Goal: Task Accomplishment & Management: Use online tool/utility

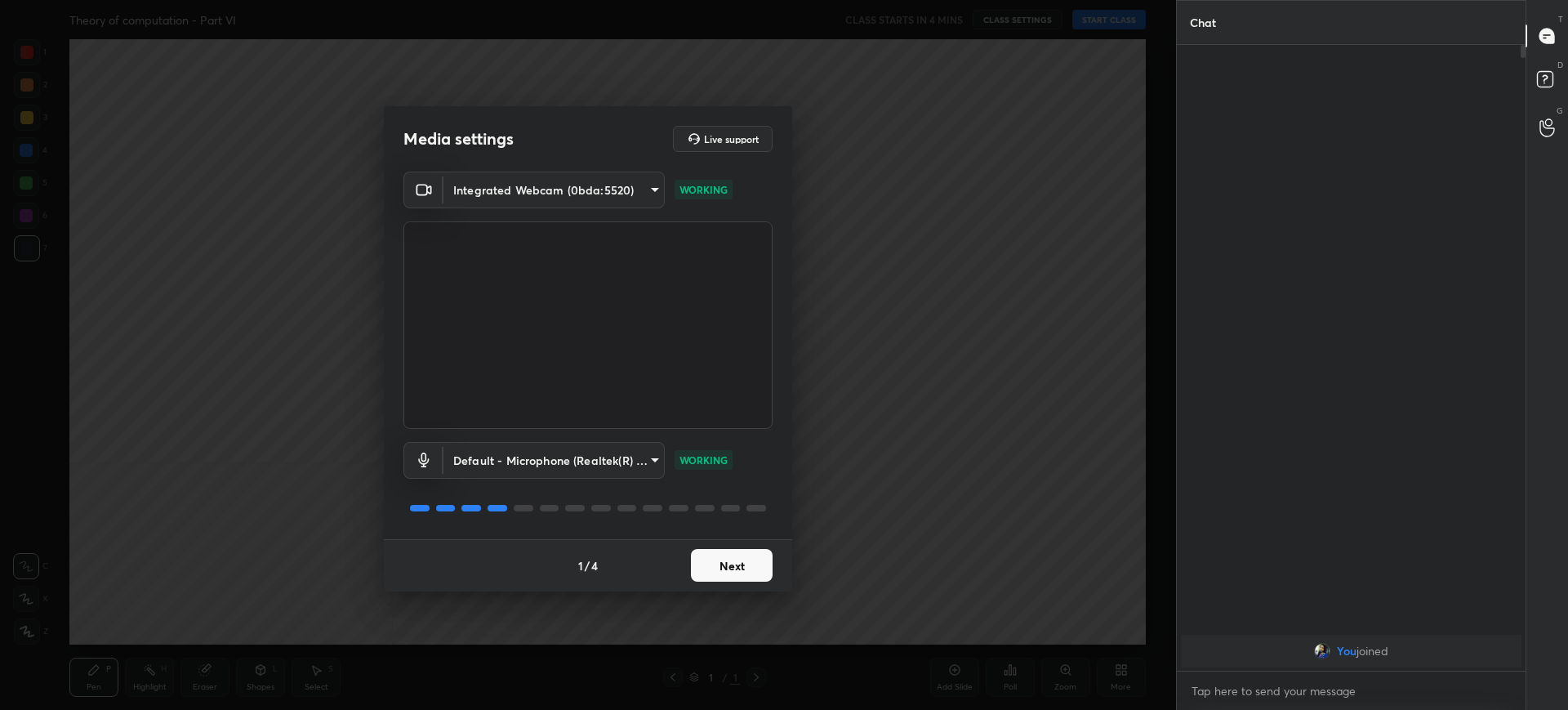
scroll to position [81083, 80557]
click at [623, 218] on div "Integrated Webcam (0bda:5520) e39487b93436666484405891b14838b5c436cc16d6e5649cb…" at bounding box center [588, 300] width 370 height 258
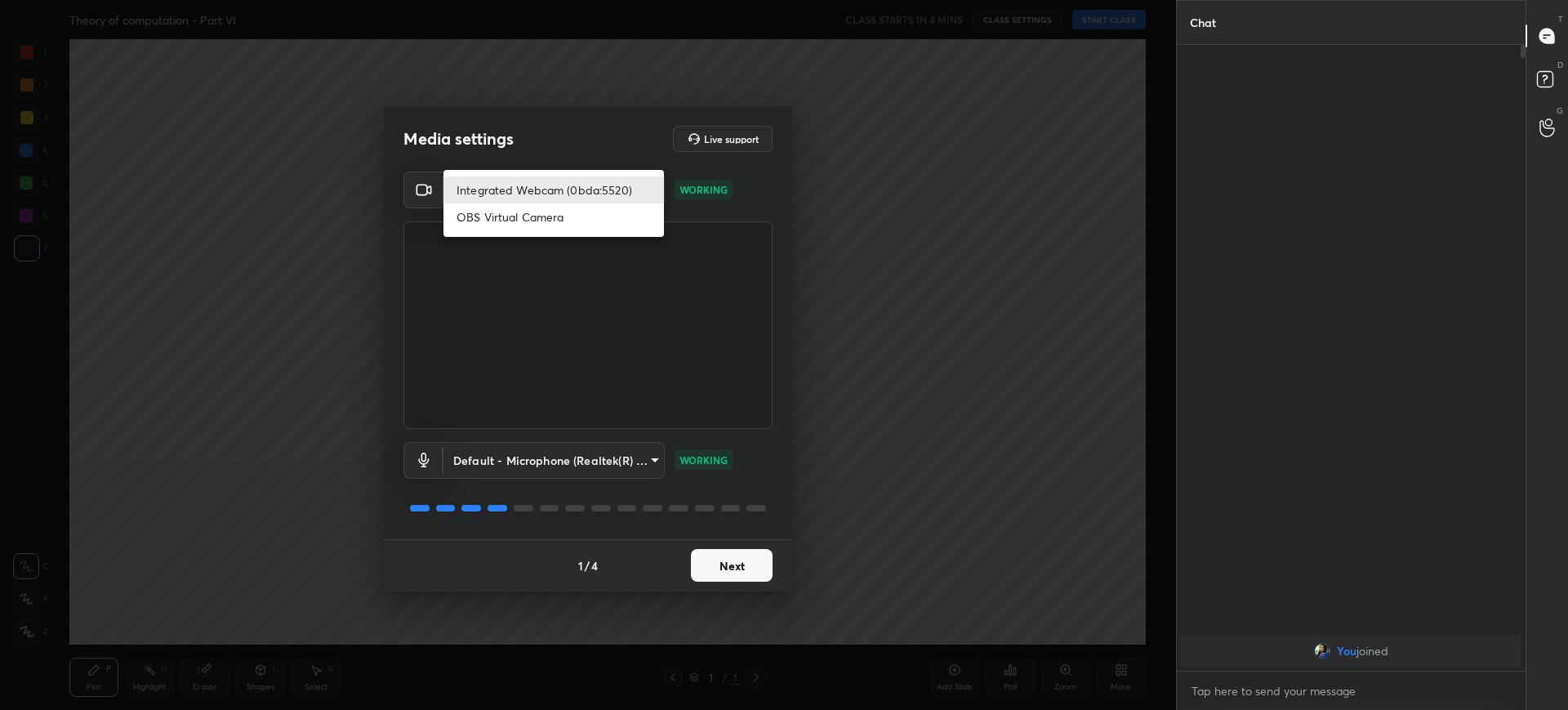
click at [616, 189] on body "1 2 3 4 5 6 7 C X Z C X Z E E Erase all H H Theory of computation - Part VI CLA…" at bounding box center [784, 355] width 1568 height 710
drag, startPoint x: 728, startPoint y: 584, endPoint x: 728, endPoint y: 562, distance: 22.0
click at [728, 562] on div at bounding box center [784, 355] width 1568 height 710
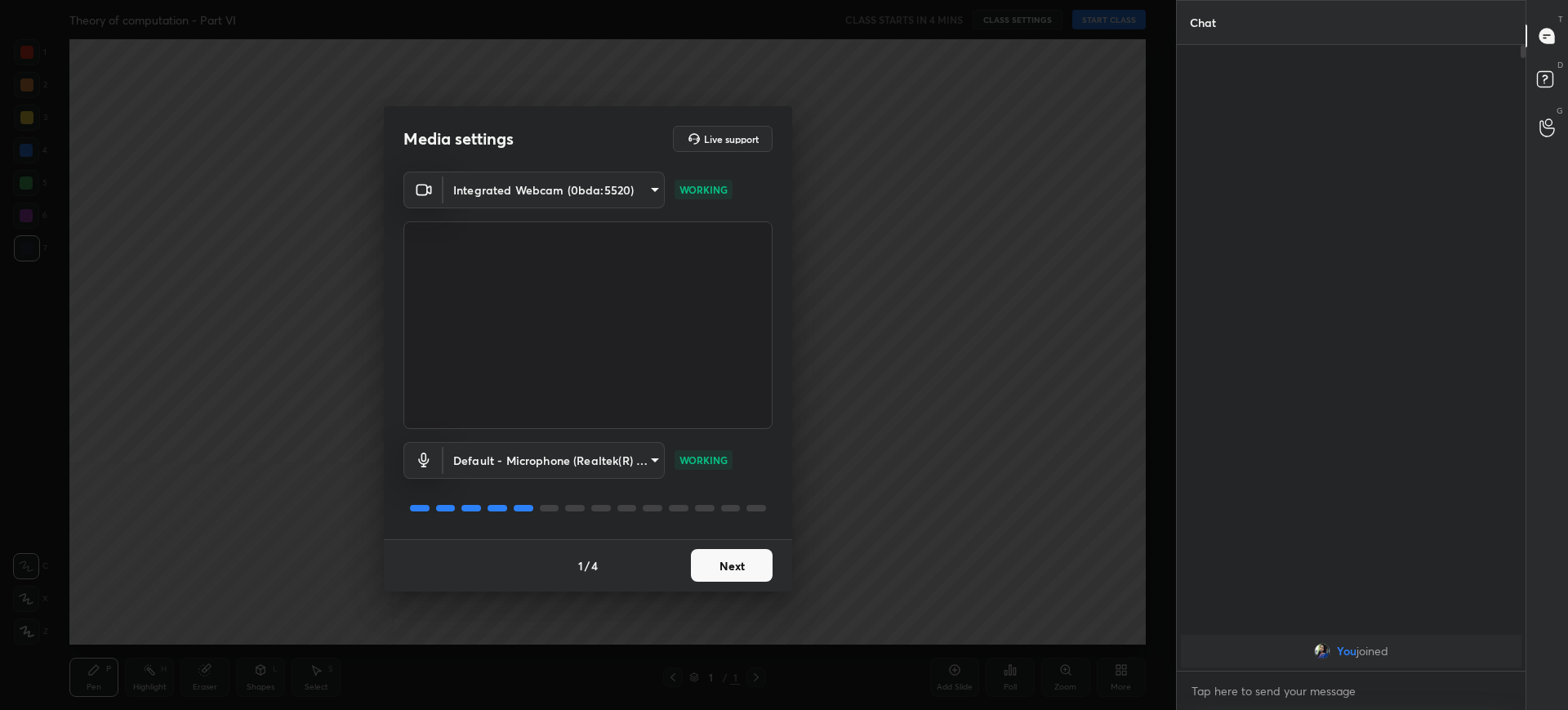
click at [728, 562] on button "Next" at bounding box center [732, 565] width 82 height 33
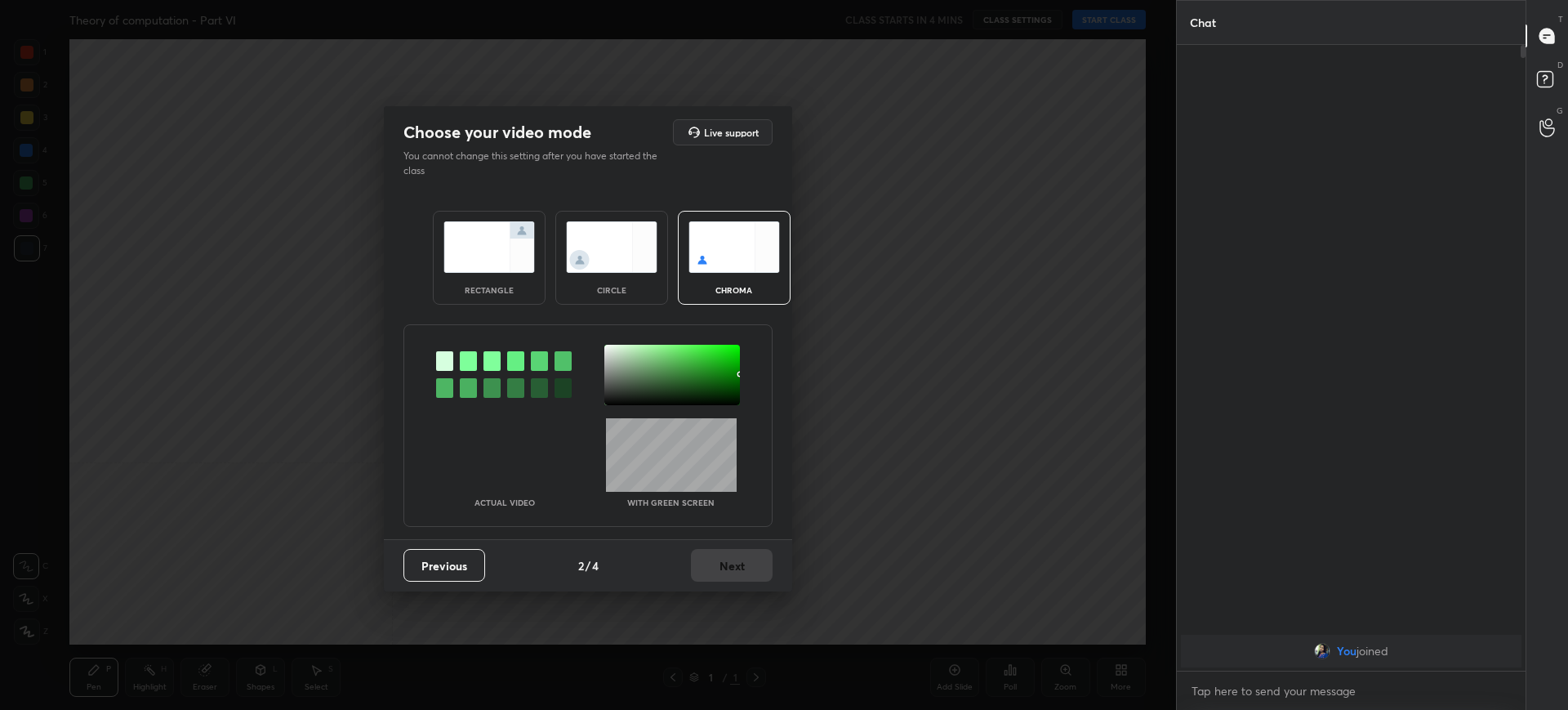
click at [511, 223] on img at bounding box center [489, 247] width 92 height 52
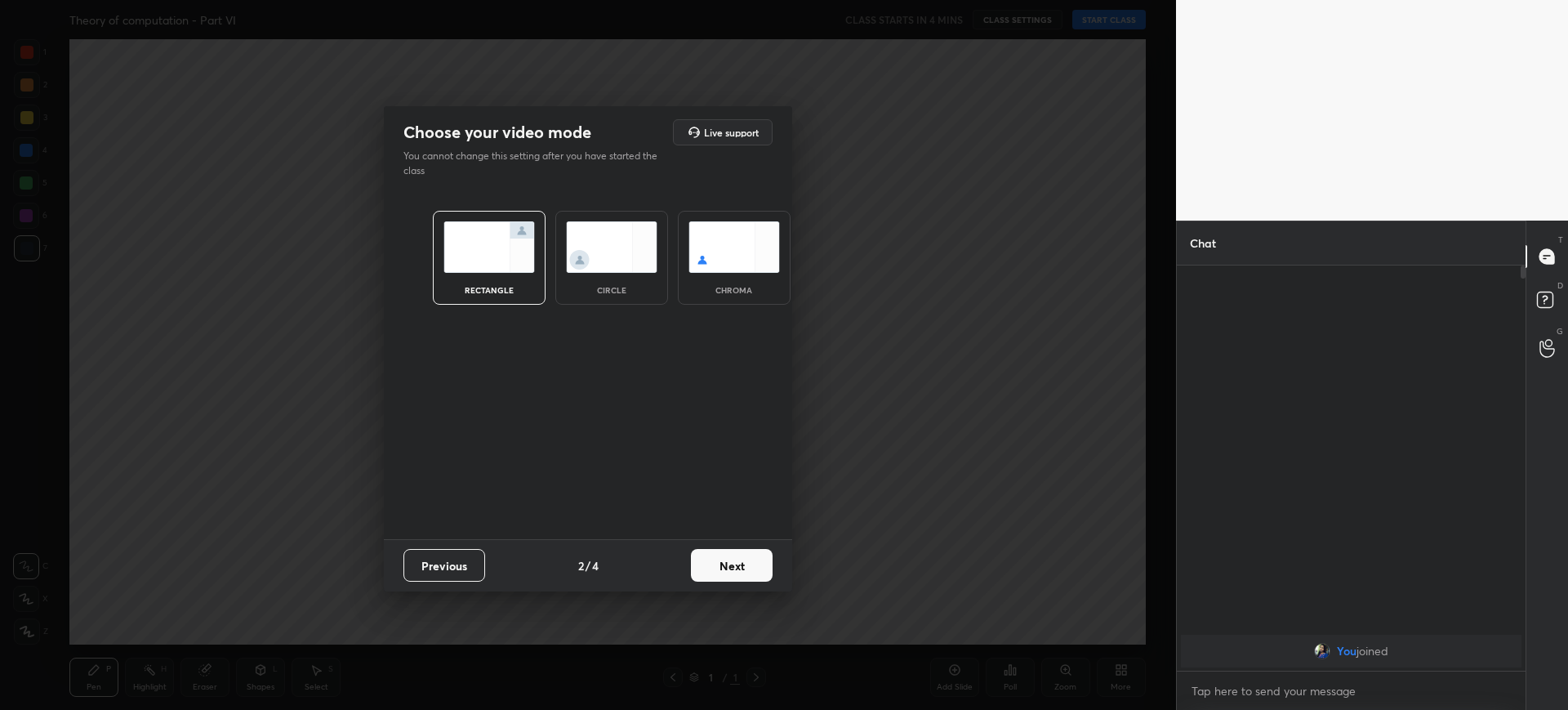
scroll to position [440, 344]
click at [750, 556] on button "Next" at bounding box center [732, 565] width 82 height 33
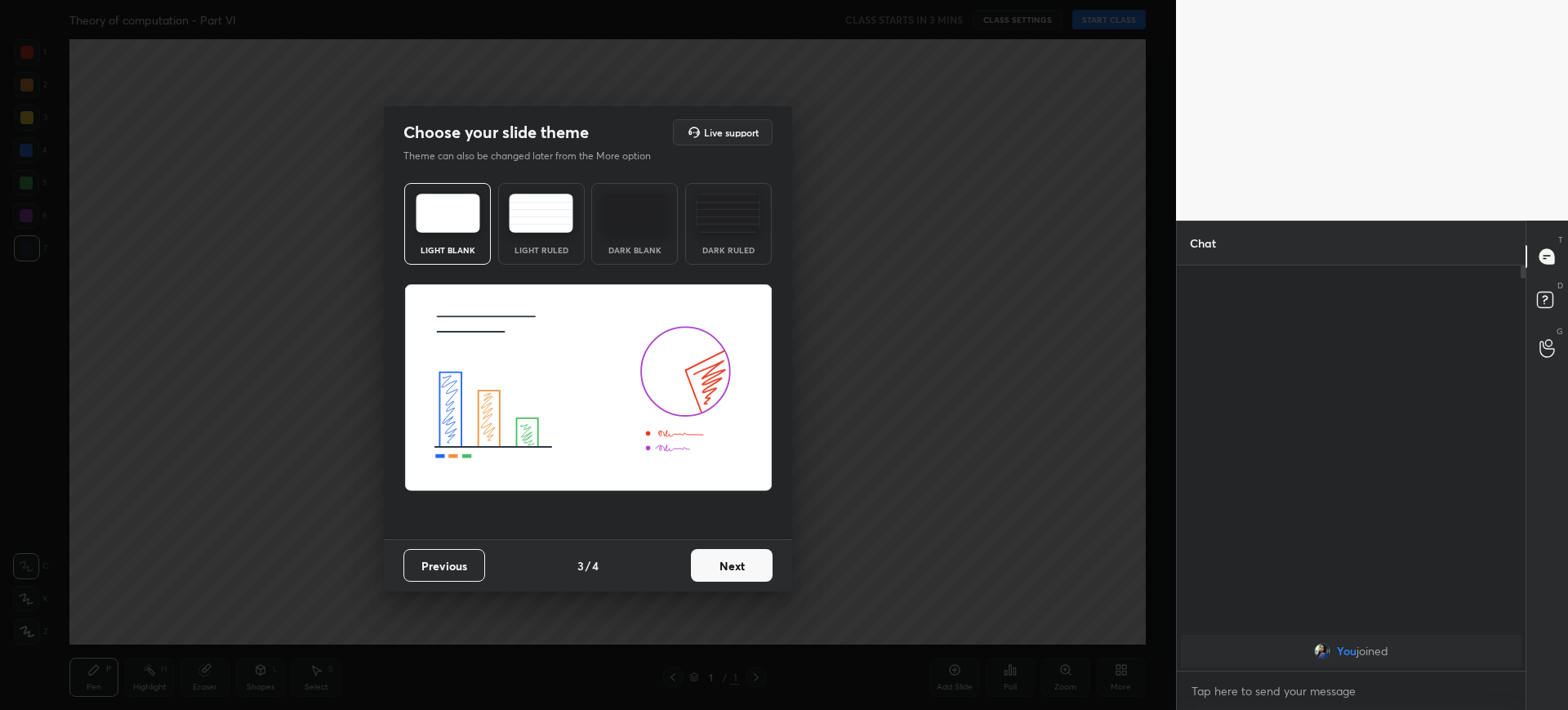
click at [726, 565] on button "Next" at bounding box center [732, 565] width 82 height 33
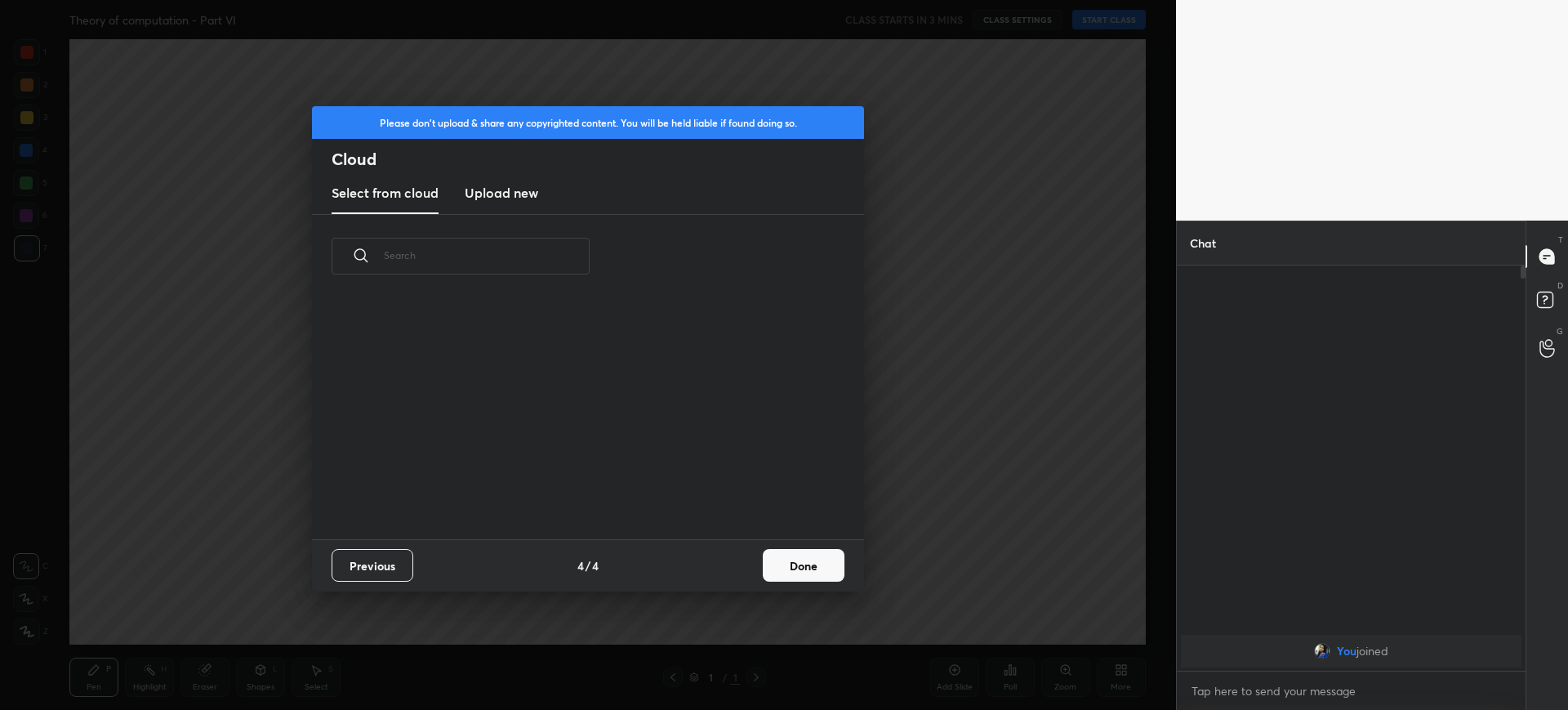
scroll to position [241, 524]
click at [803, 570] on button "Done" at bounding box center [804, 565] width 82 height 33
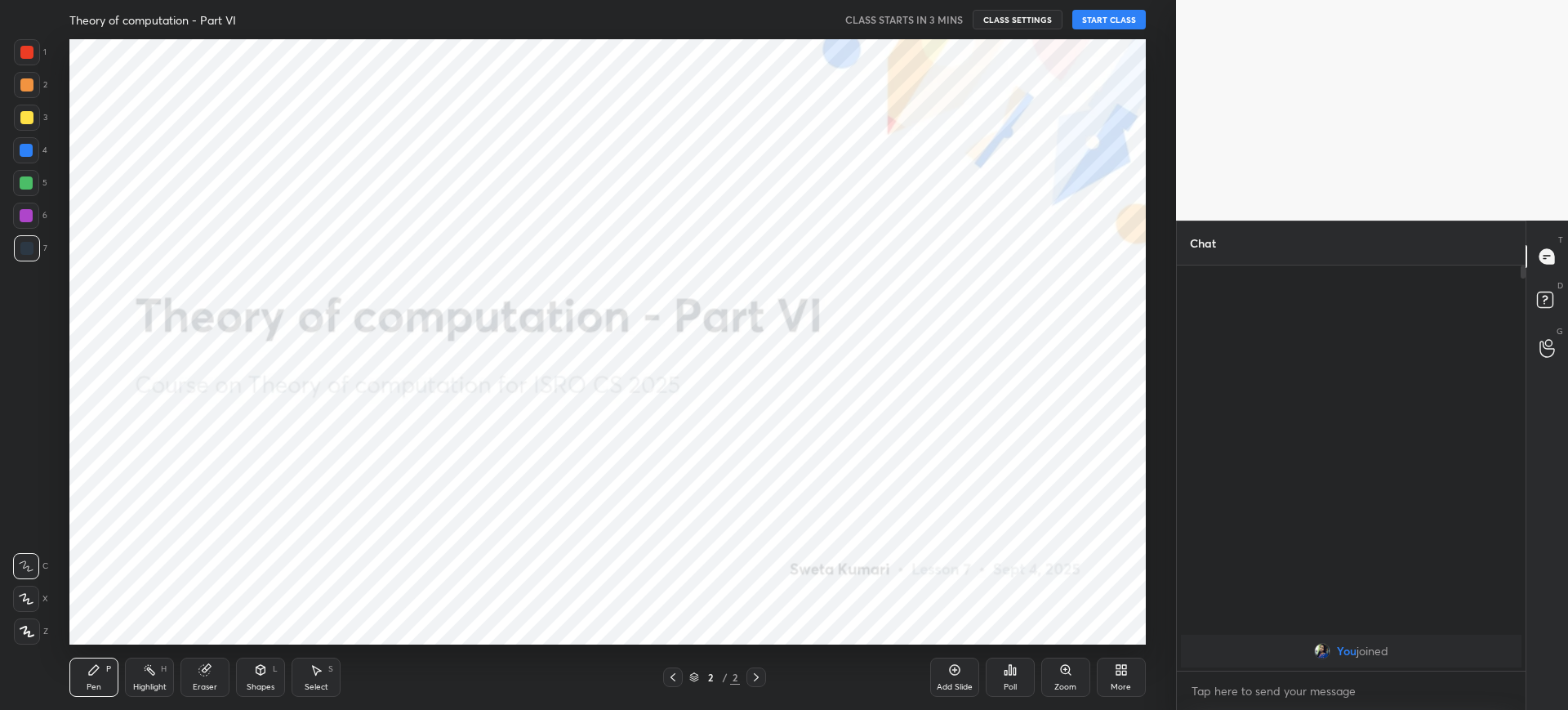
click at [1015, 11] on button "CLASS SETTINGS" at bounding box center [1017, 20] width 90 height 20
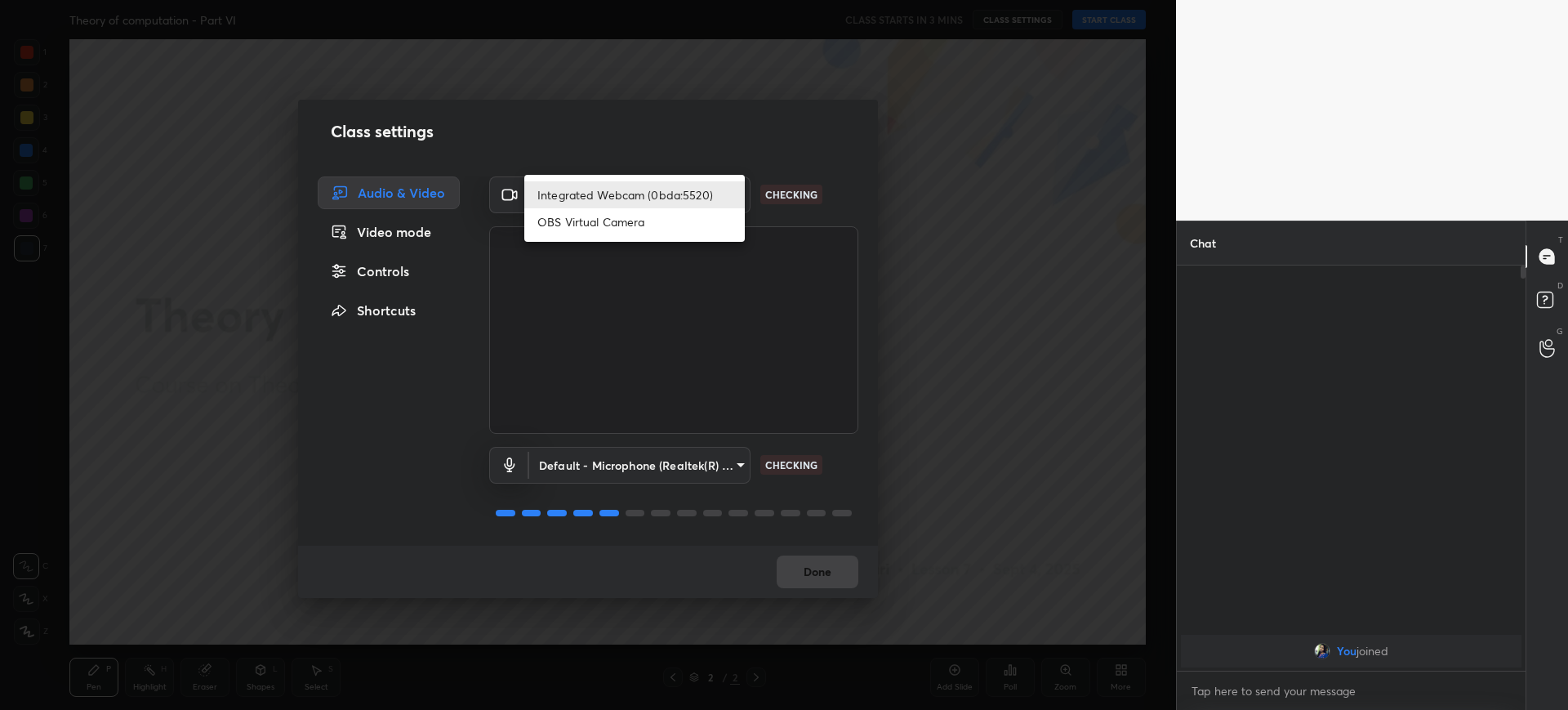
click at [622, 197] on body "1 2 3 4 5 6 7 C X Z C X Z E E Erase all H H Theory of computation - Part VI CLA…" at bounding box center [784, 355] width 1568 height 710
click at [617, 332] on div at bounding box center [784, 355] width 1568 height 710
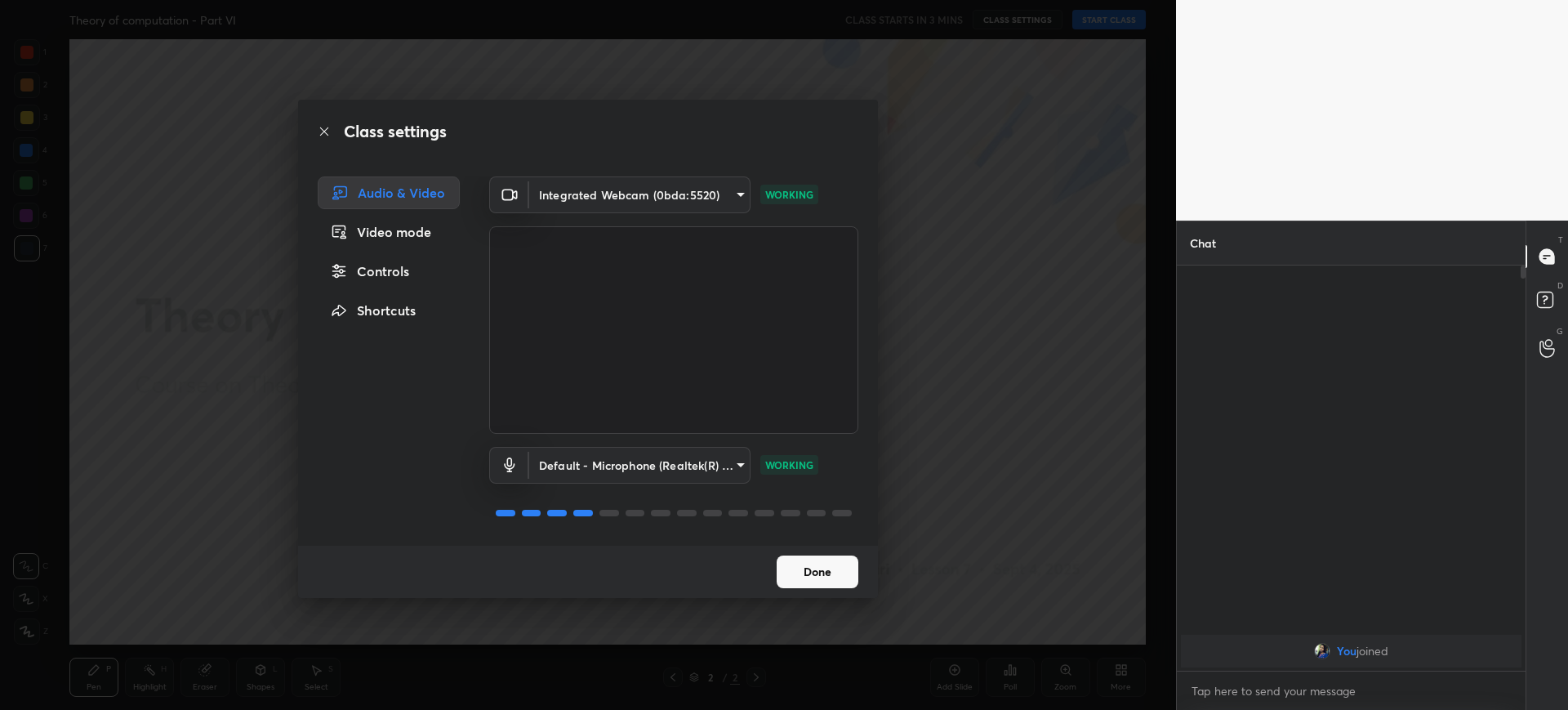
drag, startPoint x: 657, startPoint y: 213, endPoint x: 657, endPoint y: 198, distance: 15.0
click at [657, 198] on div "Integrated Webcam (0bda:5520) e39487b93436666484405891b14838b5c436cc16d6e5649cb…" at bounding box center [674, 306] width 370 height 258
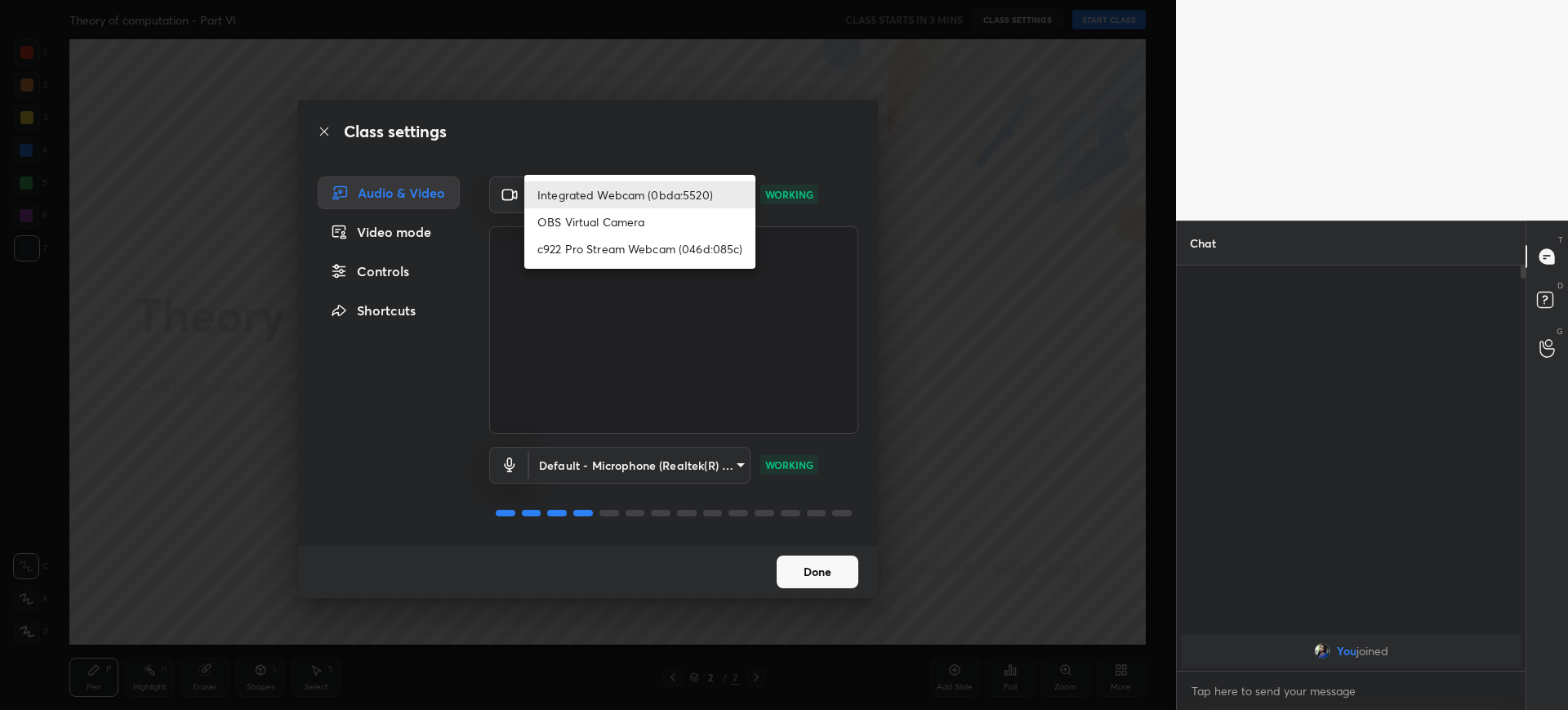
click at [657, 198] on body "1 2 3 4 5 6 7 C X Z C X Z E E Erase all H H Theory of computation - Part VI CLA…" at bounding box center [784, 355] width 1568 height 710
drag, startPoint x: 644, startPoint y: 263, endPoint x: 636, endPoint y: 253, distance: 12.8
click at [636, 253] on ul "Integrated Webcam (0bda:5520) OBS Virtual Camera c922 Pro Stream Webcam (046d:0…" at bounding box center [640, 222] width 231 height 94
click at [636, 253] on li "c922 Pro Stream Webcam (046d:085c)" at bounding box center [640, 249] width 231 height 27
type input "d9115b2f929475016315a2c25d8338b72e881f843449f6f30eb7e1e03e8f855d"
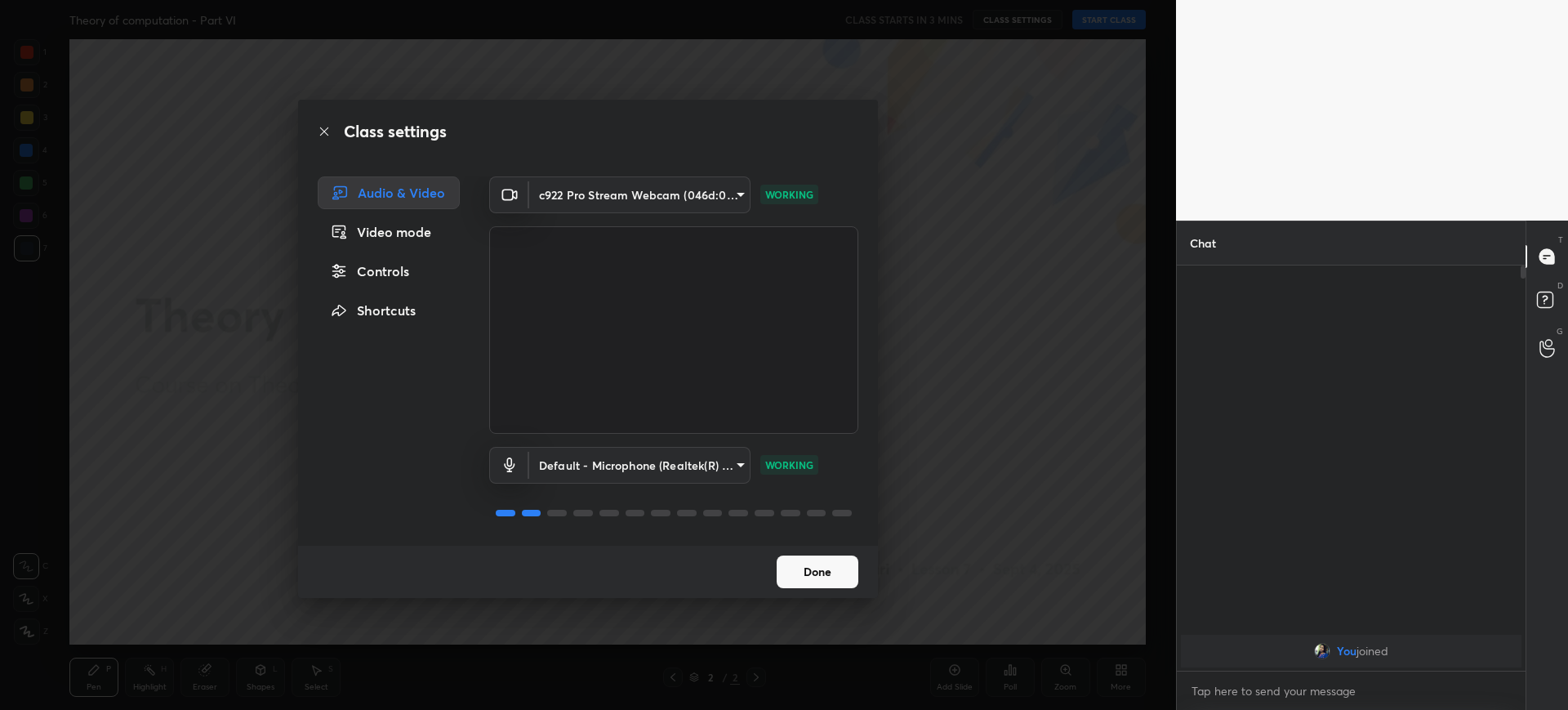
click at [828, 570] on button "Done" at bounding box center [817, 571] width 82 height 33
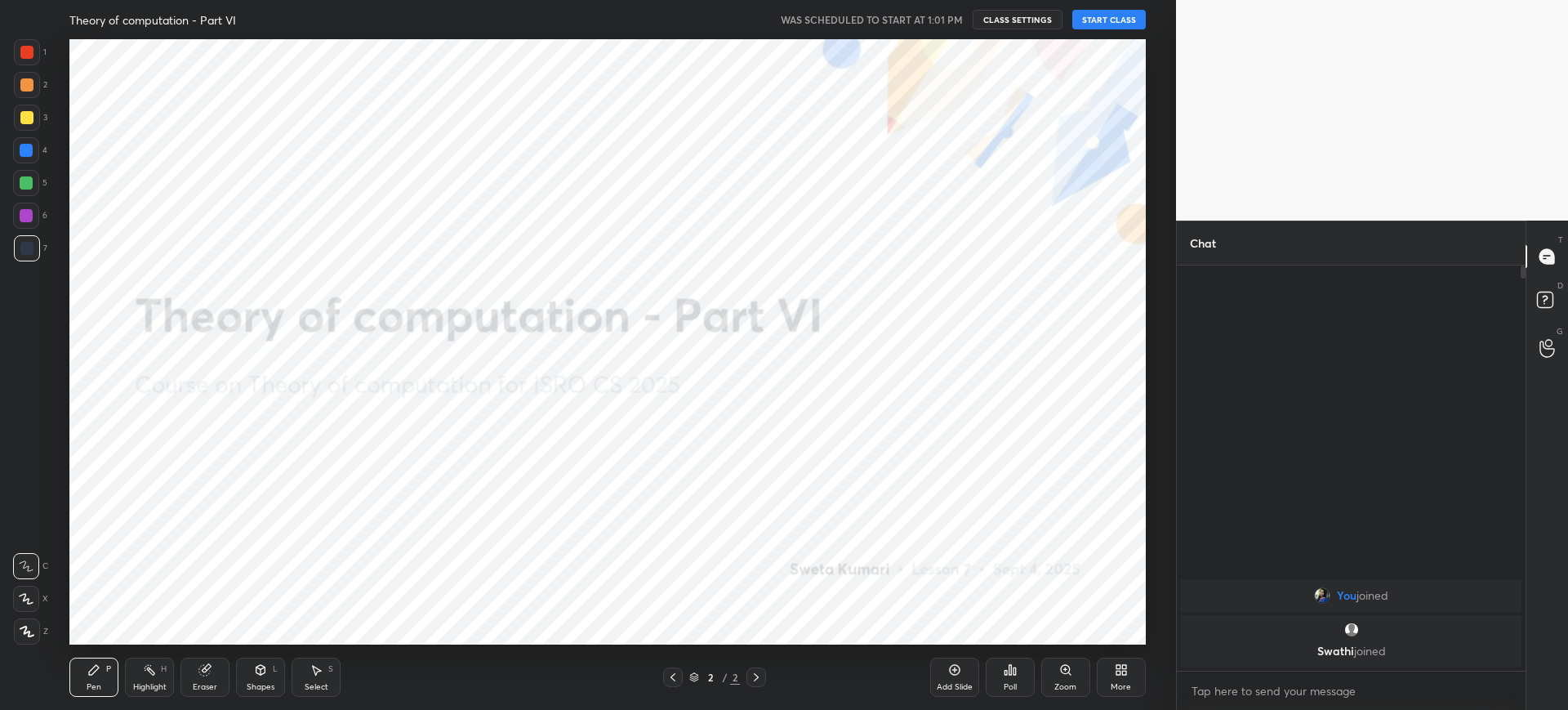
click at [1110, 667] on div "More" at bounding box center [1121, 677] width 49 height 39
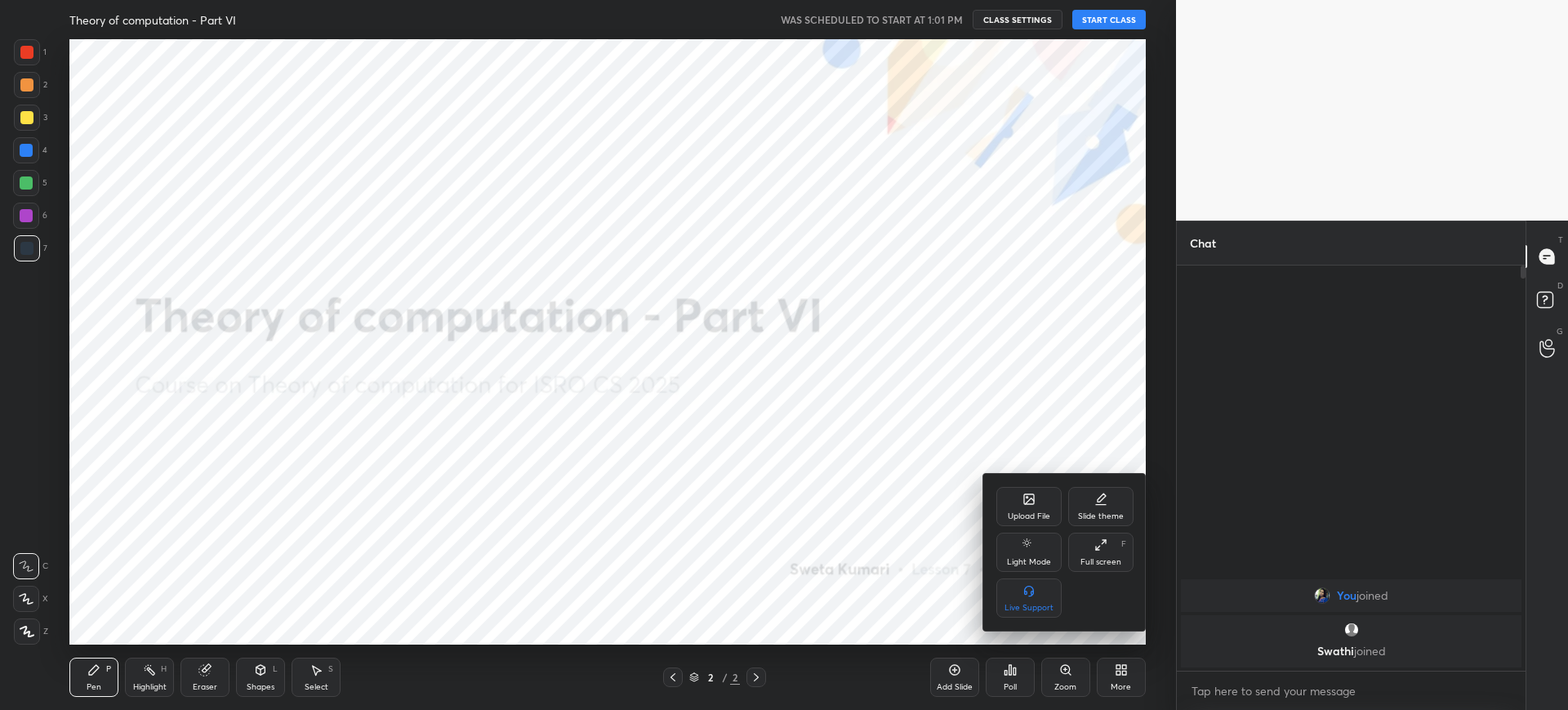
click at [1038, 512] on div "Upload File" at bounding box center [1029, 515] width 43 height 8
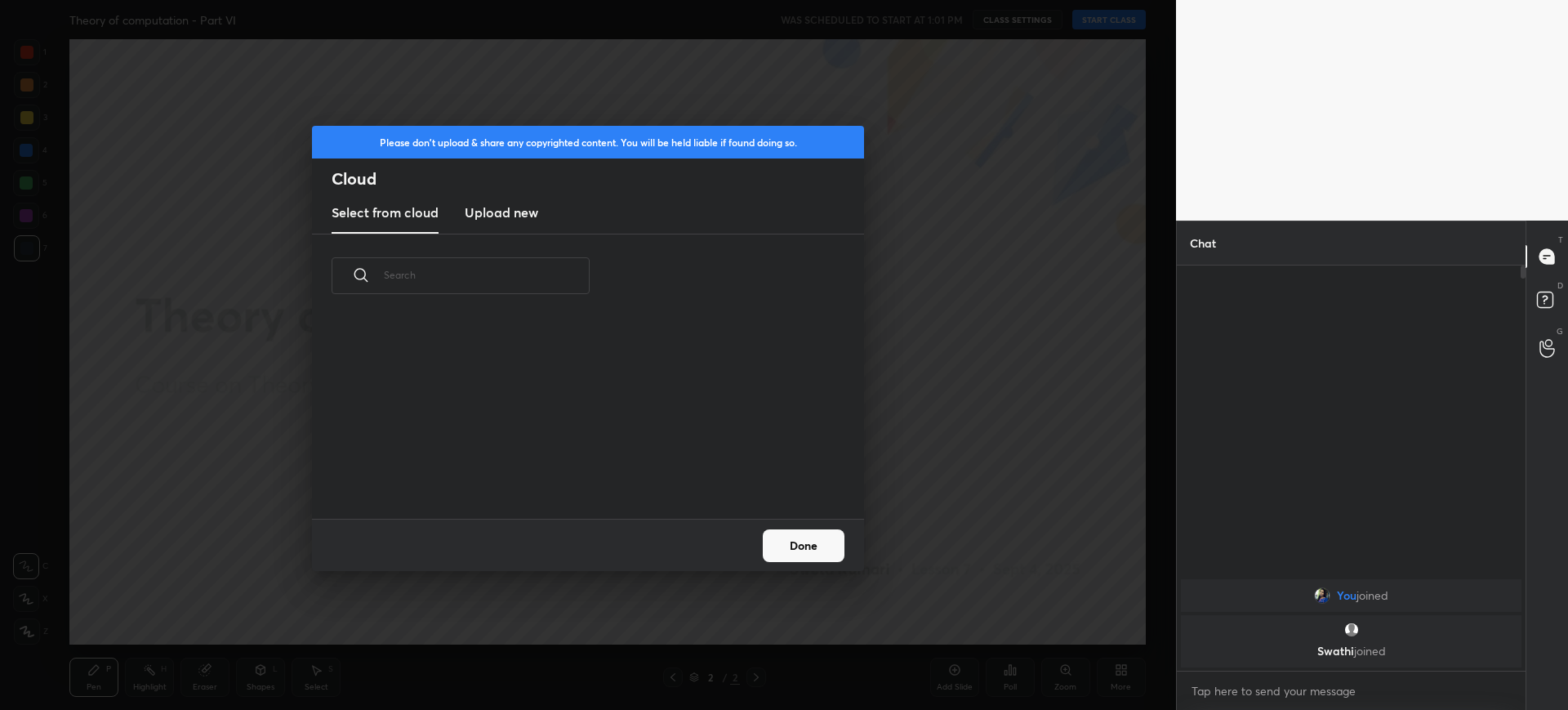
scroll to position [201, 524]
click at [498, 211] on h3 "Upload new" at bounding box center [501, 212] width 74 height 20
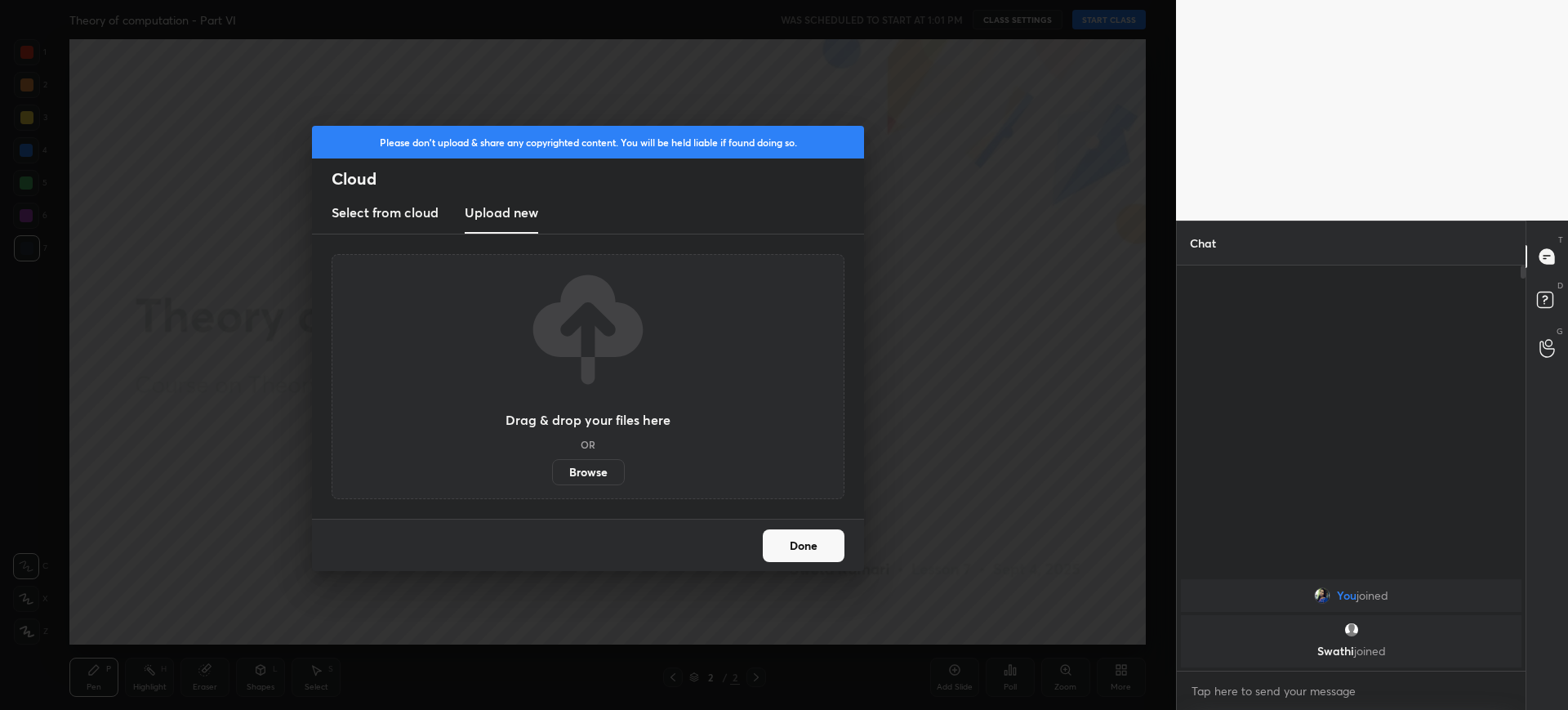
click at [585, 471] on label "Browse" at bounding box center [588, 472] width 73 height 26
click at [552, 471] on input "Browse" at bounding box center [552, 472] width 0 height 26
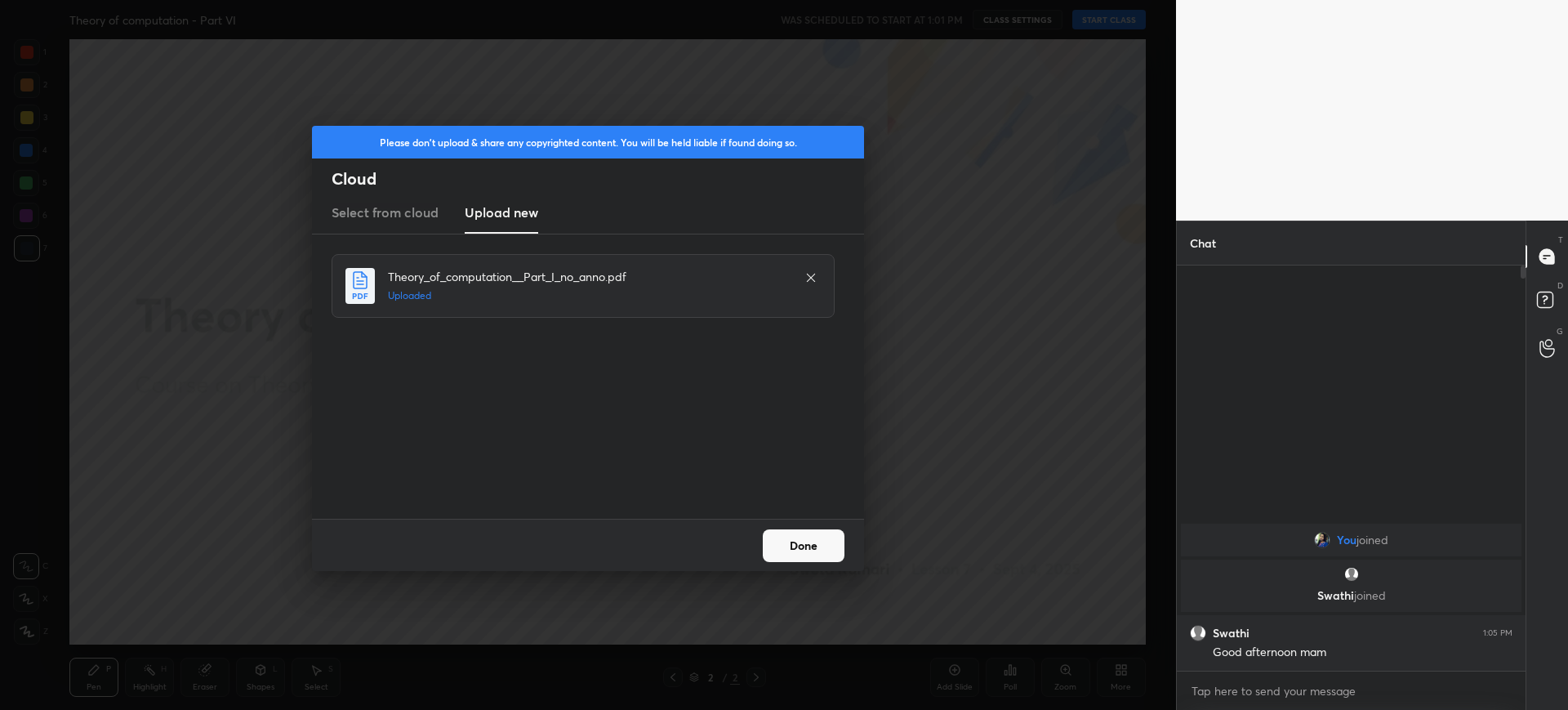
click at [806, 541] on button "Done" at bounding box center [804, 546] width 82 height 33
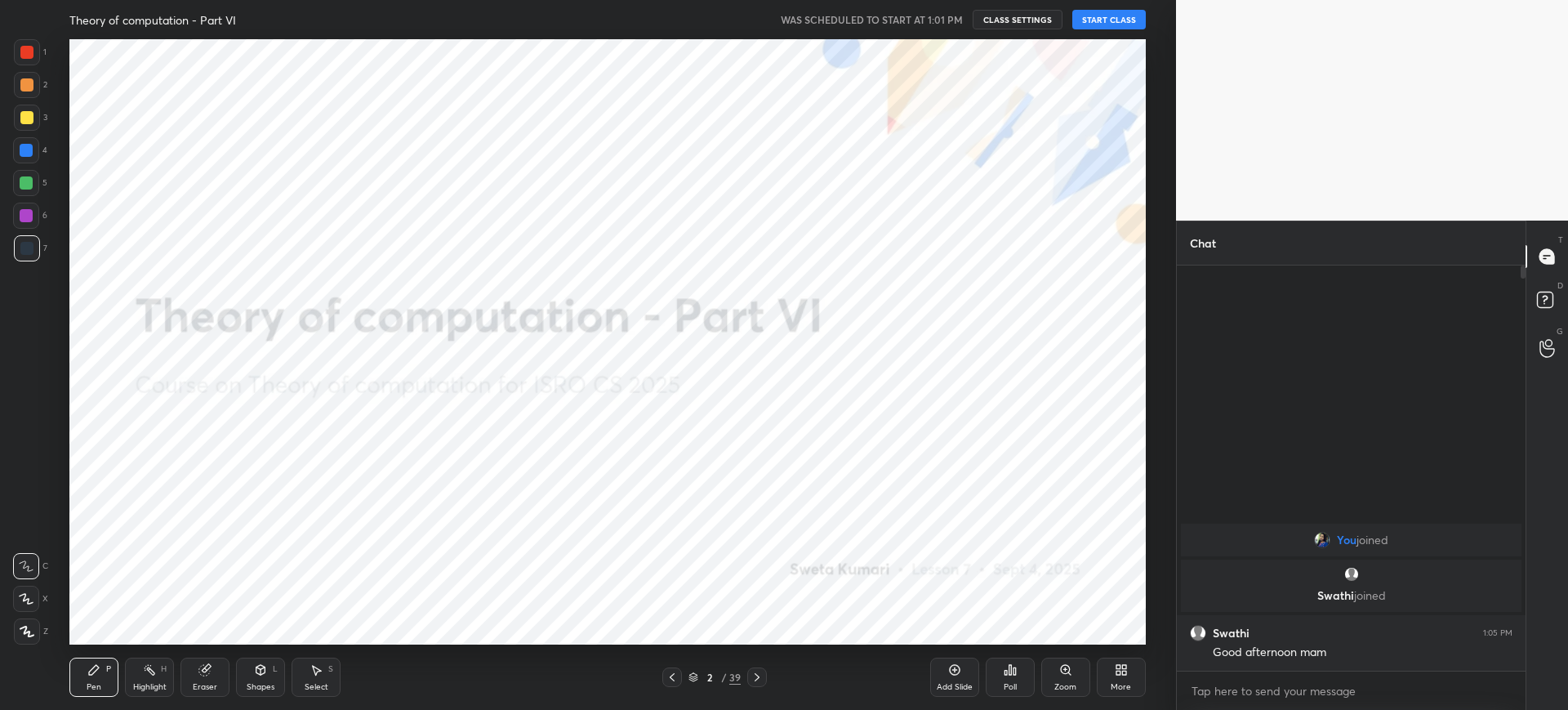
click at [1096, 18] on button "START CLASS" at bounding box center [1109, 20] width 74 height 20
drag, startPoint x: 694, startPoint y: 664, endPoint x: 693, endPoint y: 680, distance: 16.0
click at [693, 680] on div "Pen P Highlight H Eraser Shapes L Select S 2 / 39 Add Slide Poll Zoom More" at bounding box center [607, 677] width 1076 height 66
click at [693, 680] on icon at bounding box center [693, 680] width 8 height 3
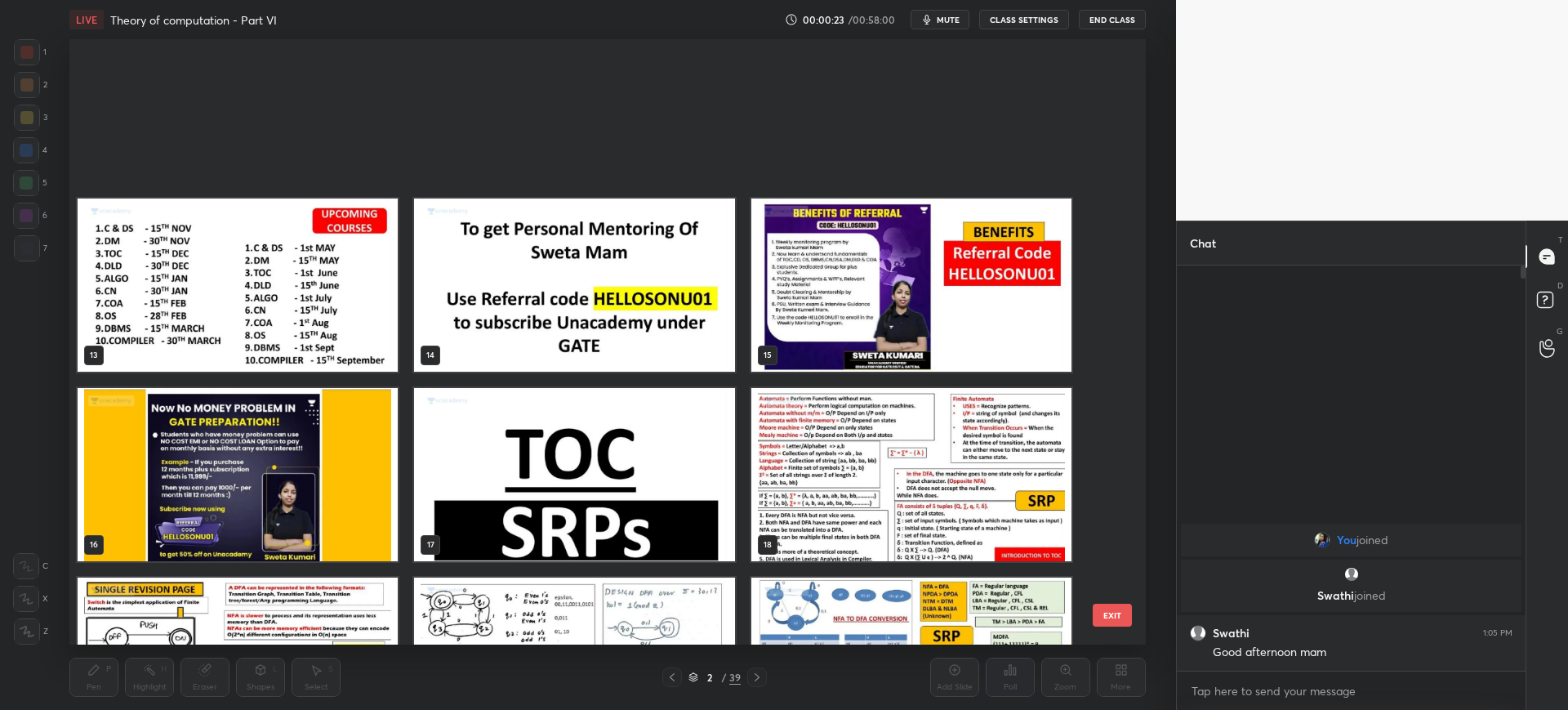
scroll to position [891, 0]
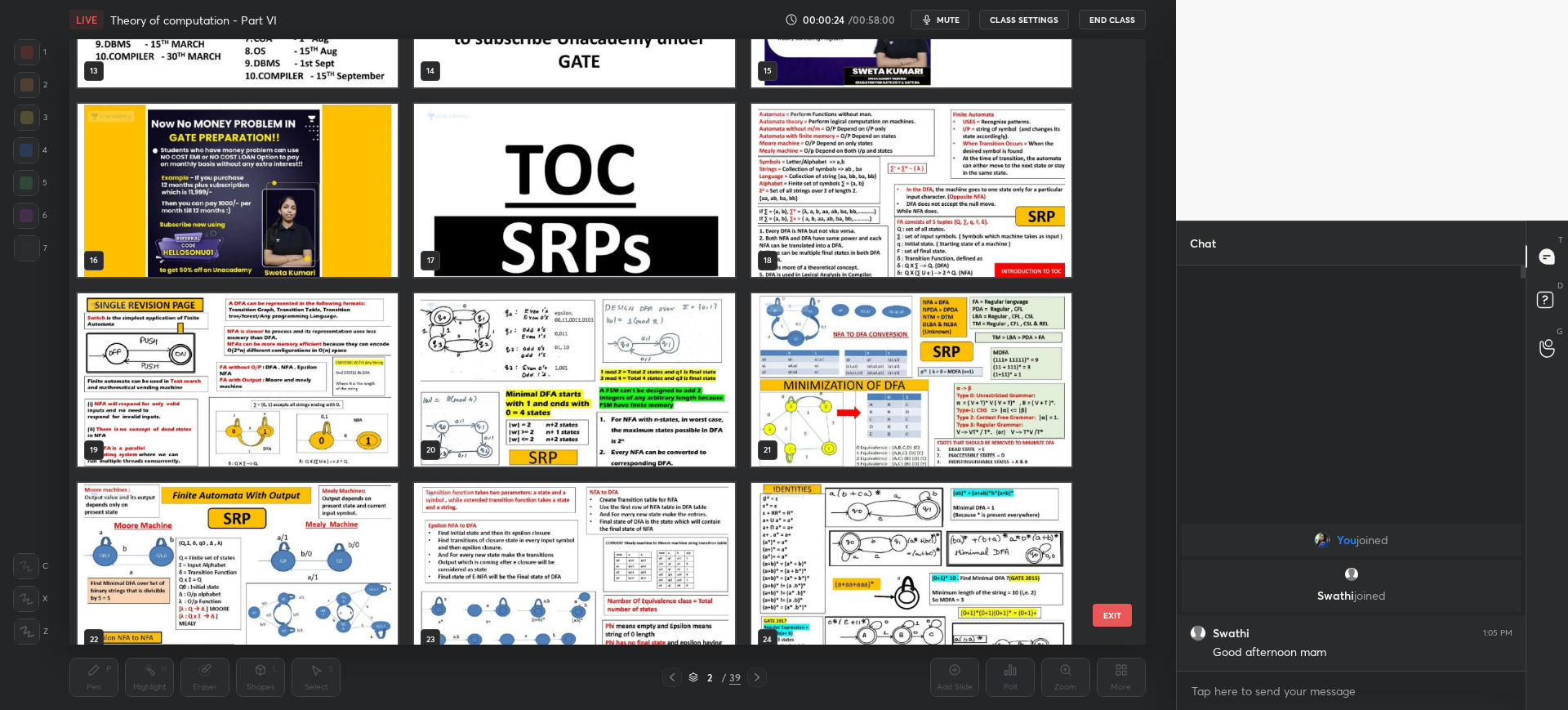
click at [653, 243] on img "grid" at bounding box center [575, 190] width 320 height 173
click at [1102, 612] on button "EXIT" at bounding box center [1112, 615] width 39 height 23
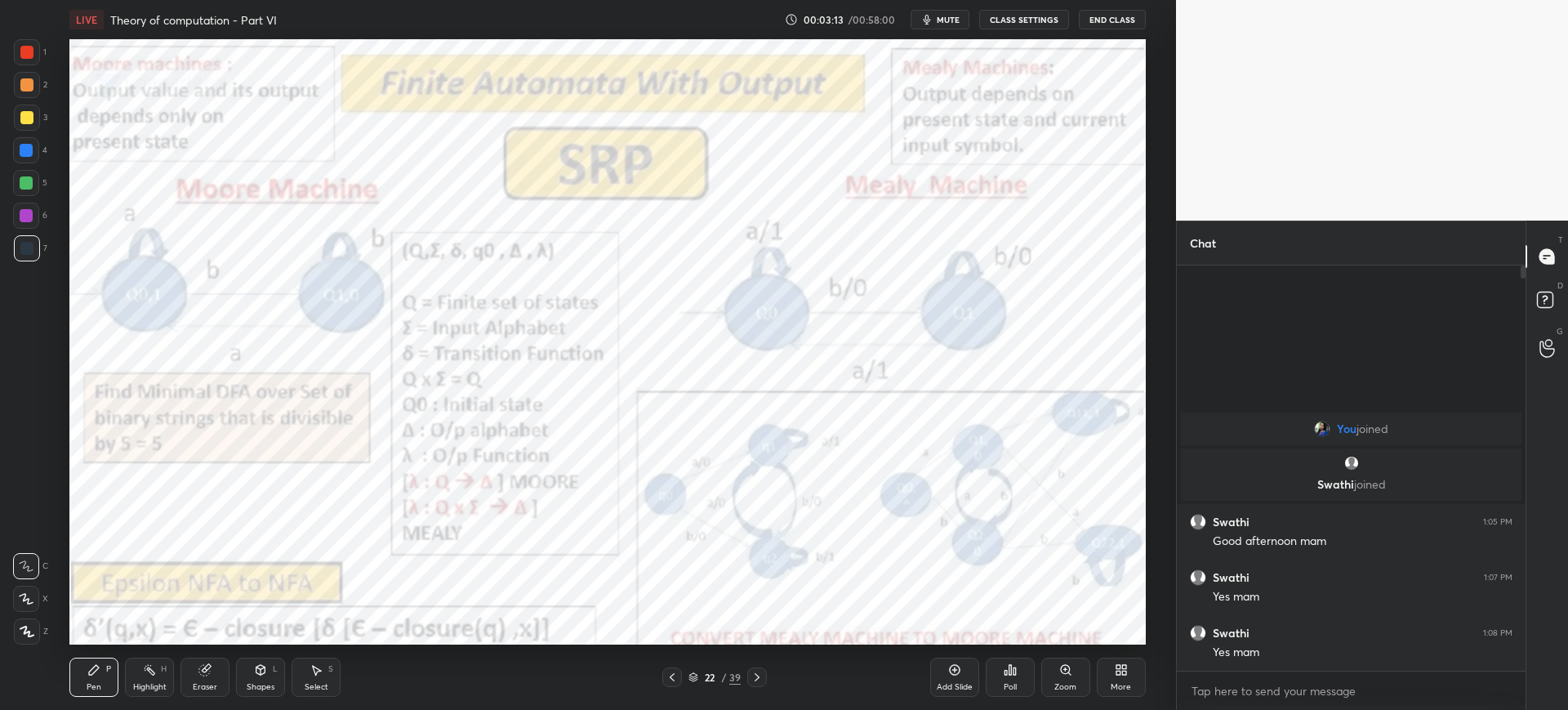
drag, startPoint x: 28, startPoint y: 67, endPoint x: 41, endPoint y: 98, distance: 33.6
click at [28, 68] on div "1" at bounding box center [30, 55] width 33 height 33
drag, startPoint x: 31, startPoint y: 629, endPoint x: 47, endPoint y: 612, distance: 23.3
click at [32, 629] on icon at bounding box center [27, 631] width 15 height 12
click at [1059, 674] on icon at bounding box center [1065, 669] width 13 height 13
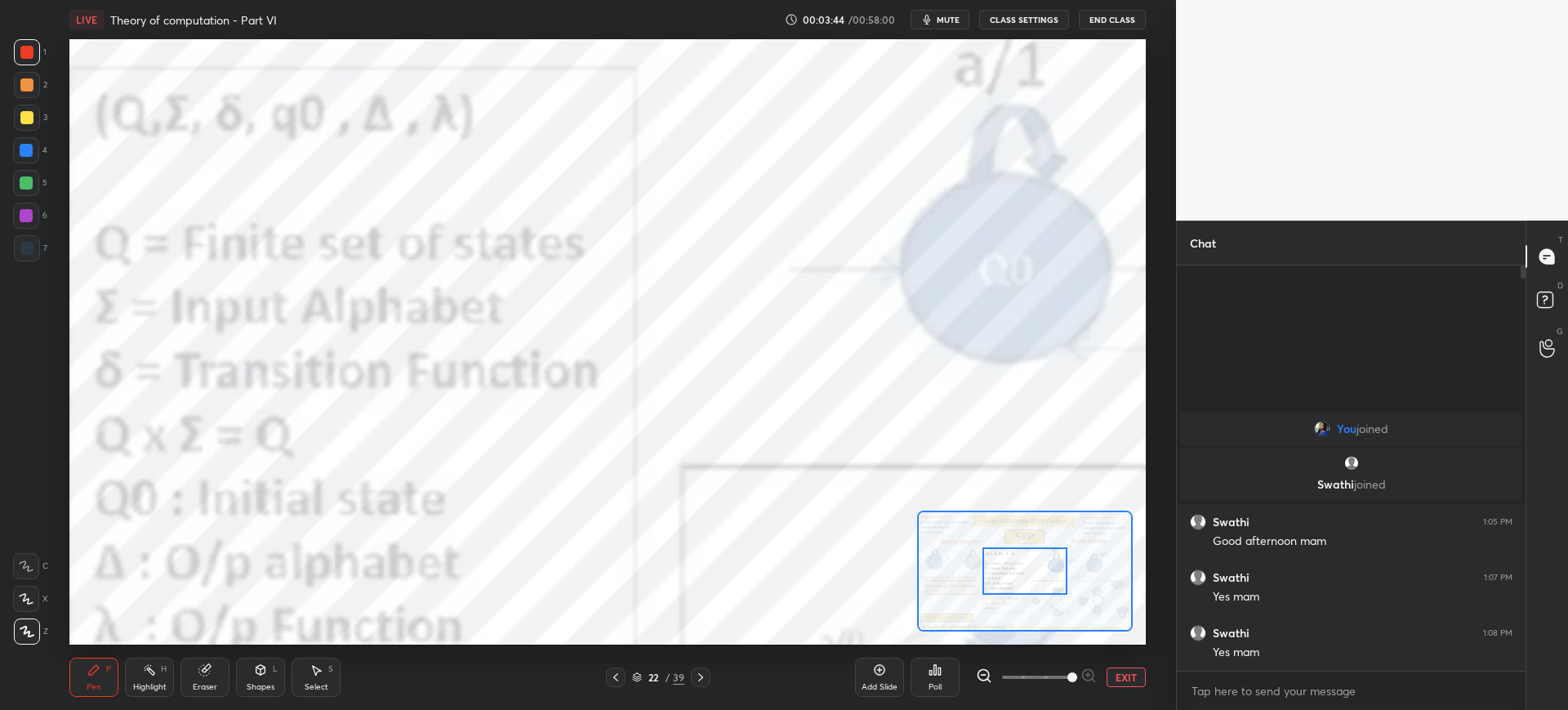
click at [1060, 674] on span at bounding box center [1036, 677] width 68 height 25
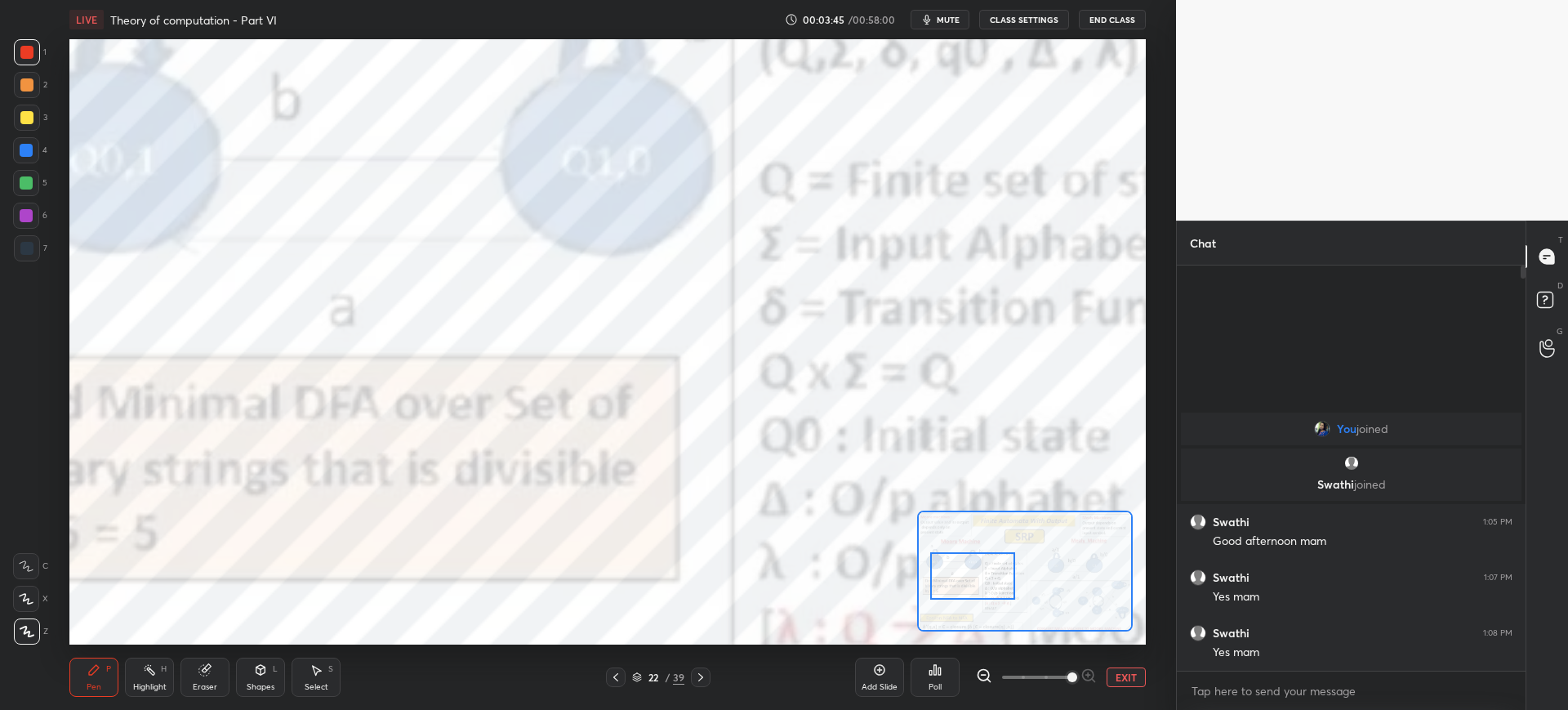
click at [967, 577] on div at bounding box center [973, 575] width 85 height 47
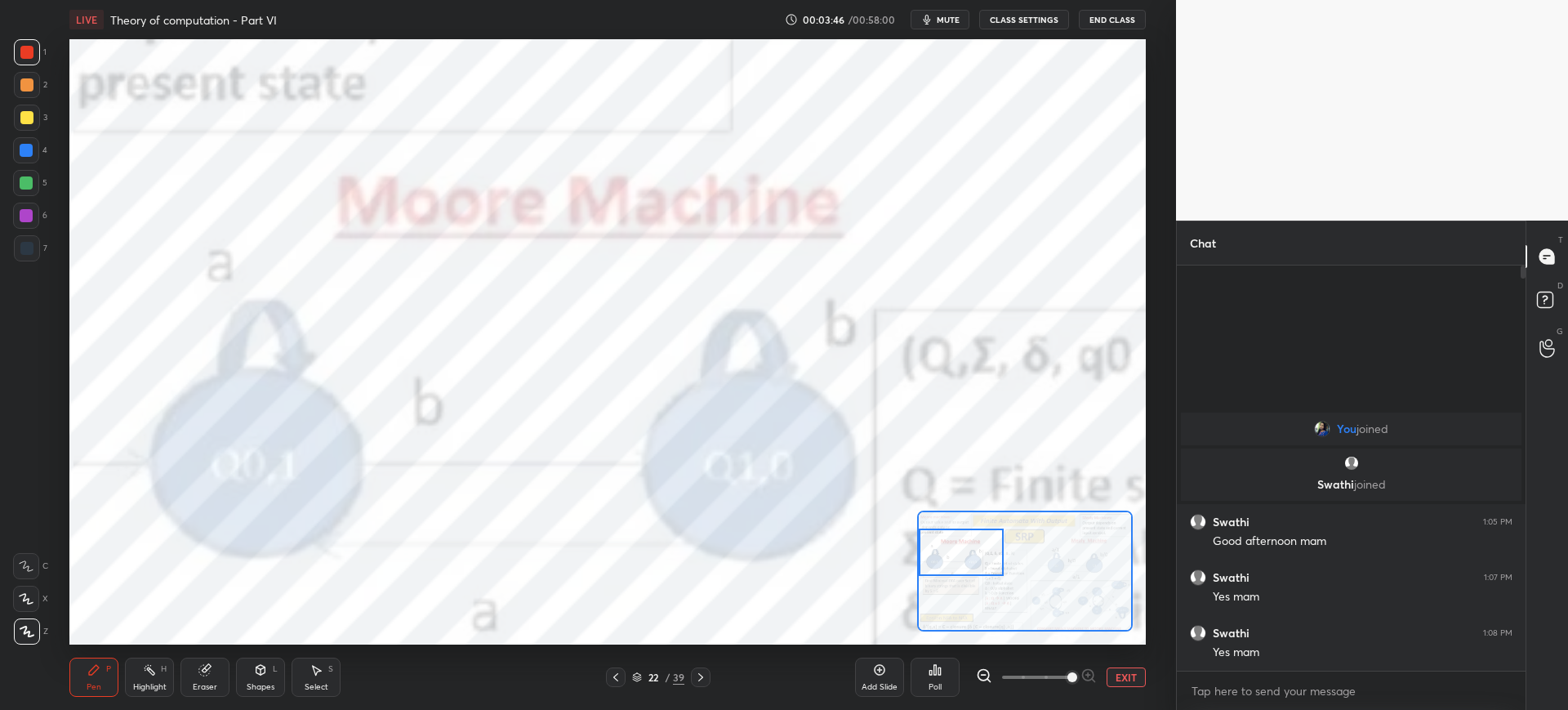
drag, startPoint x: 976, startPoint y: 575, endPoint x: 941, endPoint y: 551, distance: 42.4
click at [946, 554] on div at bounding box center [961, 552] width 85 height 47
click at [951, 555] on div at bounding box center [961, 552] width 85 height 47
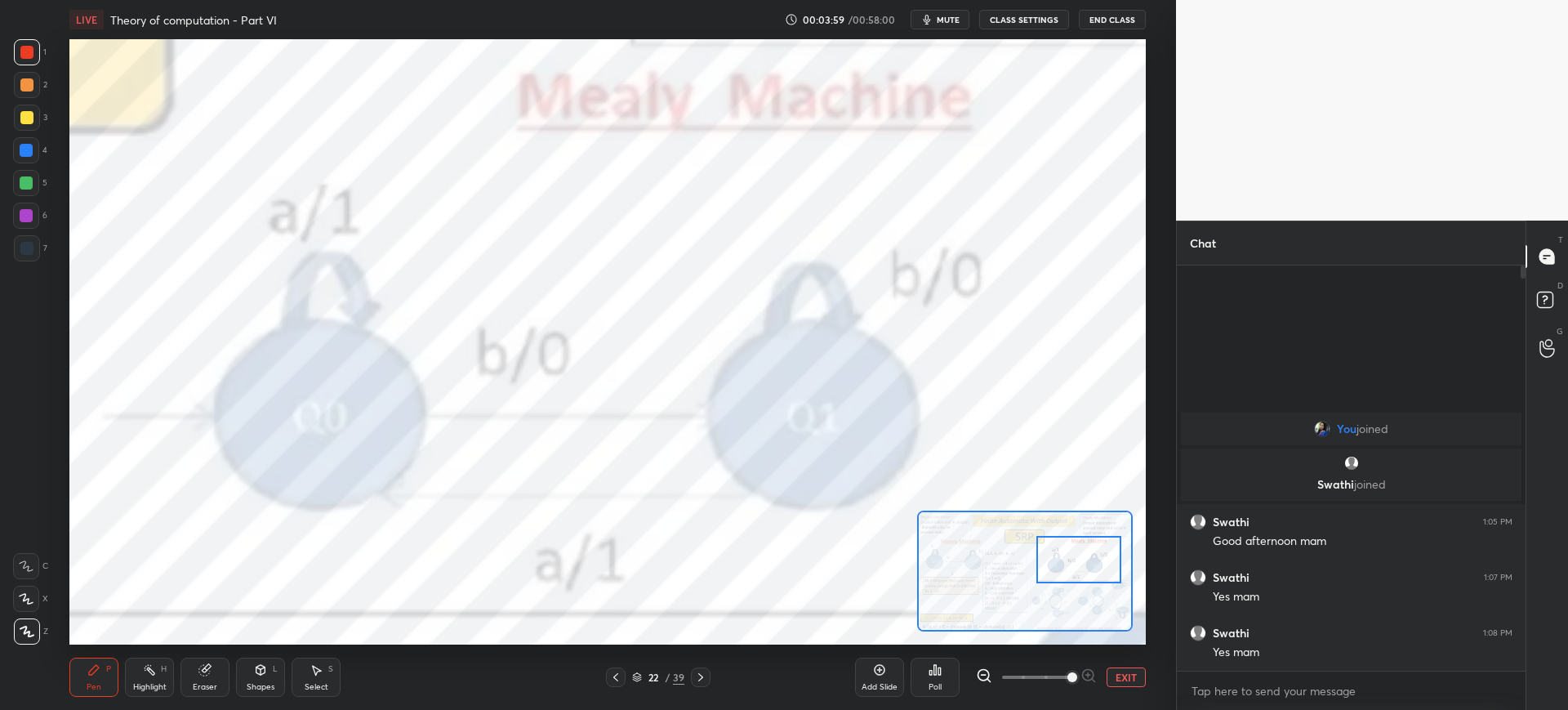
drag, startPoint x: 951, startPoint y: 557, endPoint x: 1063, endPoint y: 557, distance: 112.0
click at [1068, 562] on div at bounding box center [1079, 559] width 85 height 47
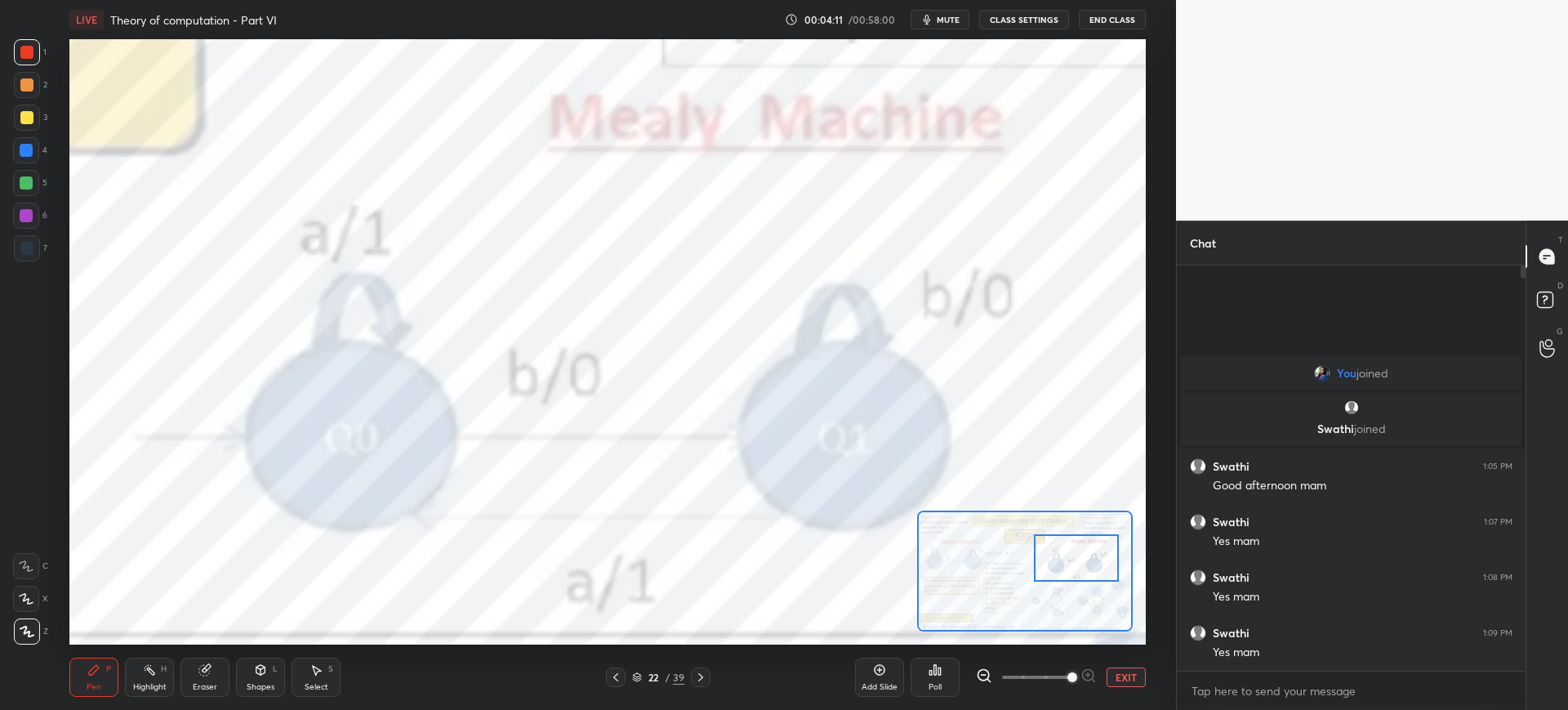
click at [1134, 675] on button "EXIT" at bounding box center [1126, 677] width 39 height 20
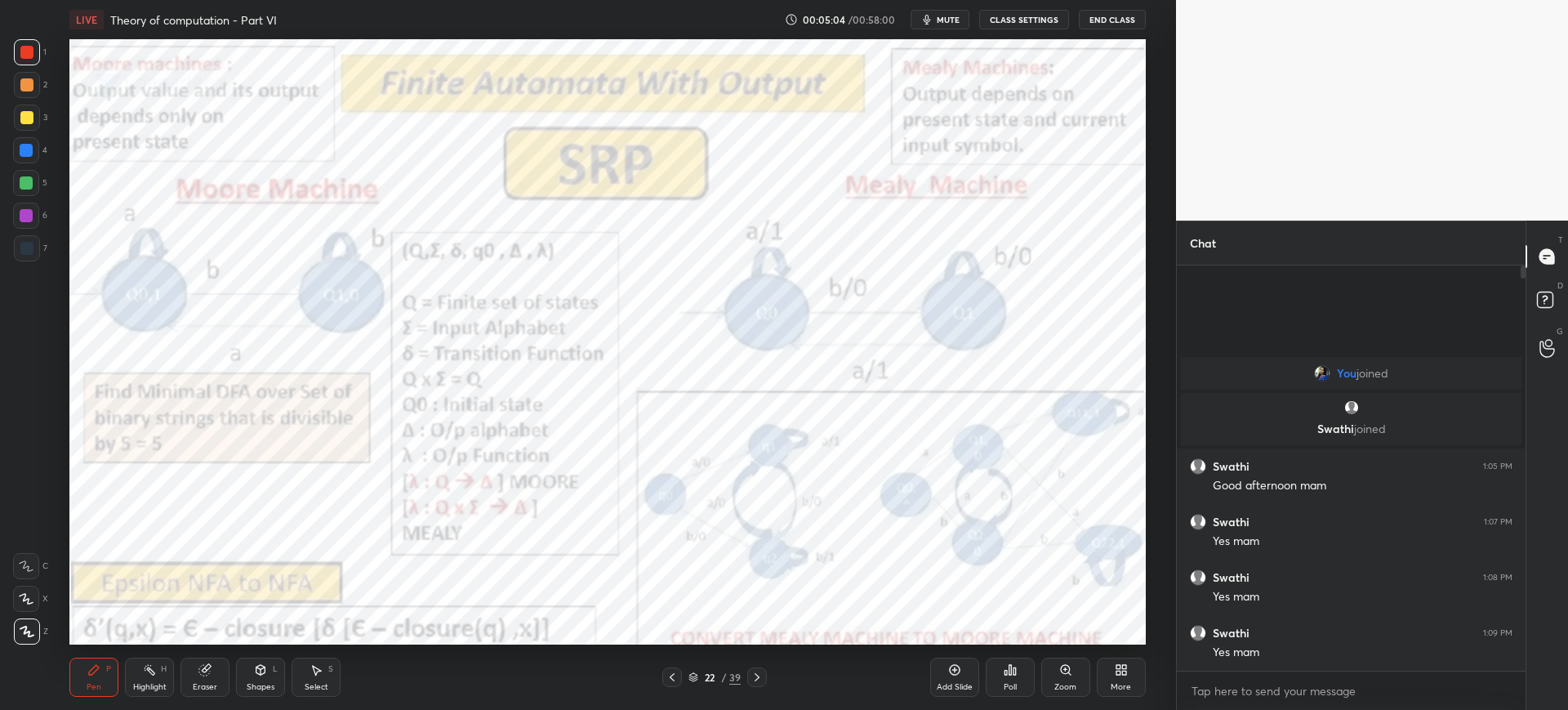
click at [945, 673] on div "Add Slide" at bounding box center [954, 677] width 49 height 39
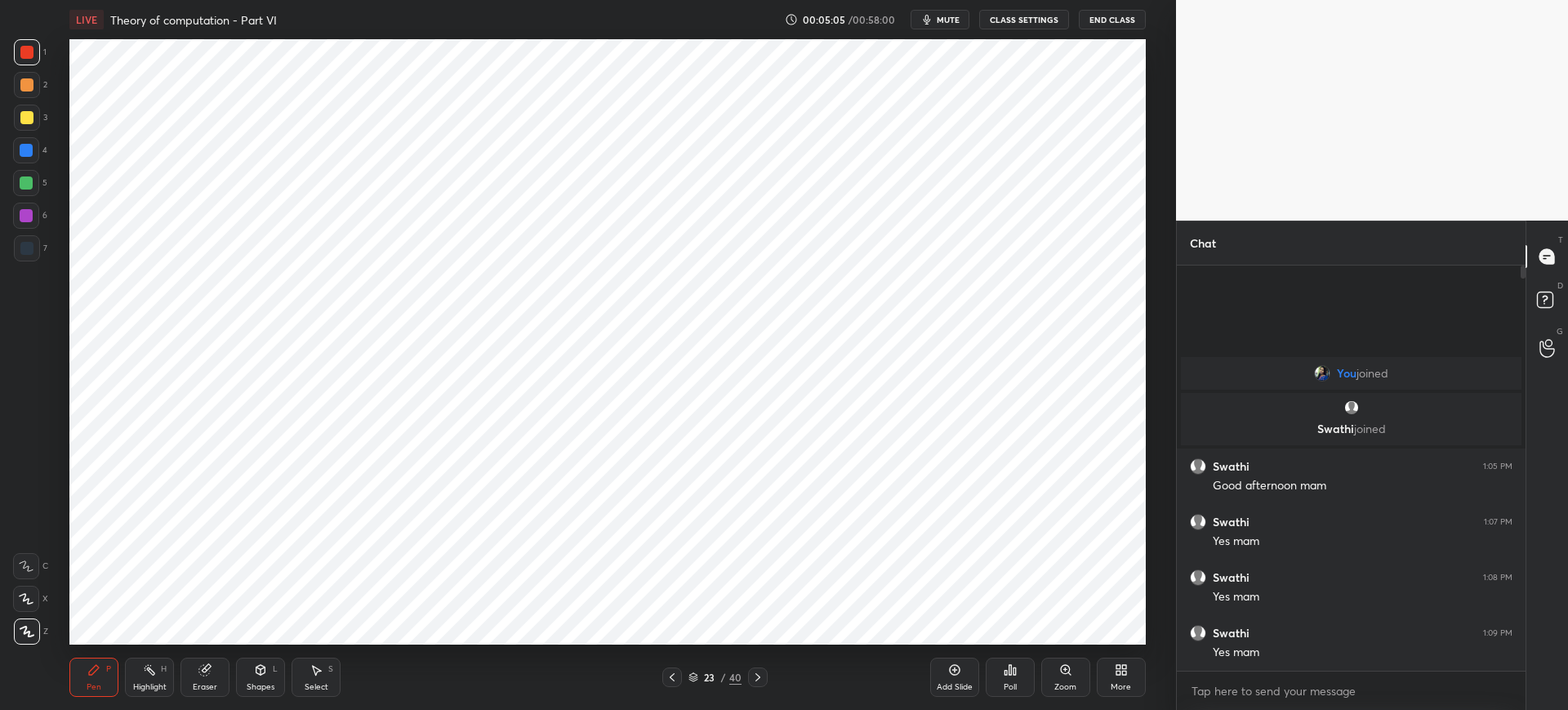
drag, startPoint x: 37, startPoint y: 246, endPoint x: 59, endPoint y: 236, distance: 24.2
click at [37, 246] on div at bounding box center [27, 248] width 26 height 26
click at [26, 58] on div at bounding box center [27, 52] width 13 height 13
click at [208, 675] on icon at bounding box center [204, 669] width 13 height 13
drag, startPoint x: 104, startPoint y: 666, endPoint x: 120, endPoint y: 643, distance: 28.0
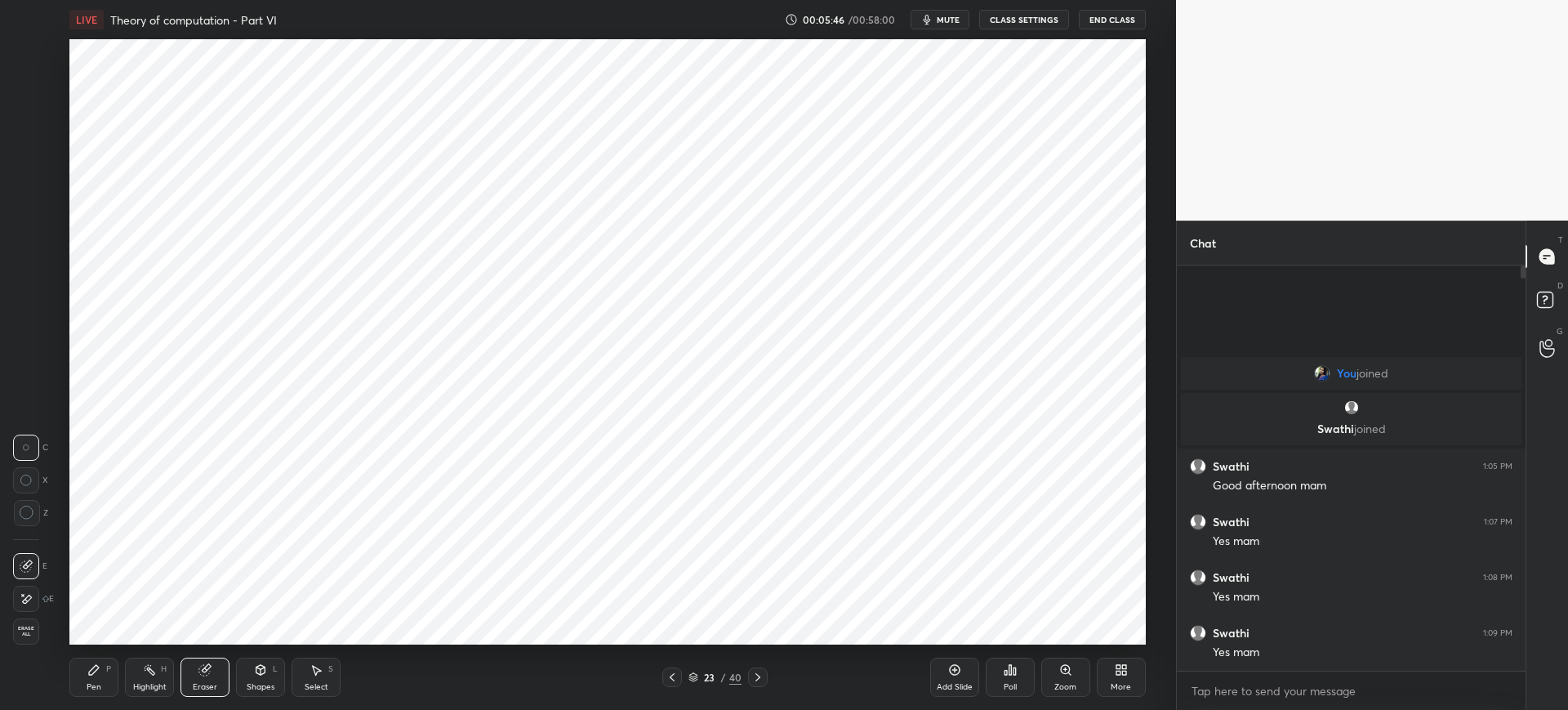
click at [106, 662] on div "Pen P" at bounding box center [93, 677] width 49 height 39
click at [204, 663] on icon at bounding box center [204, 669] width 13 height 13
click at [107, 673] on div "Pen P" at bounding box center [93, 677] width 49 height 39
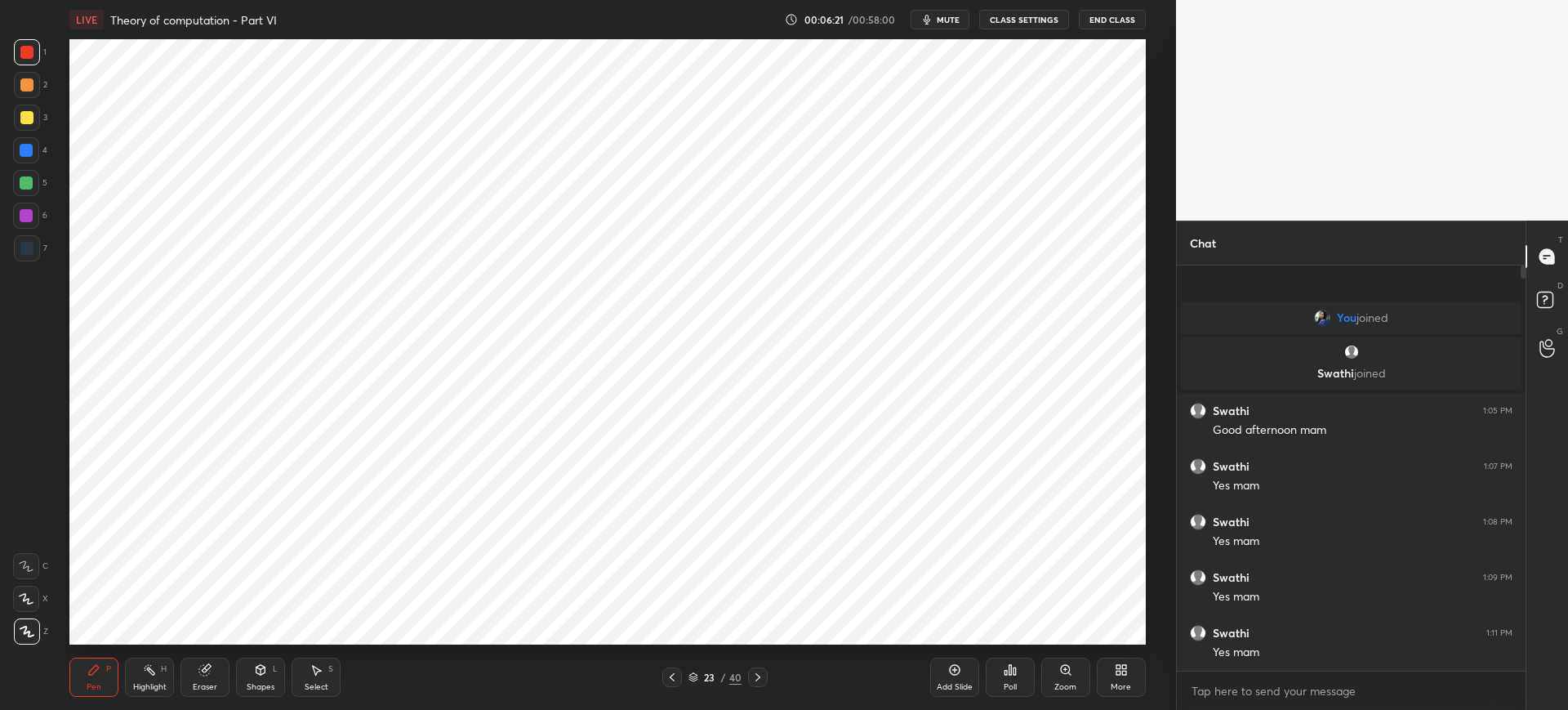
click at [220, 676] on div "Eraser" at bounding box center [204, 677] width 49 height 39
click at [86, 683] on div "Pen" at bounding box center [93, 687] width 15 height 8
click at [204, 676] on div "Eraser" at bounding box center [204, 677] width 49 height 39
click at [100, 683] on div "Pen" at bounding box center [93, 687] width 15 height 8
click at [216, 676] on div "Eraser" at bounding box center [204, 677] width 49 height 39
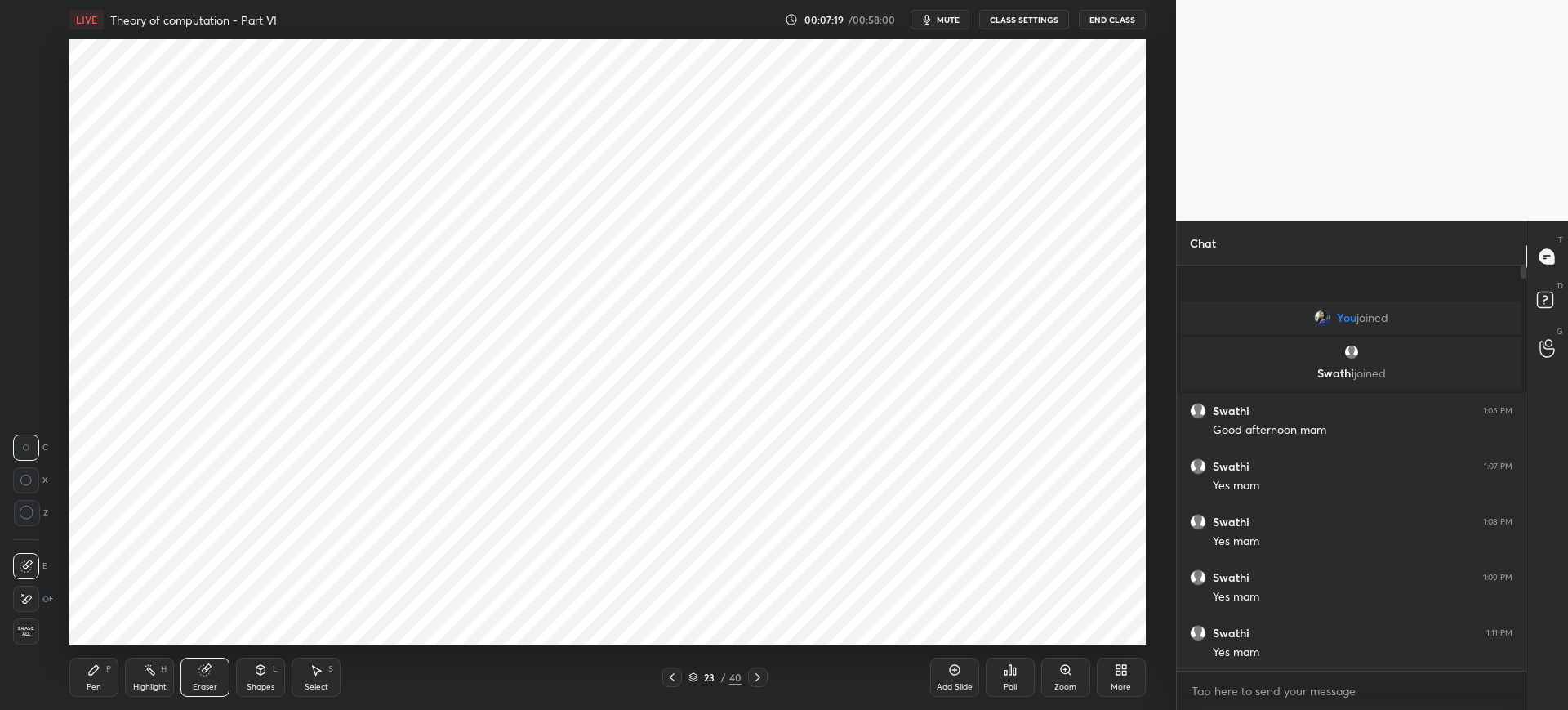
click at [104, 674] on div "Pen P" at bounding box center [93, 677] width 49 height 39
click at [36, 251] on div at bounding box center [27, 248] width 26 height 26
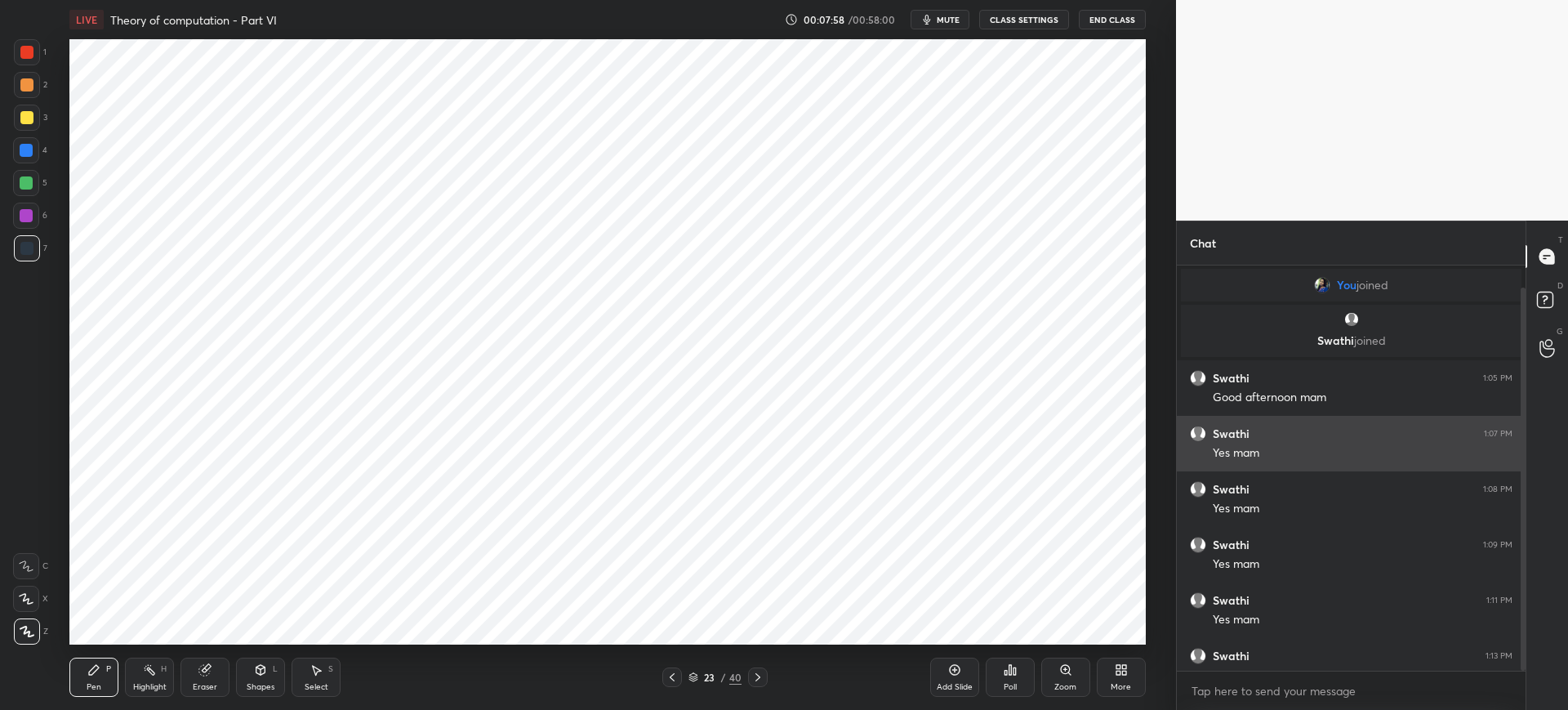
scroll to position [23, 0]
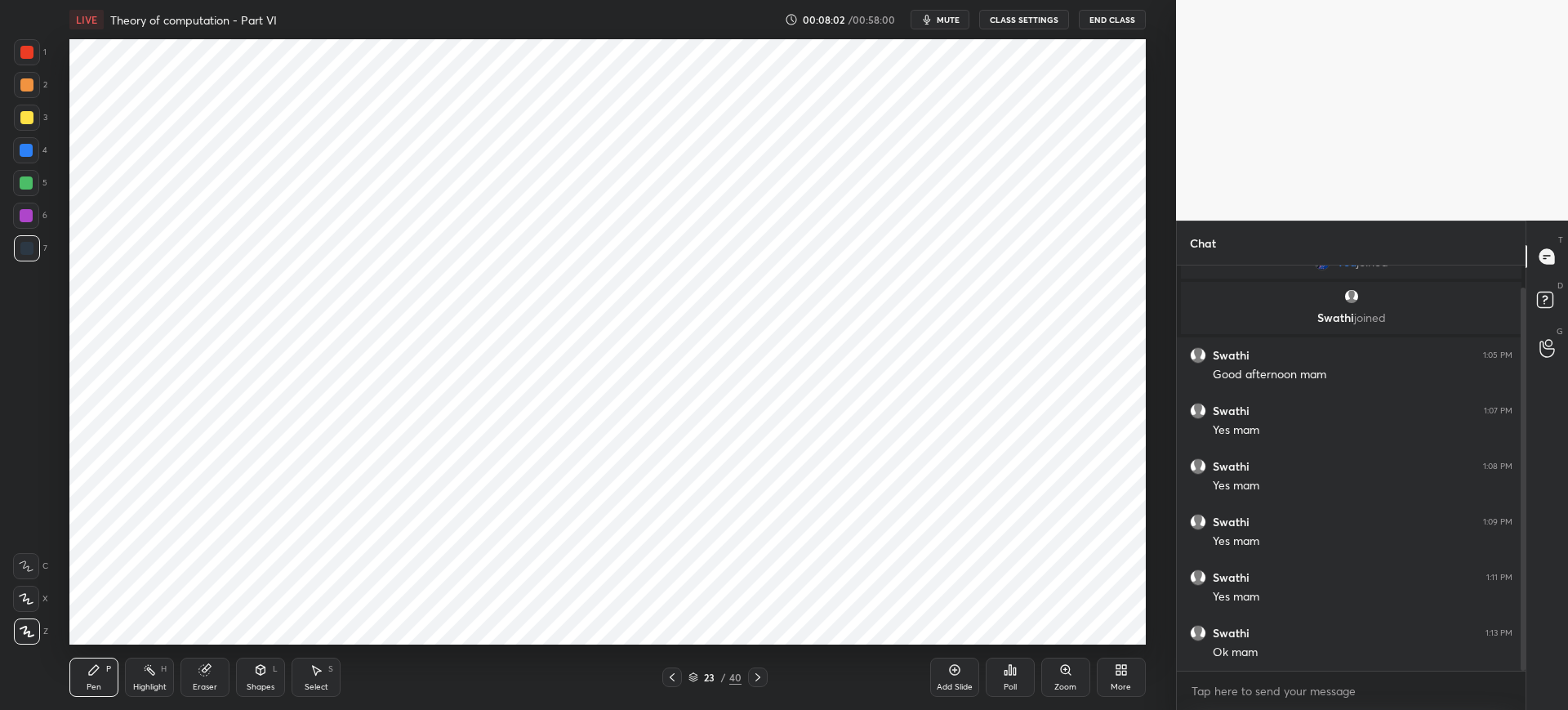
click at [944, 673] on div "Add Slide" at bounding box center [954, 677] width 49 height 39
click at [213, 683] on div "Eraser" at bounding box center [205, 687] width 25 height 8
click at [110, 674] on div "Pen P" at bounding box center [93, 677] width 49 height 39
click at [28, 55] on div at bounding box center [27, 52] width 13 height 13
drag, startPoint x: 333, startPoint y: 670, endPoint x: 346, endPoint y: 645, distance: 28.2
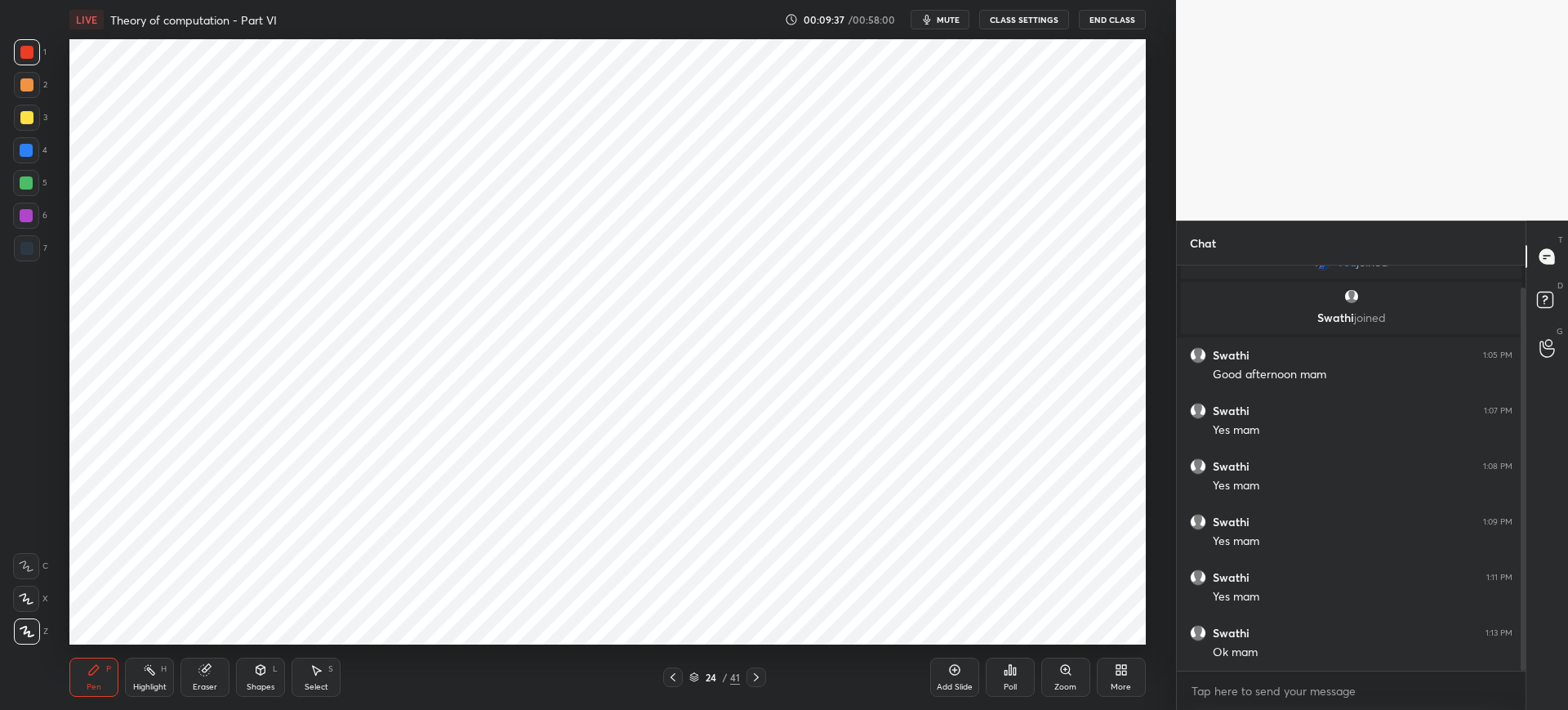
click at [331, 672] on div "S" at bounding box center [331, 668] width 5 height 8
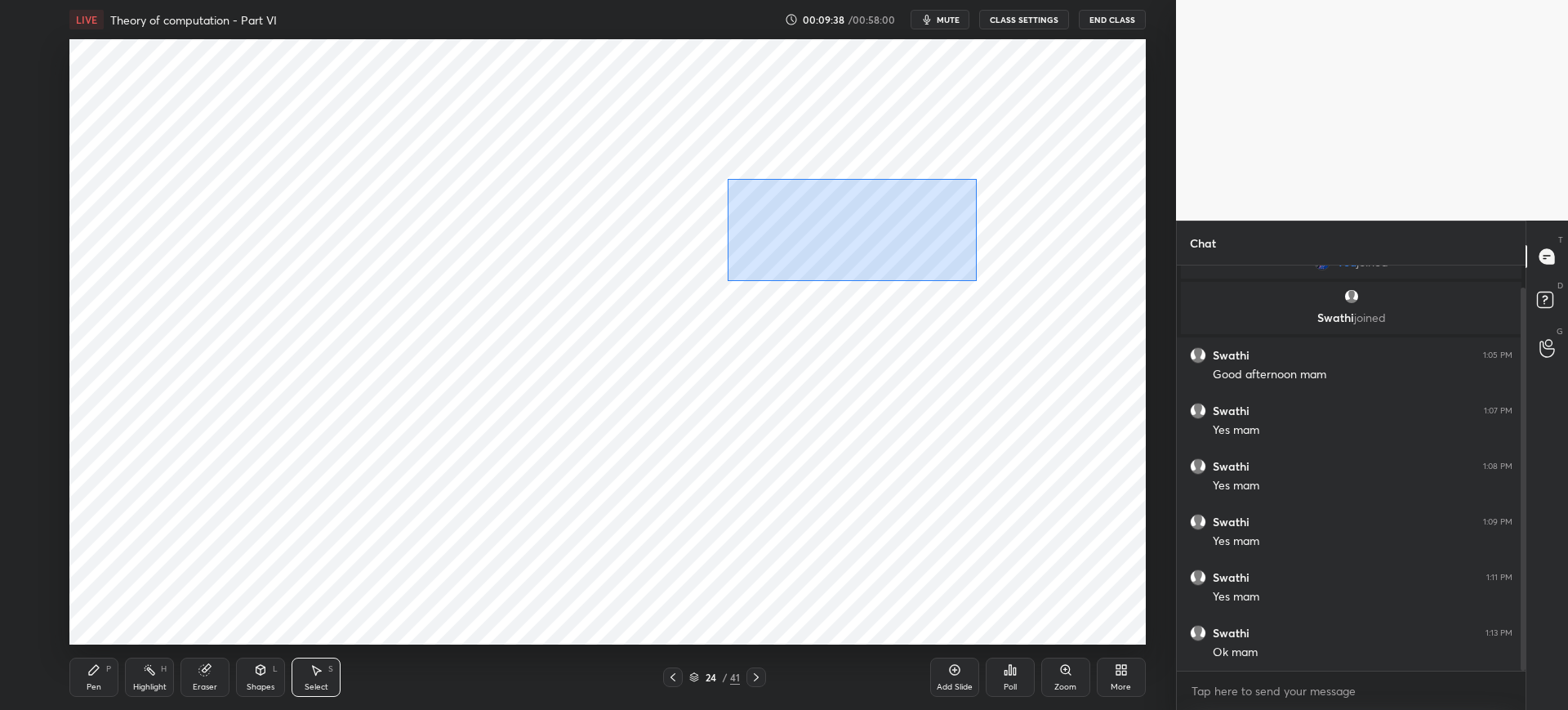
drag, startPoint x: 728, startPoint y: 178, endPoint x: 1058, endPoint y: 301, distance: 352.2
click at [1075, 301] on div "0 ° Undo Copy Duplicate Duplicate to new slide Delete" at bounding box center [607, 341] width 1076 height 605
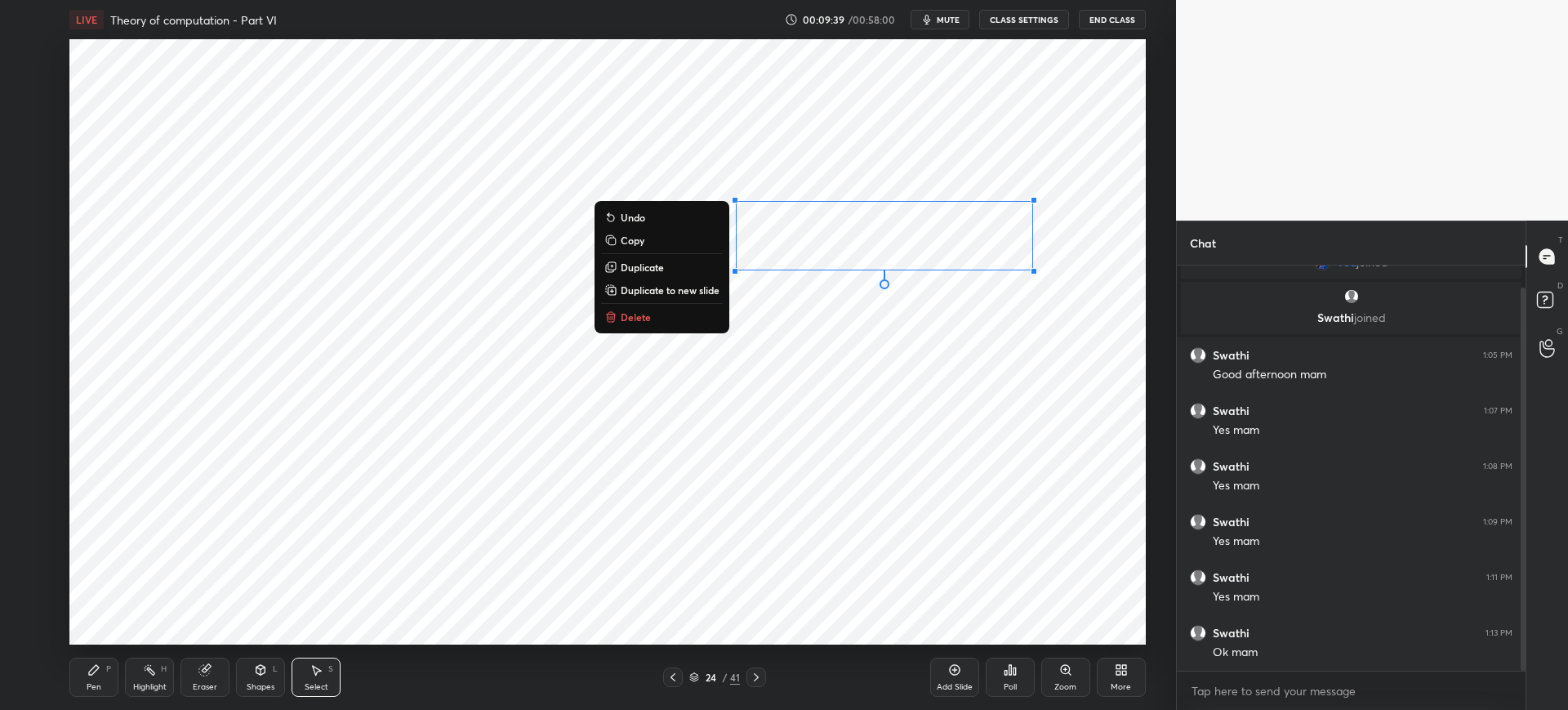
click at [668, 326] on div "0 ° Undo Copy Duplicate Duplicate to new slide Delete" at bounding box center [607, 341] width 1076 height 605
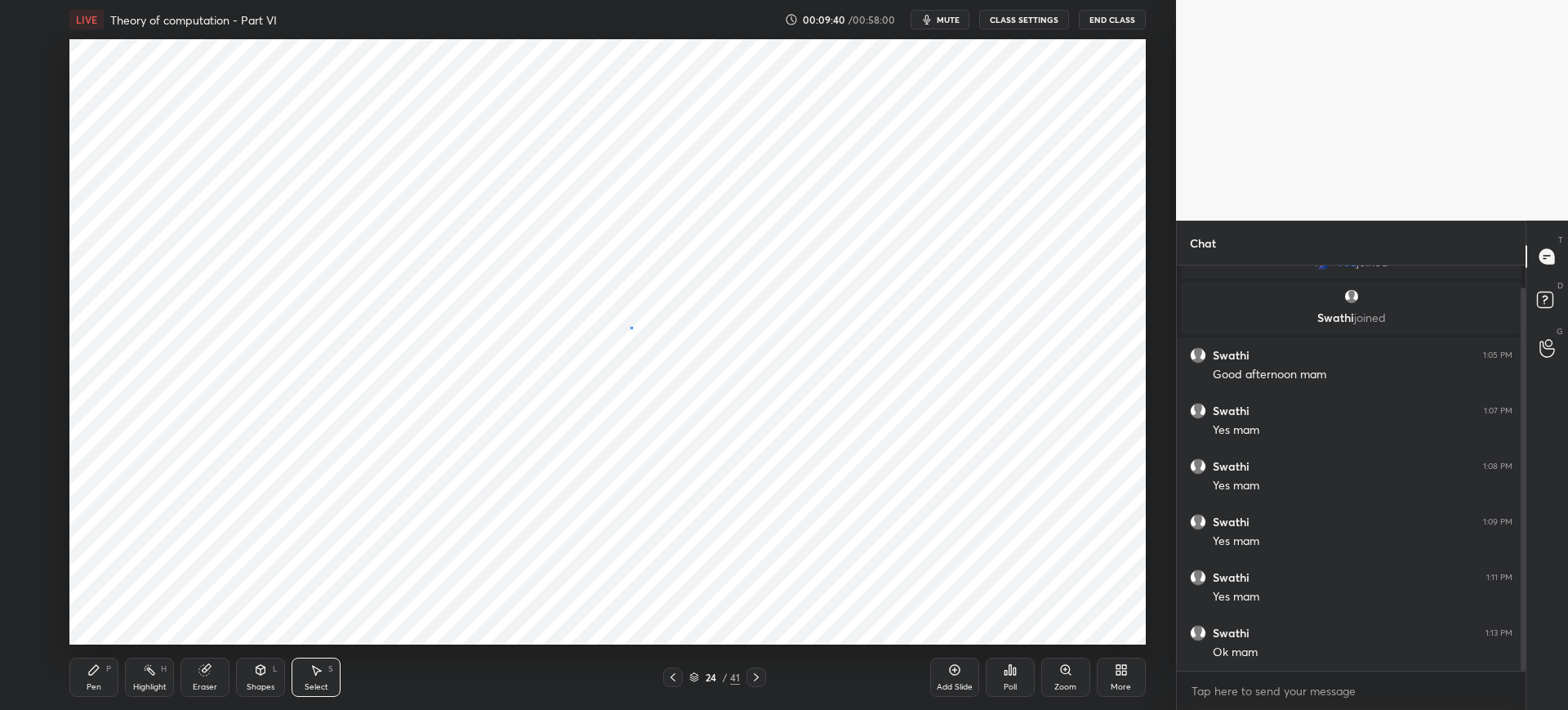
click at [632, 327] on div "0 ° Undo Copy Duplicate Duplicate to new slide Delete" at bounding box center [607, 341] width 1076 height 605
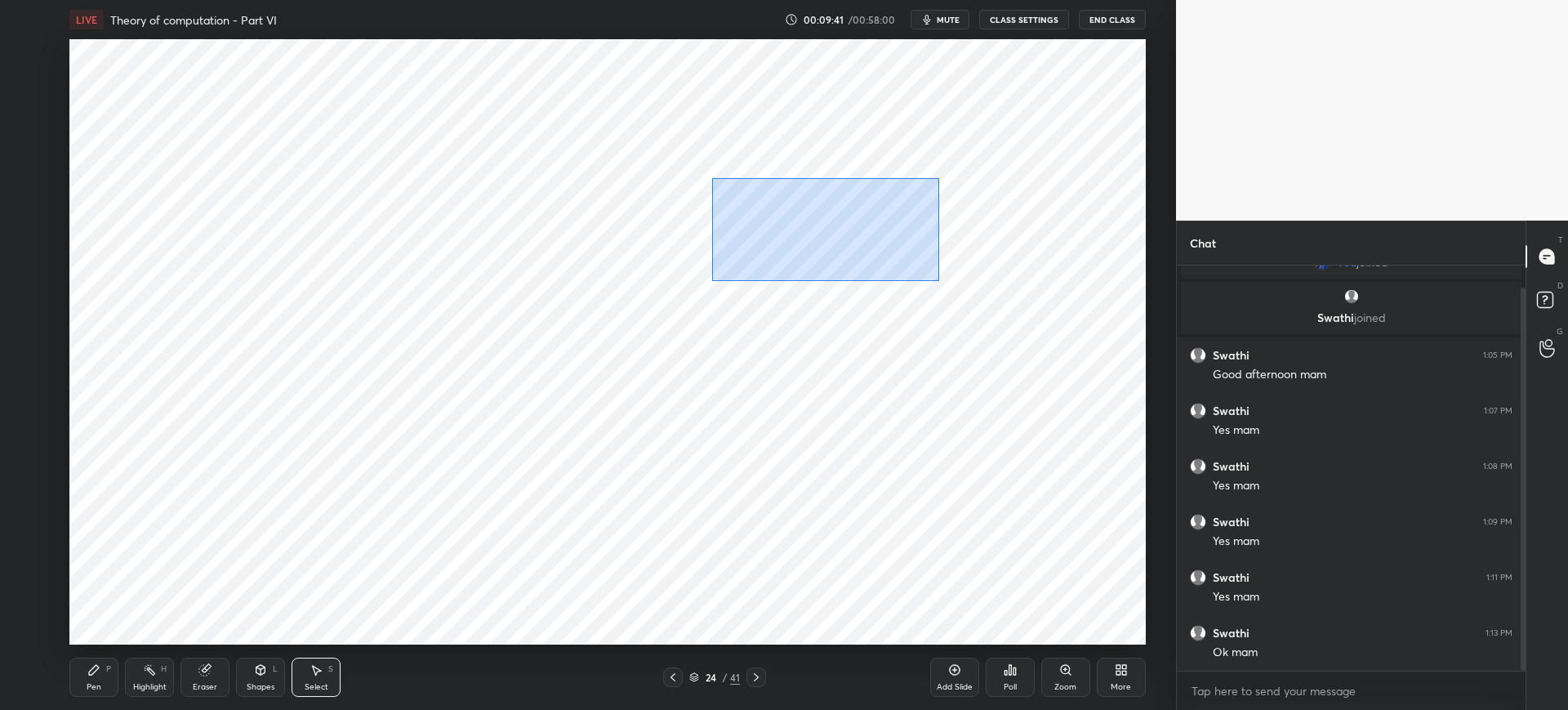
drag, startPoint x: 723, startPoint y: 181, endPoint x: 1028, endPoint y: 311, distance: 331.5
click at [1047, 320] on div "0 ° Undo Copy Duplicate Duplicate to new slide Delete" at bounding box center [607, 341] width 1076 height 605
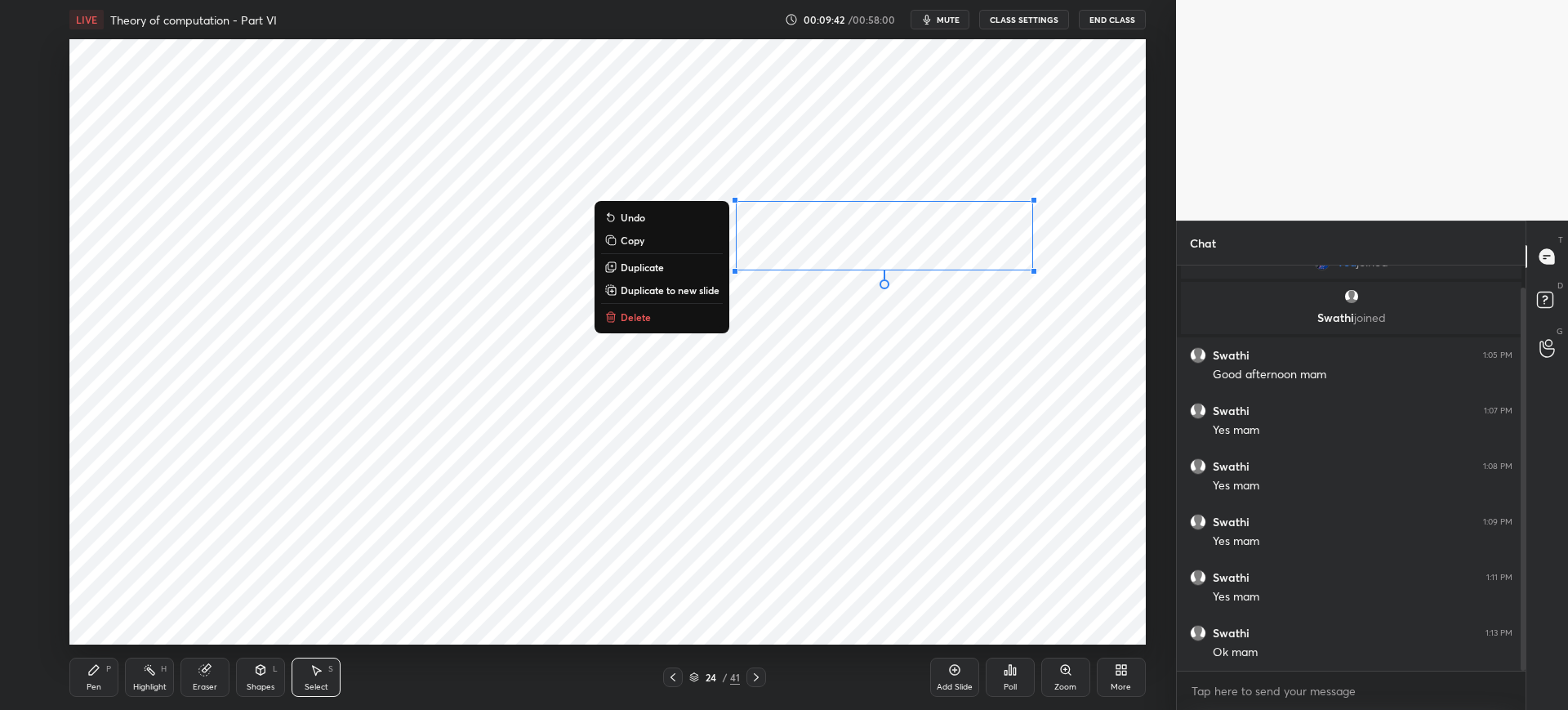
click at [653, 320] on button "Delete" at bounding box center [662, 317] width 122 height 20
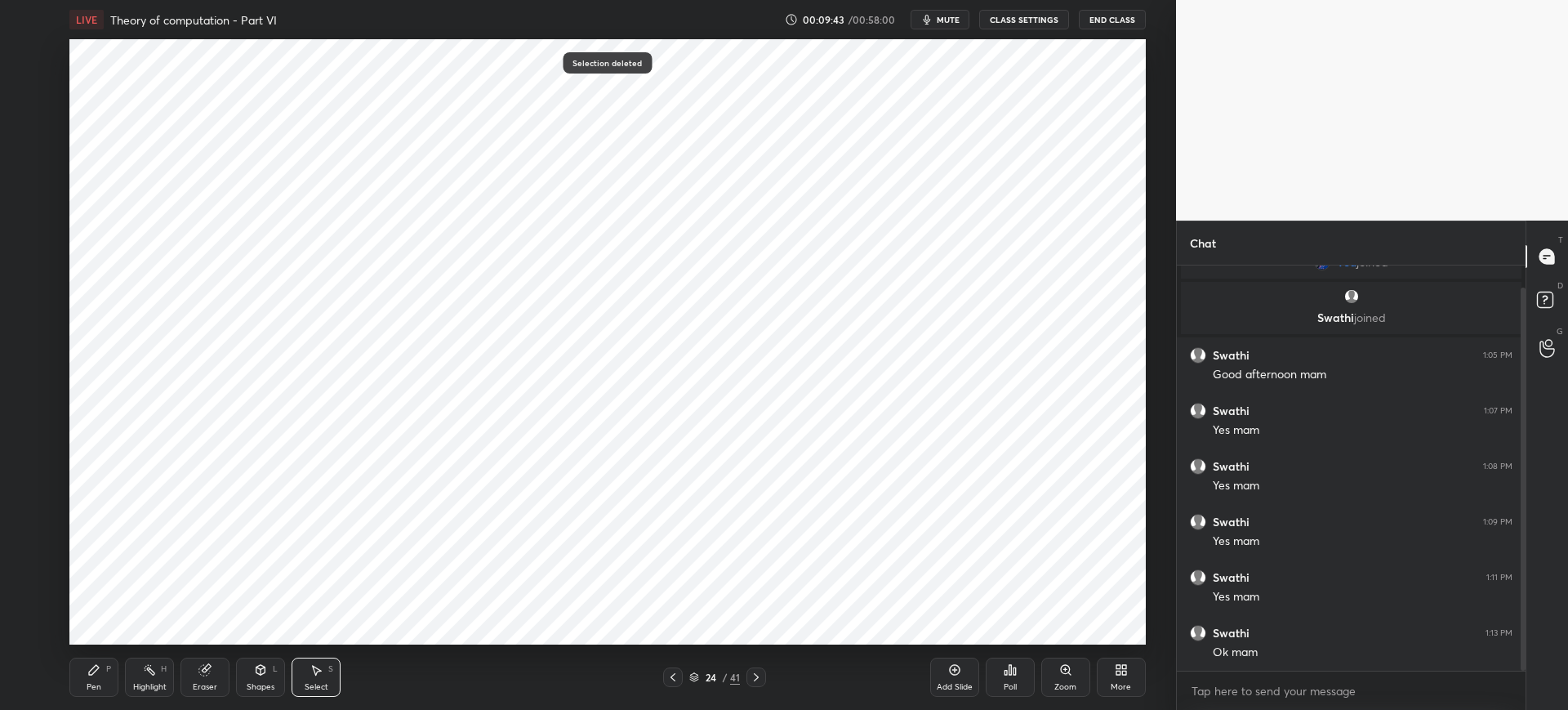
drag, startPoint x: 103, startPoint y: 674, endPoint x: 120, endPoint y: 650, distance: 29.4
click at [104, 673] on div "Pen P" at bounding box center [93, 677] width 49 height 39
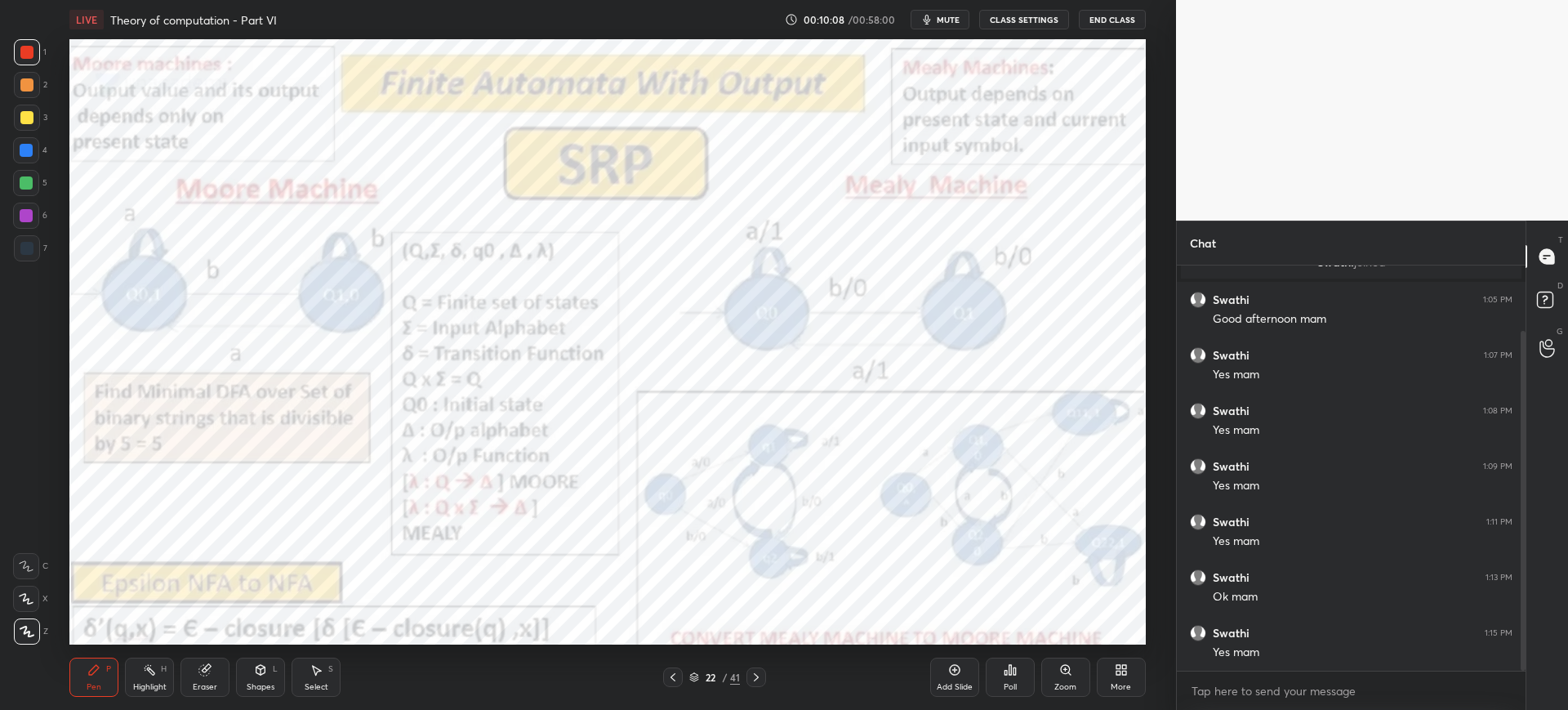
click at [1056, 683] on div "Zoom" at bounding box center [1065, 687] width 22 height 8
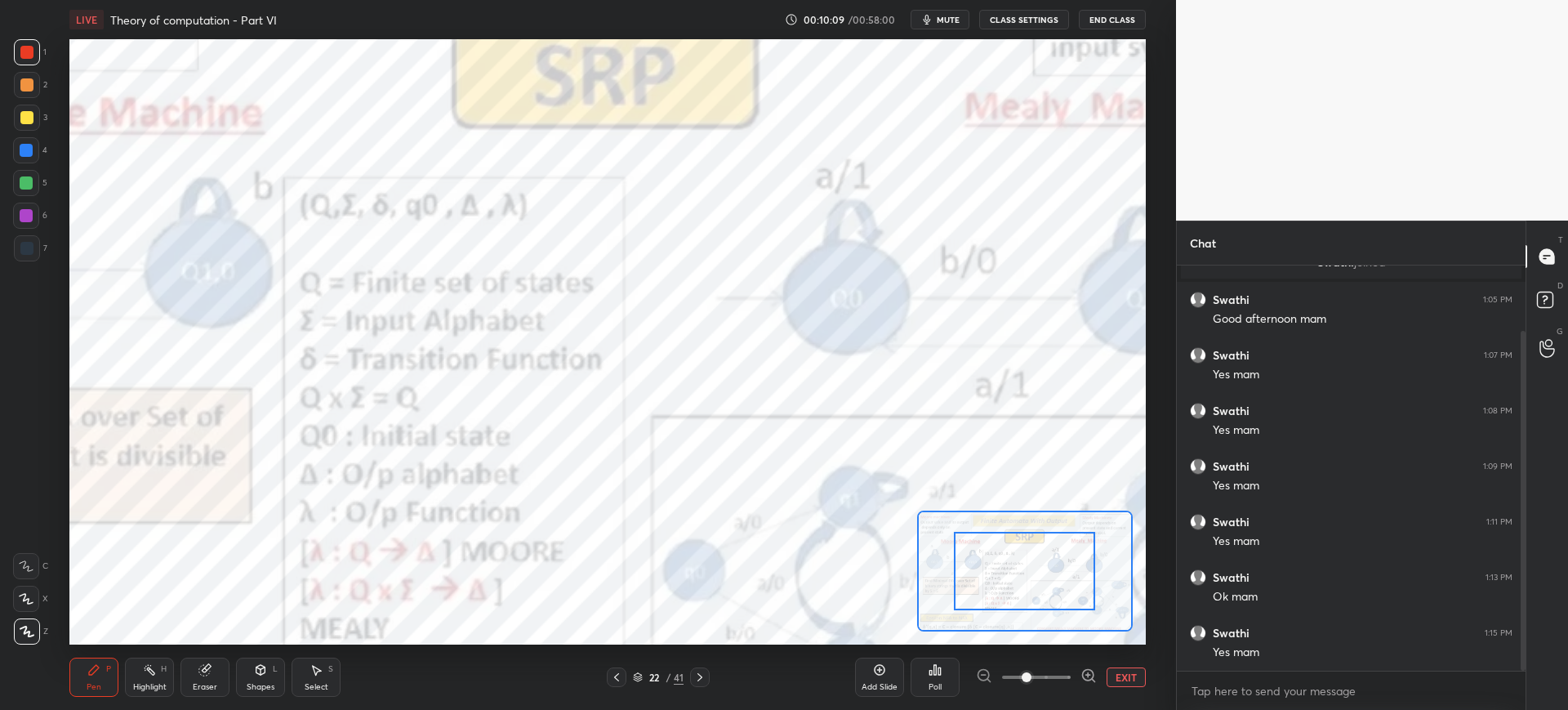
click at [1042, 646] on div "LIVE Theory of computation - Part VI 00:10:09 / 00:58:00 mute CLASS SETTINGS En…" at bounding box center [608, 355] width 1110 height 710
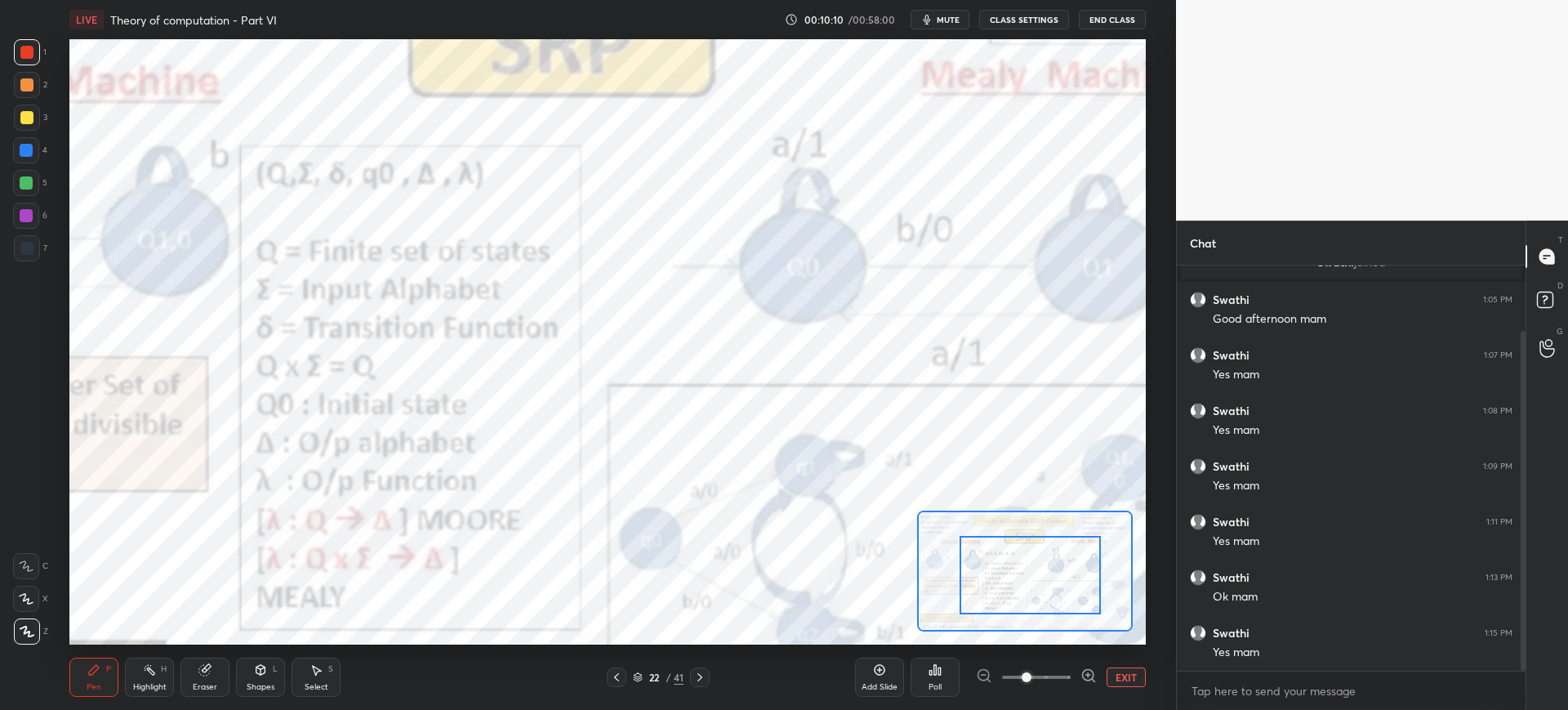
drag, startPoint x: 1057, startPoint y: 599, endPoint x: 1010, endPoint y: 573, distance: 53.7
click at [1057, 598] on div at bounding box center [1030, 575] width 141 height 78
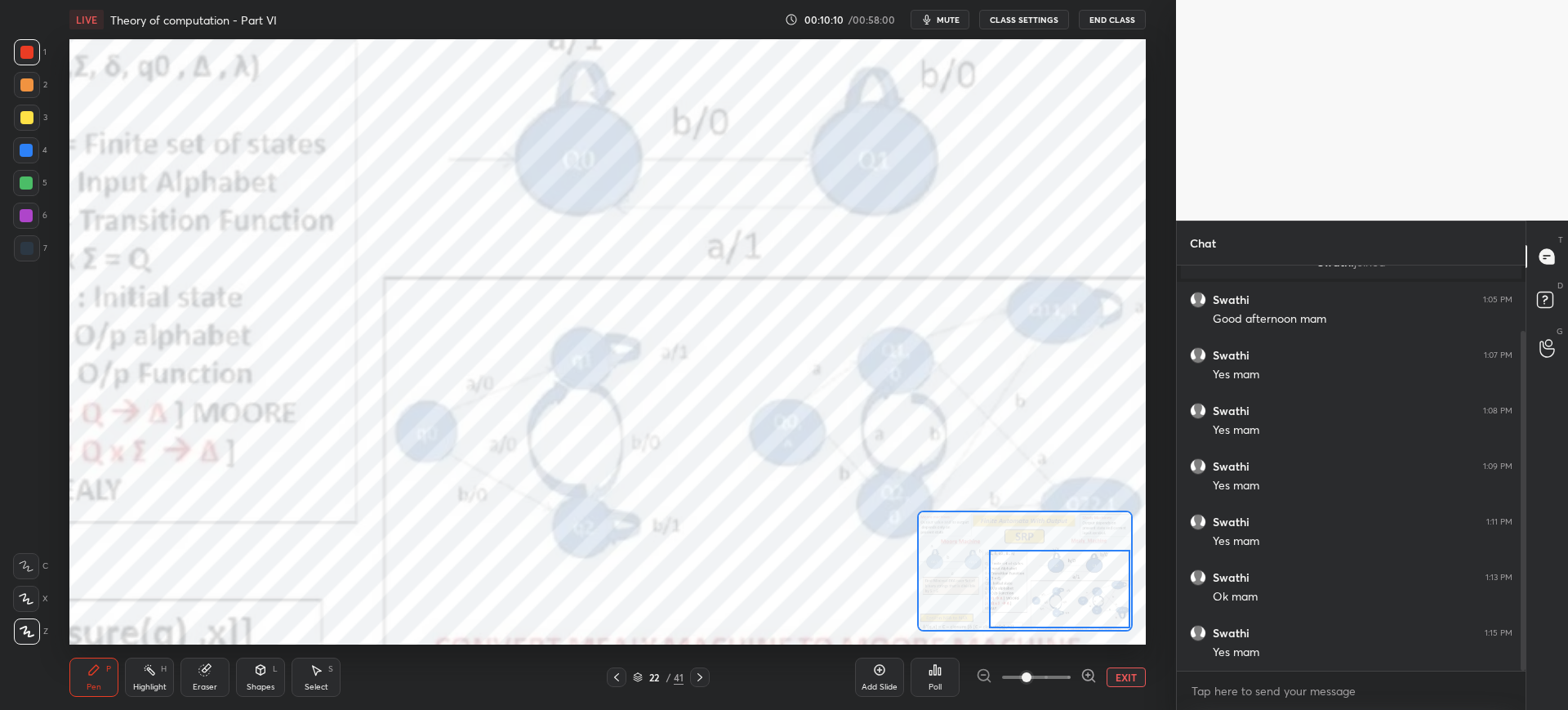
click at [1060, 592] on div at bounding box center [1059, 589] width 141 height 78
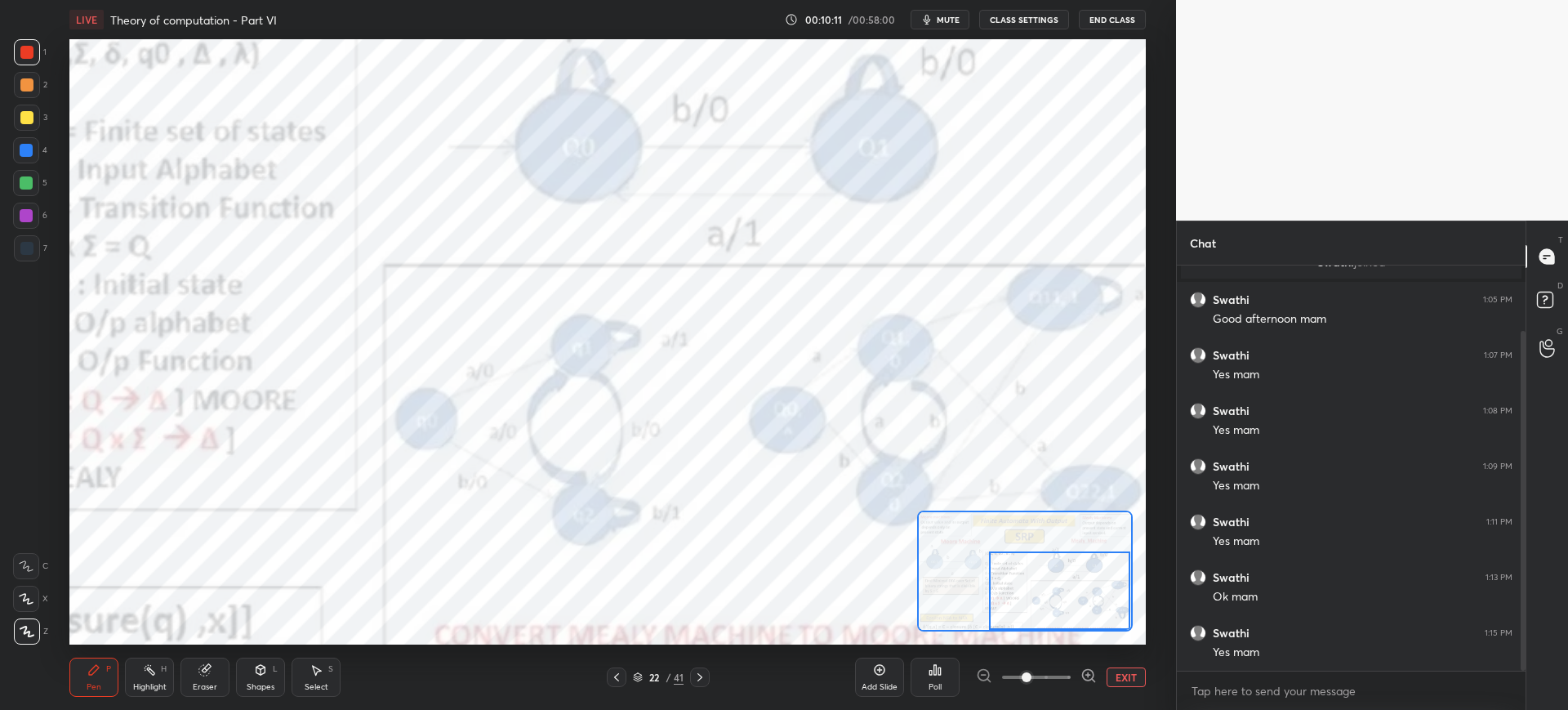
drag, startPoint x: 1023, startPoint y: 592, endPoint x: 1033, endPoint y: 622, distance: 31.6
click at [1033, 624] on div at bounding box center [1059, 591] width 141 height 78
click at [1054, 599] on div at bounding box center [1059, 591] width 141 height 78
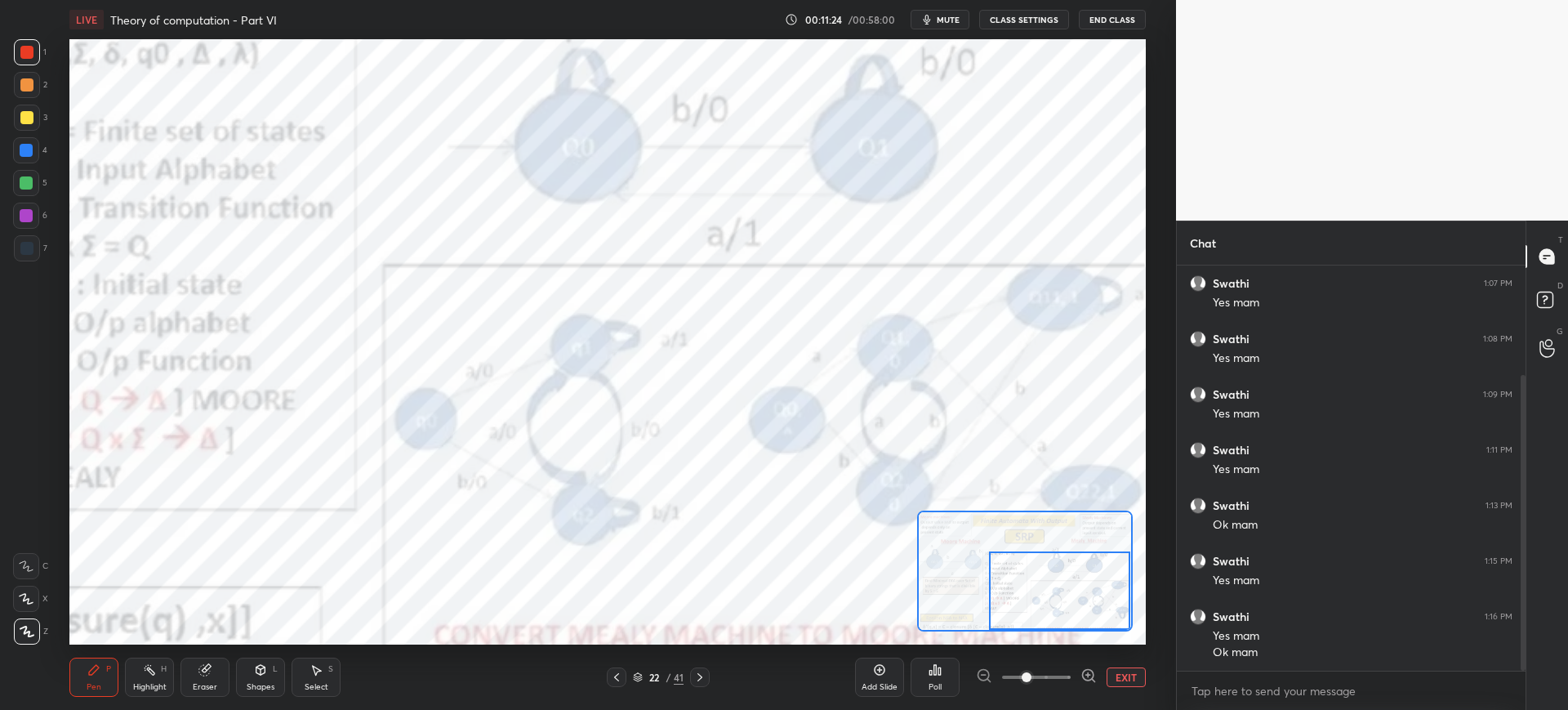
click at [895, 683] on div "Add Slide" at bounding box center [880, 687] width 36 height 8
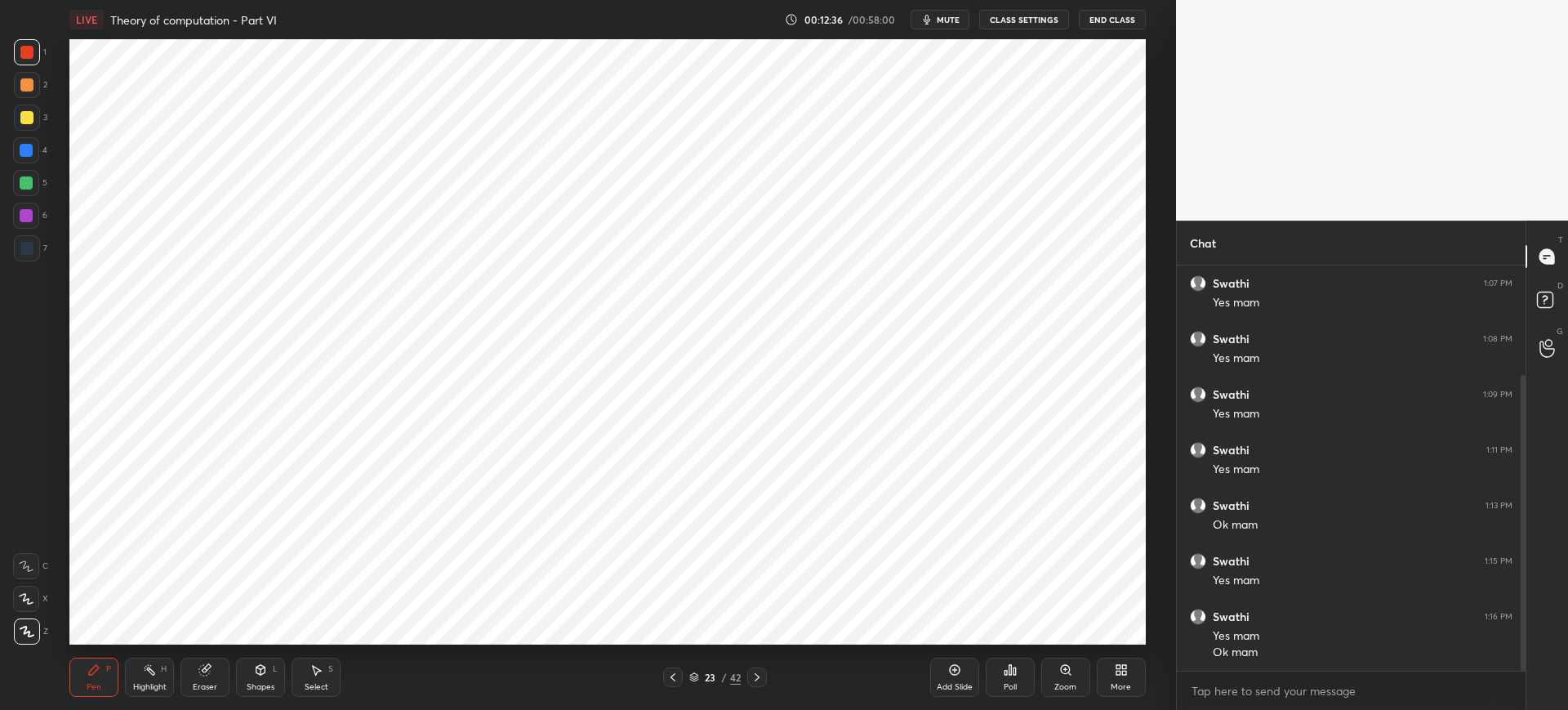
drag, startPoint x: 14, startPoint y: 253, endPoint x: 60, endPoint y: 242, distance: 47.3
click at [15, 253] on div at bounding box center [27, 248] width 26 height 26
click at [203, 691] on div "Eraser" at bounding box center [205, 687] width 25 height 8
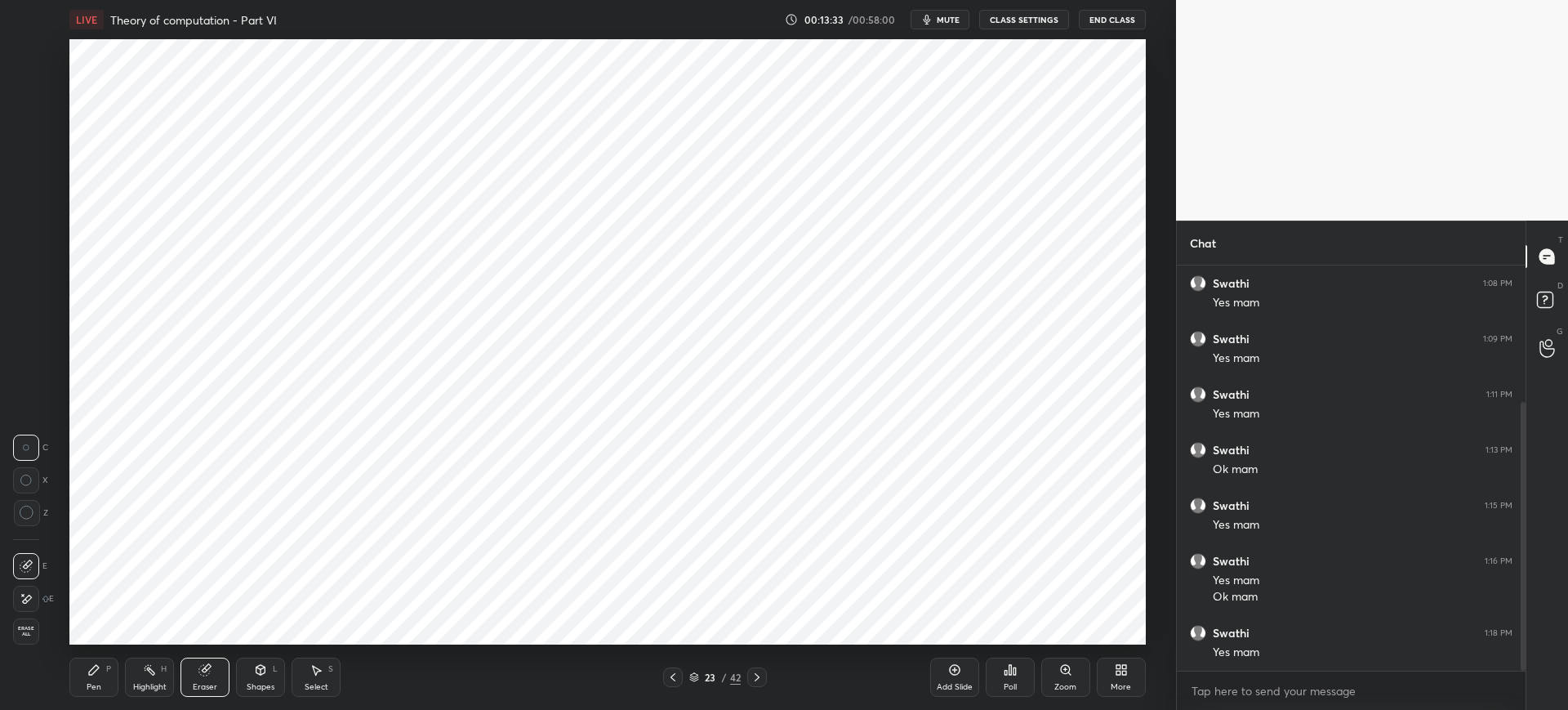
click at [103, 685] on div "Pen P" at bounding box center [93, 677] width 49 height 39
click at [991, 633] on div "LIVE Theory of computation - Part VI 00:14:11 / 00:58:00 mute CLASS SETTINGS En…" at bounding box center [608, 355] width 1110 height 710
click at [996, 641] on div "LIVE Theory of computation - Part VI 00:14:15 / 00:58:00 mute CLASS SETTINGS En…" at bounding box center [608, 355] width 1110 height 710
click at [947, 632] on div "LIVE Theory of computation - Part VI 00:14:30 / 00:58:00 mute CLASS SETTINGS En…" at bounding box center [608, 355] width 1110 height 710
click at [951, 633] on div "LIVE Theory of computation - Part VI 00:14:31 / 00:58:00 mute CLASS SETTINGS En…" at bounding box center [608, 355] width 1110 height 710
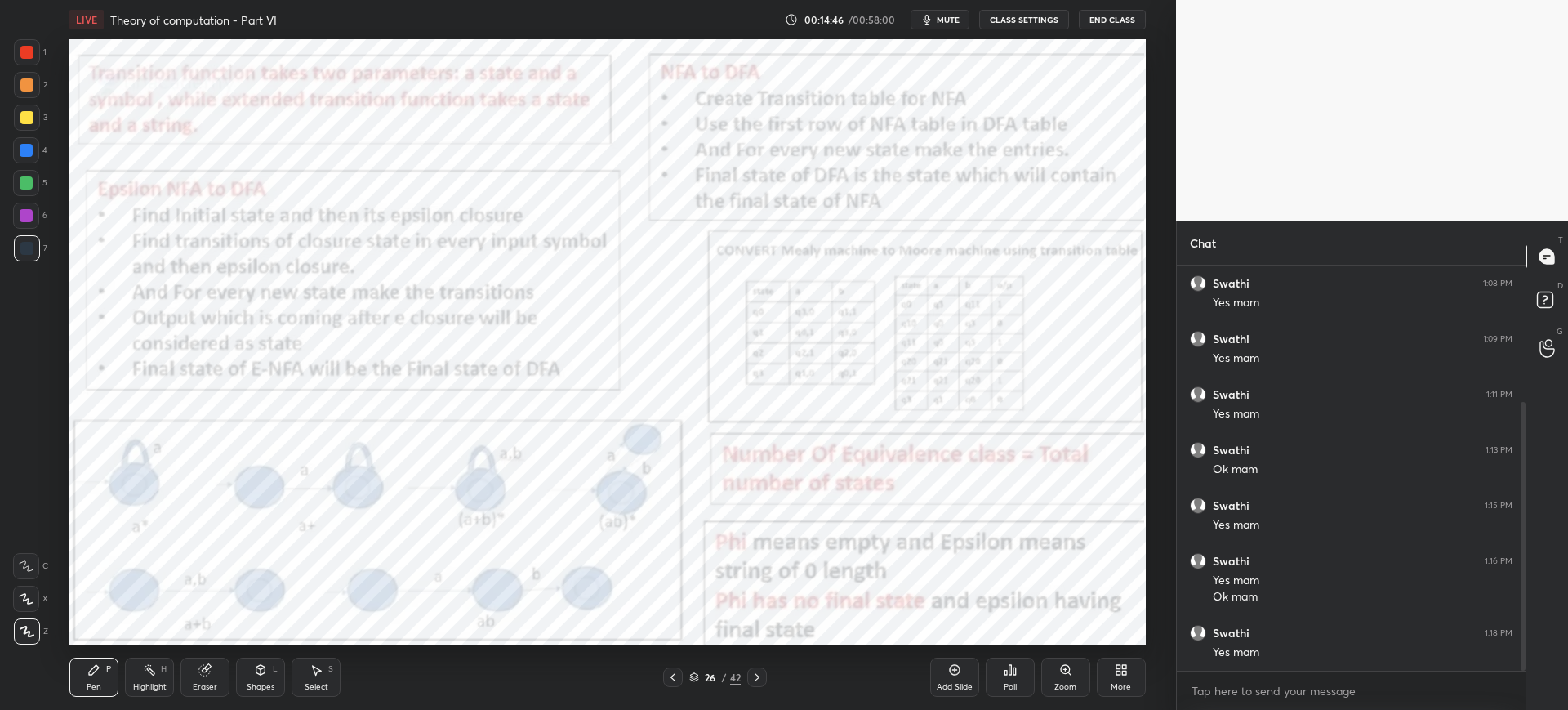
click at [956, 666] on icon at bounding box center [954, 669] width 13 height 13
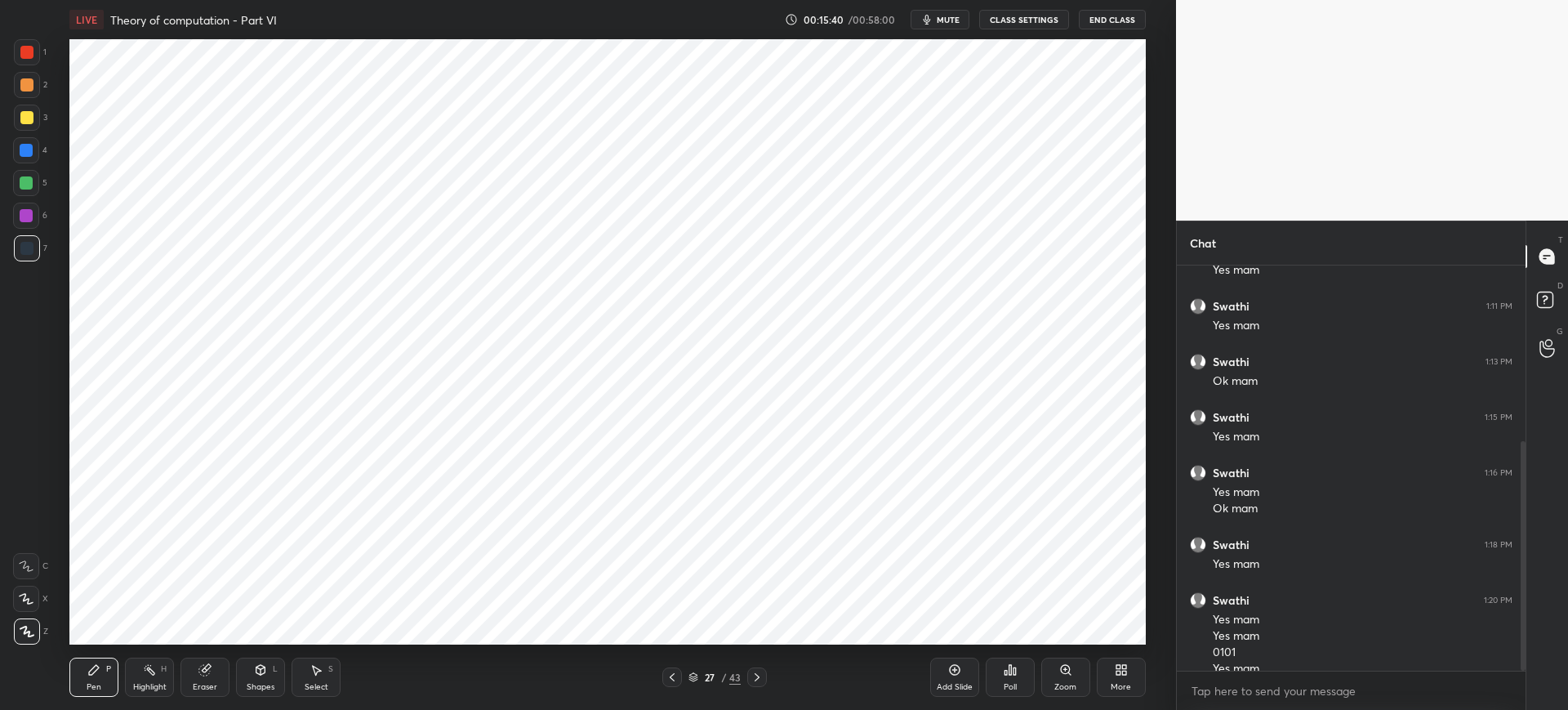
scroll to position [310, 0]
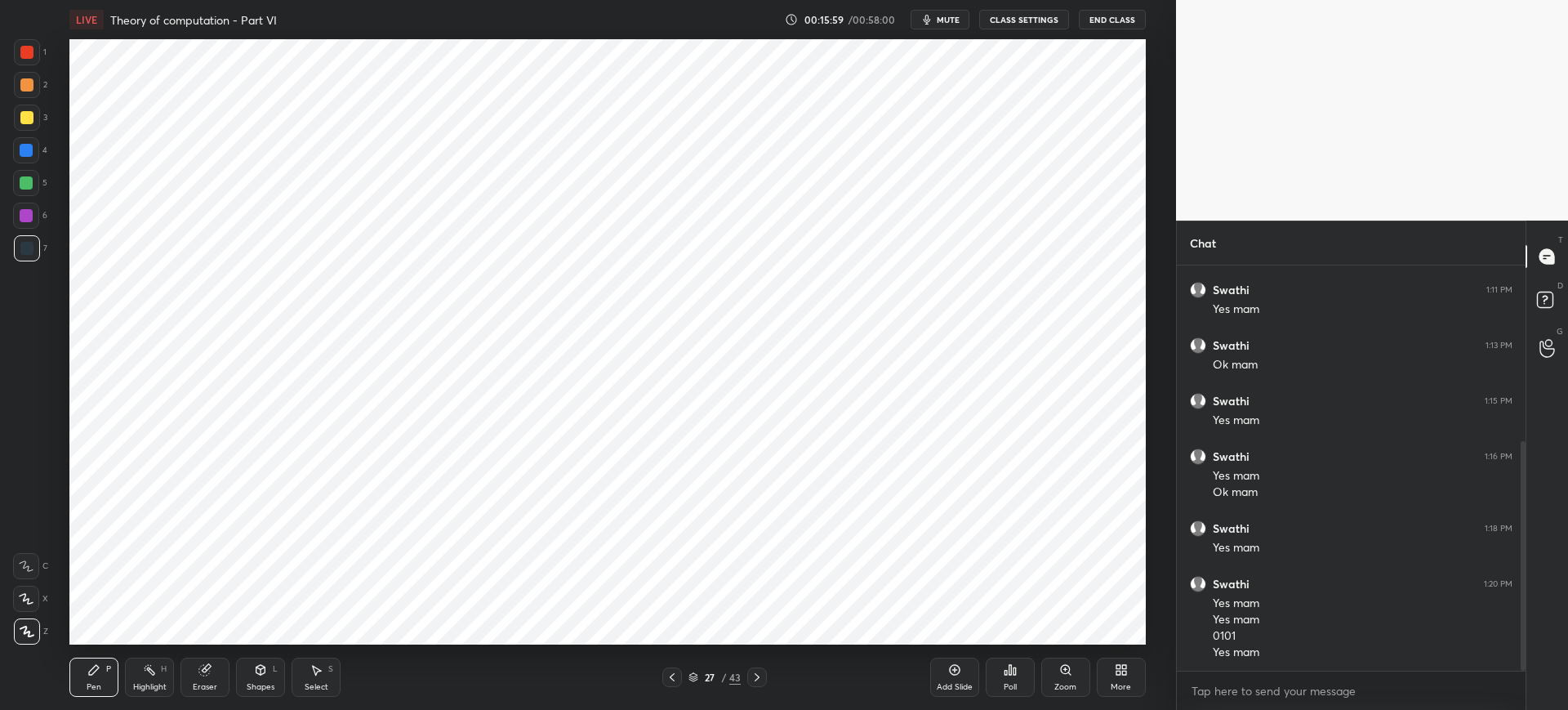
drag, startPoint x: 318, startPoint y: 684, endPoint x: 358, endPoint y: 644, distance: 56.6
click at [319, 683] on div "Select" at bounding box center [316, 687] width 24 height 8
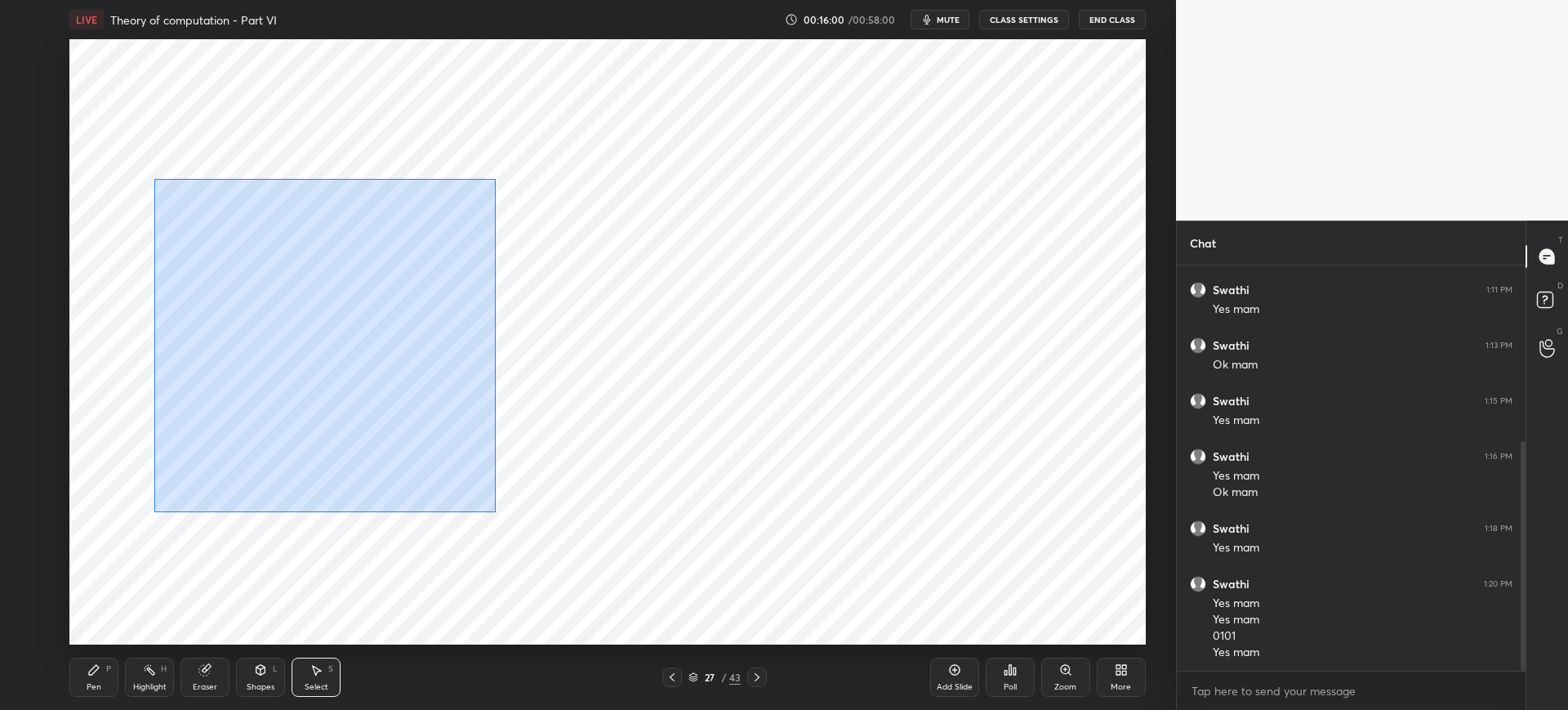
drag, startPoint x: 487, startPoint y: 508, endPoint x: 277, endPoint y: 246, distance: 335.8
click at [154, 179] on div "0 ° Undo Copy Duplicate Duplicate to new slide Delete" at bounding box center [607, 341] width 1076 height 605
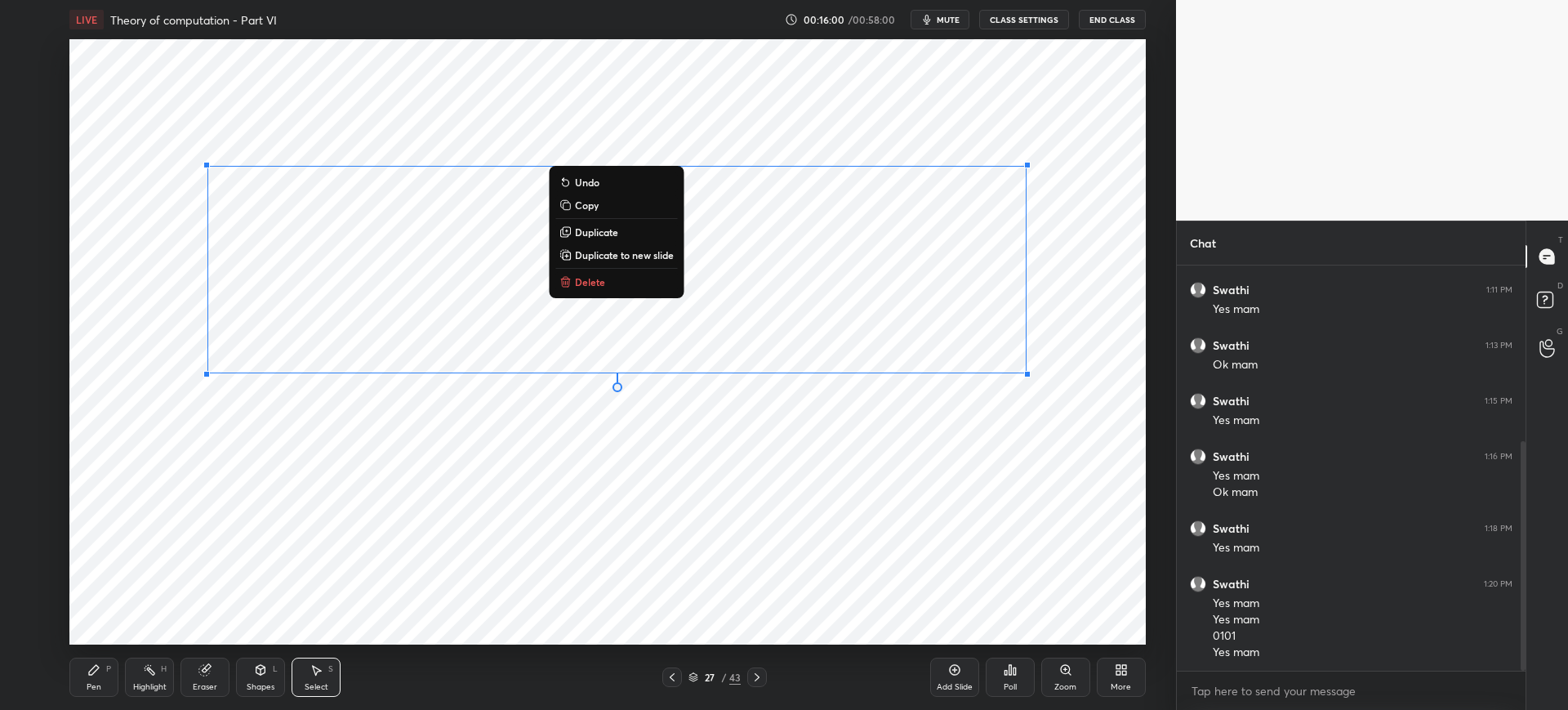
click at [610, 274] on button "Delete" at bounding box center [616, 282] width 122 height 20
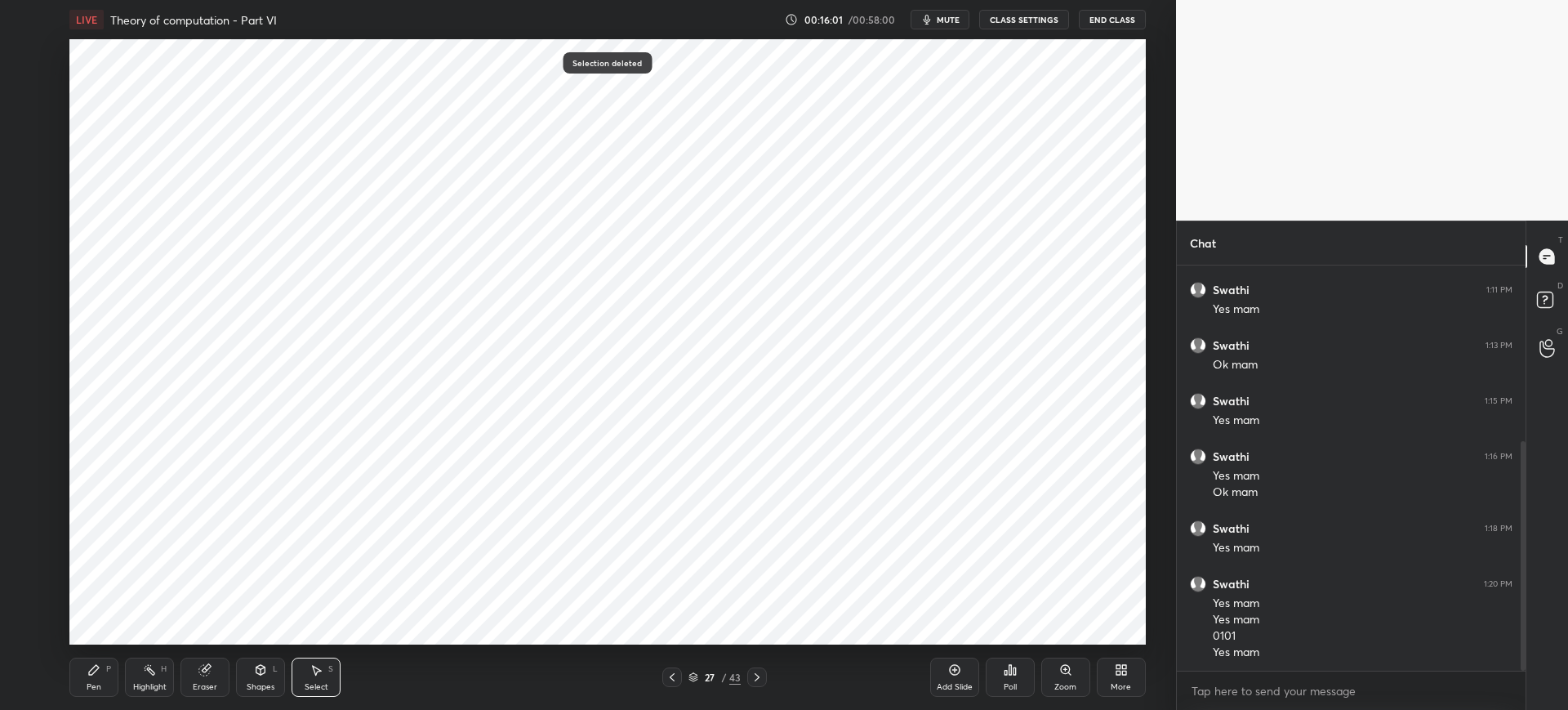
click at [92, 673] on icon at bounding box center [93, 669] width 10 height 10
click at [198, 676] on div "Eraser" at bounding box center [204, 677] width 49 height 39
click at [107, 673] on div "P" at bounding box center [109, 668] width 5 height 8
click at [27, 60] on div at bounding box center [27, 52] width 26 height 26
click at [951, 676] on div "Add Slide" at bounding box center [954, 677] width 49 height 39
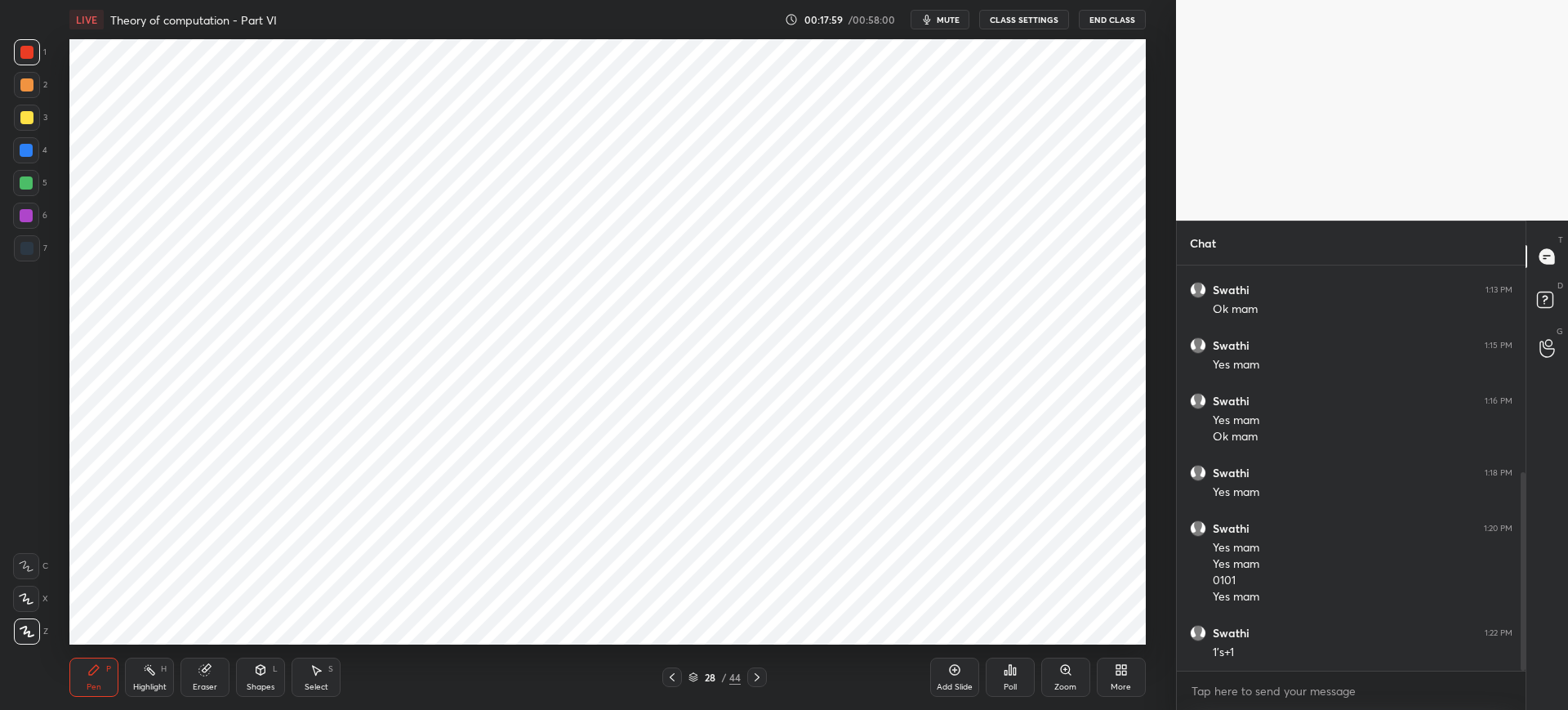
scroll to position [421, 0]
click at [25, 246] on div at bounding box center [27, 248] width 13 height 13
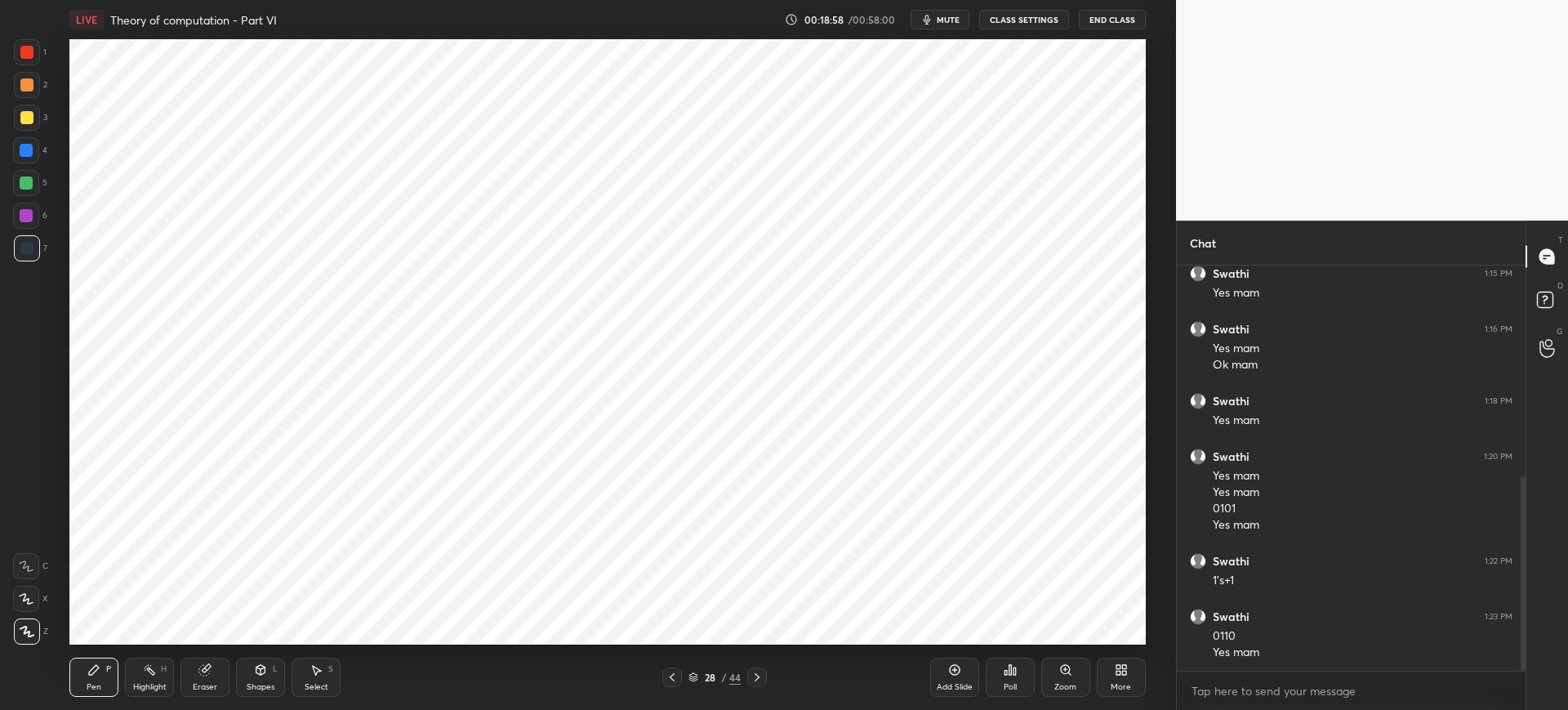
click at [330, 681] on div "Select S" at bounding box center [315, 677] width 49 height 39
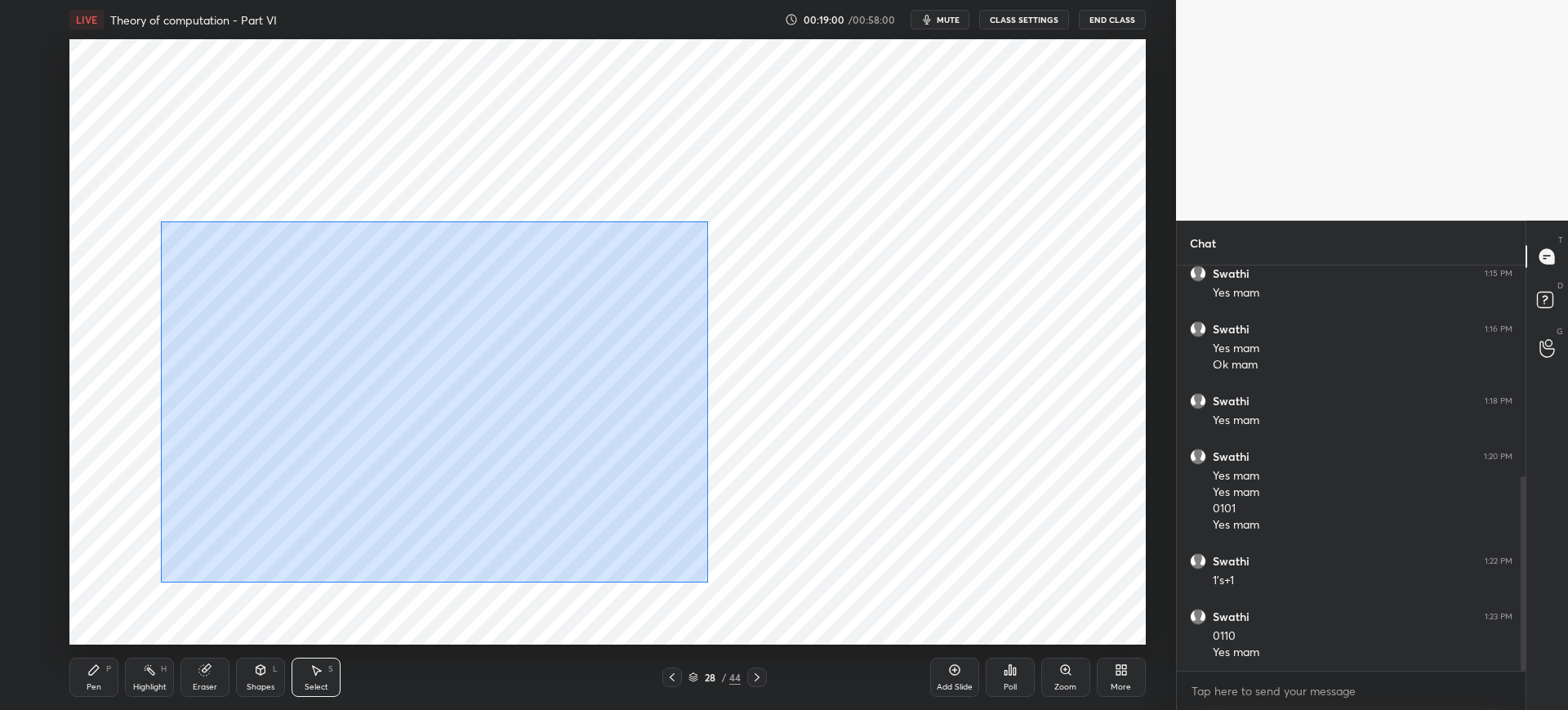
drag, startPoint x: 161, startPoint y: 220, endPoint x: 706, endPoint y: 578, distance: 652.1
click at [709, 583] on div "0 ° Undo Copy Duplicate Duplicate to new slide Delete" at bounding box center [607, 341] width 1076 height 605
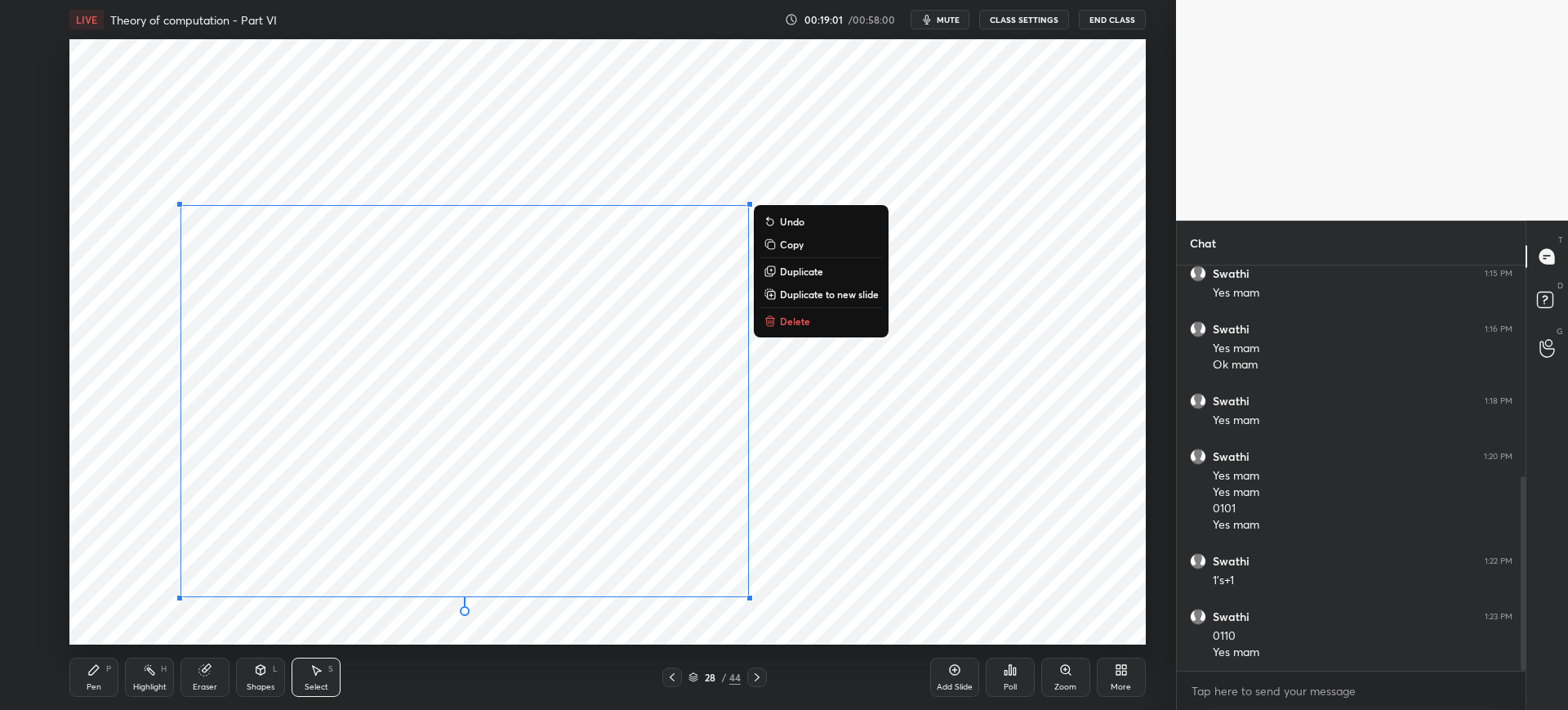
click at [811, 318] on button "Delete" at bounding box center [821, 321] width 122 height 20
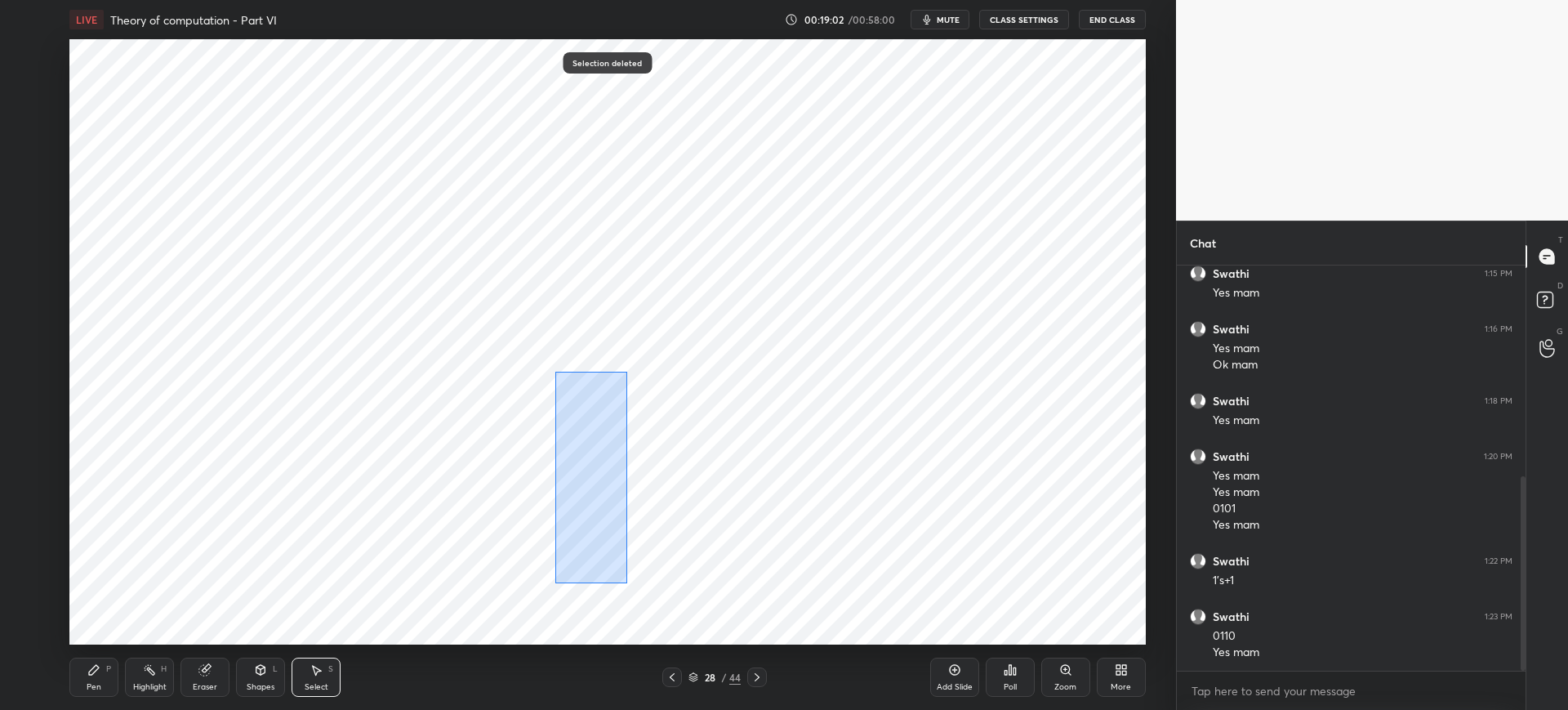
drag, startPoint x: 556, startPoint y: 371, endPoint x: 695, endPoint y: 609, distance: 275.6
click at [697, 615] on div "0 ° Undo Copy Duplicate Duplicate to new slide Delete" at bounding box center [607, 341] width 1076 height 605
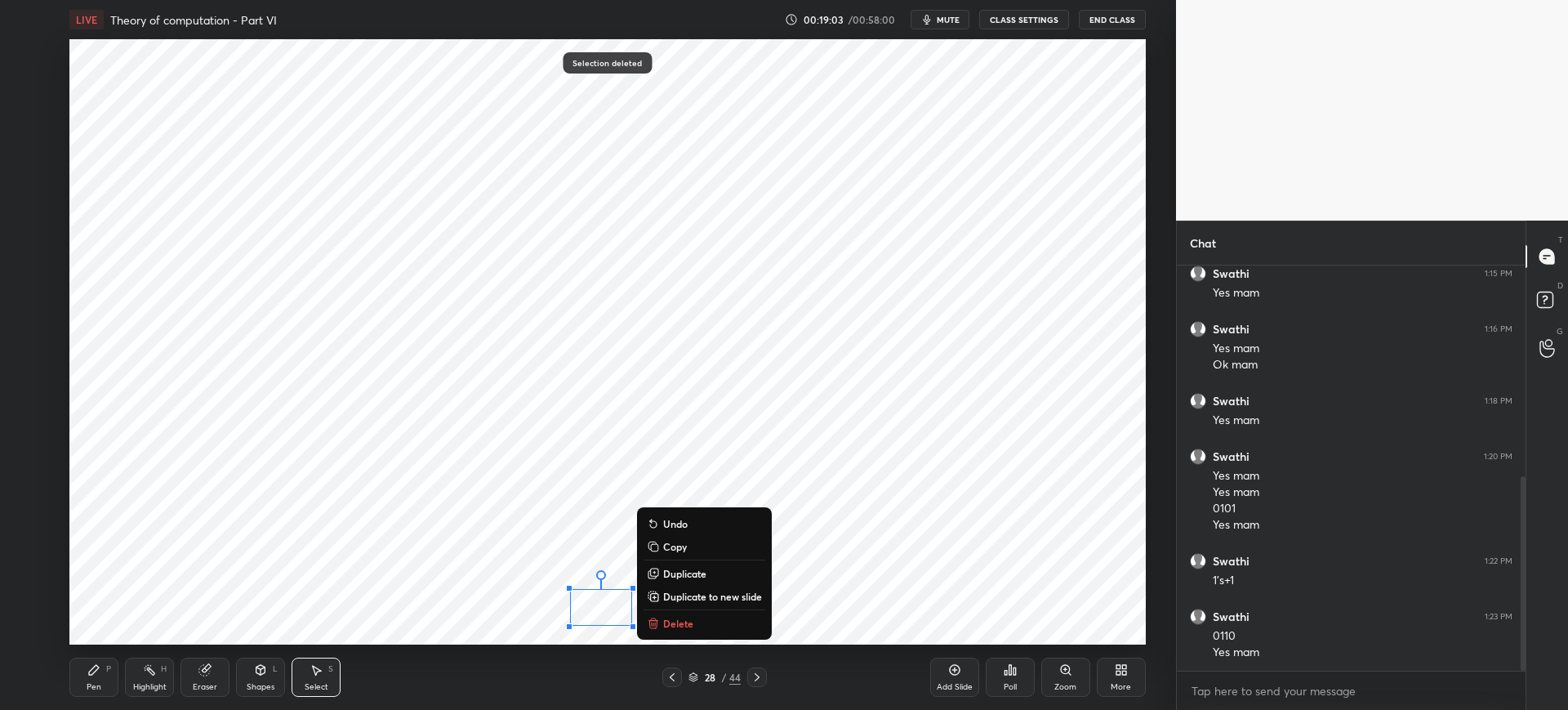
click at [695, 622] on button "Delete" at bounding box center [704, 623] width 122 height 20
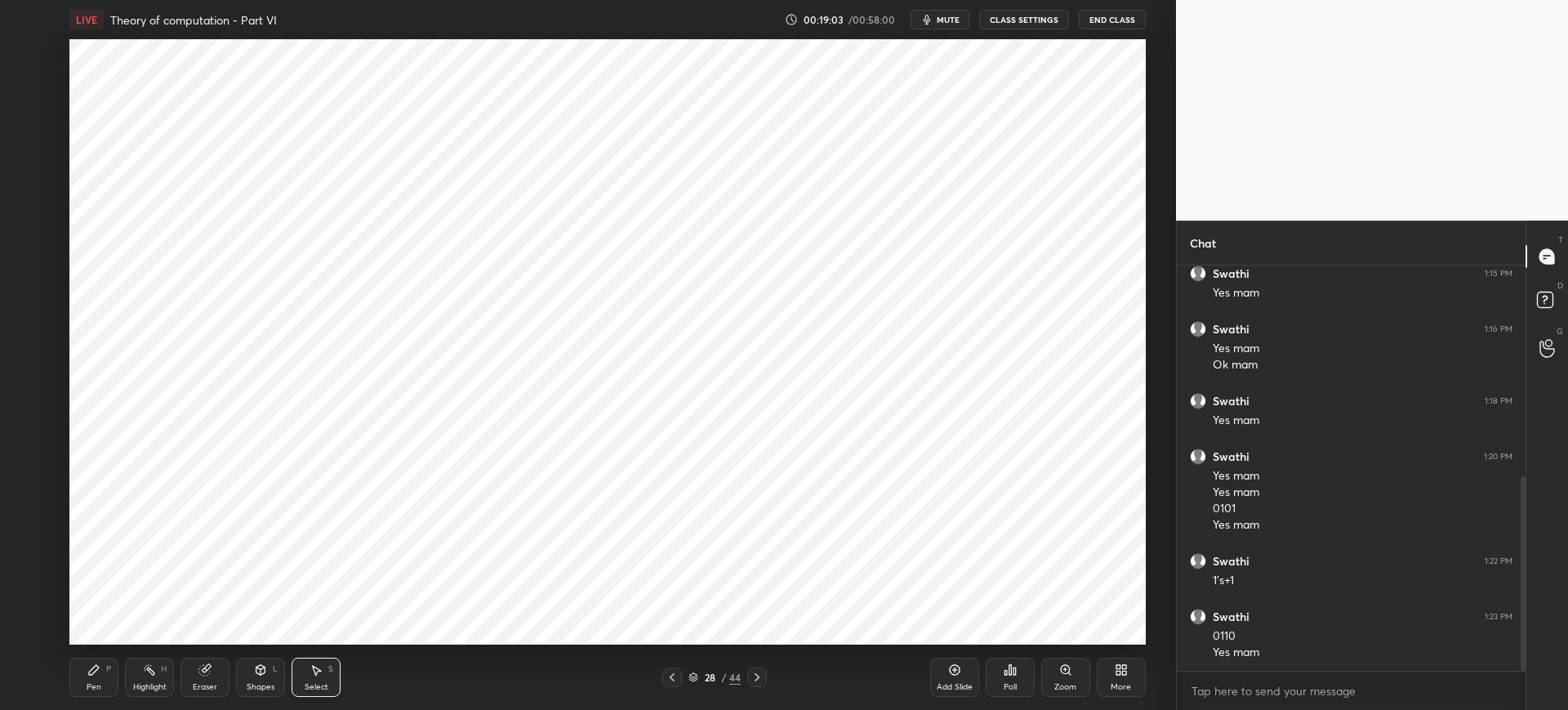
click at [98, 680] on div "Pen P" at bounding box center [93, 677] width 49 height 39
click at [935, 674] on div "Add Slide" at bounding box center [954, 677] width 49 height 39
click at [991, 657] on div "Poll" at bounding box center [1010, 677] width 49 height 92
click at [995, 660] on div "Poll" at bounding box center [1010, 677] width 49 height 39
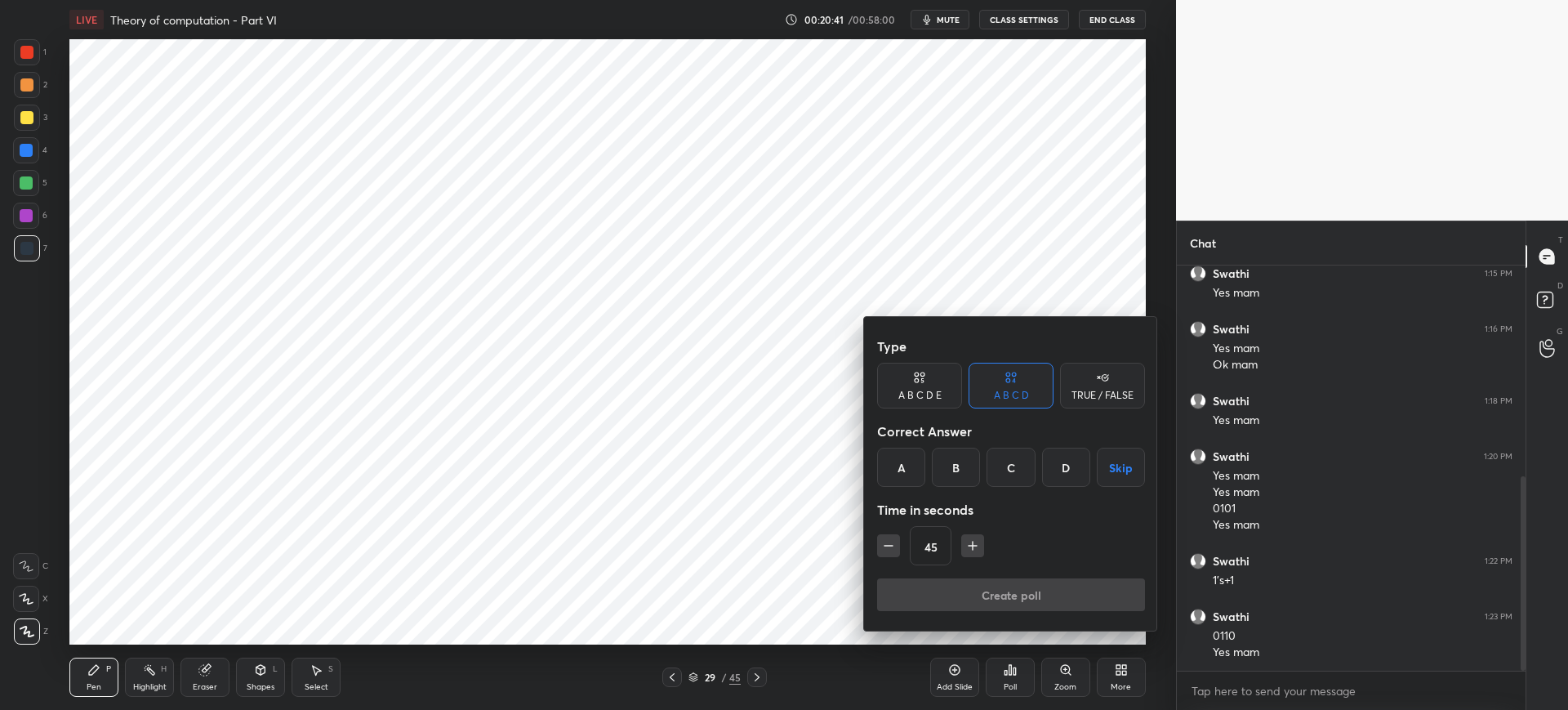
click at [896, 459] on div "A" at bounding box center [901, 467] width 48 height 39
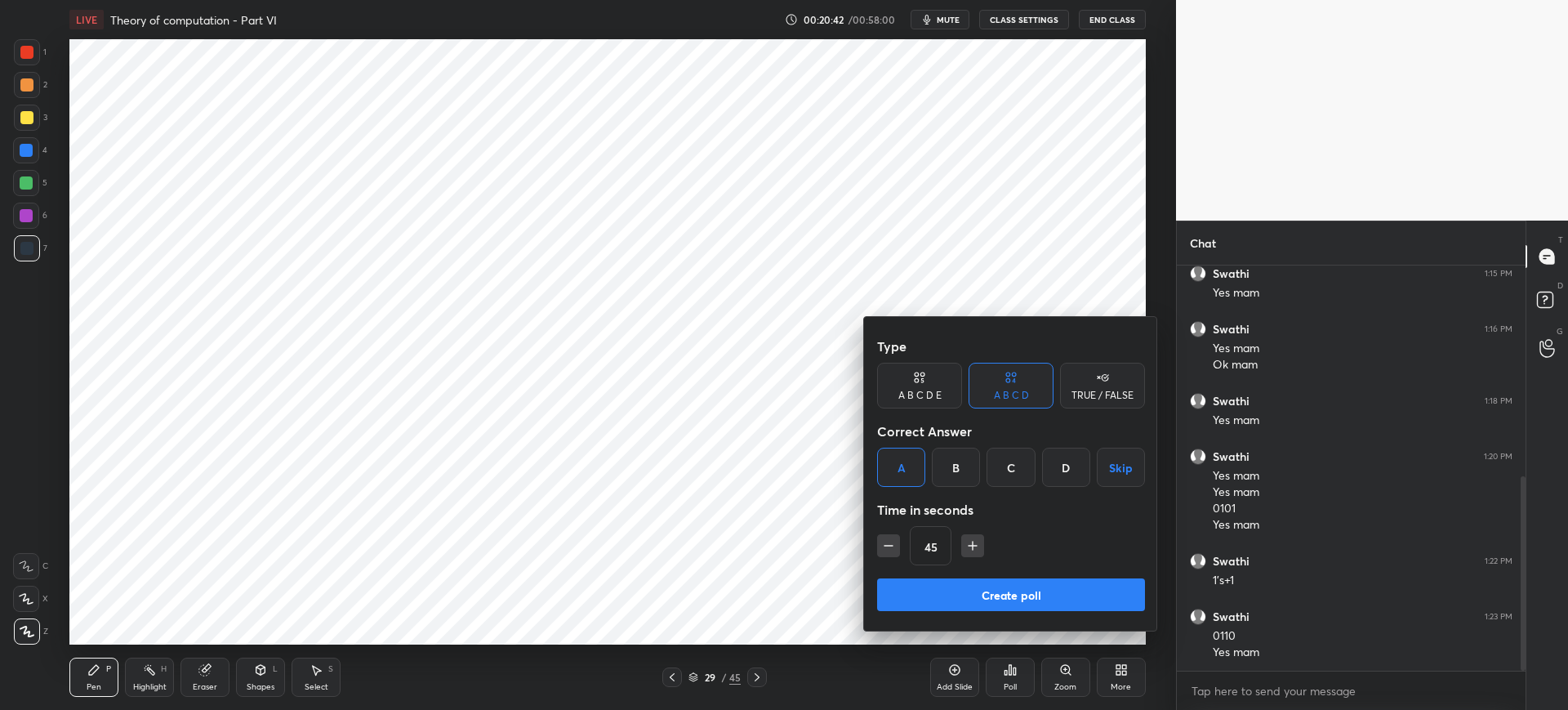
drag, startPoint x: 954, startPoint y: 586, endPoint x: 933, endPoint y: 582, distance: 21.4
click at [953, 586] on button "Create poll" at bounding box center [1011, 594] width 268 height 33
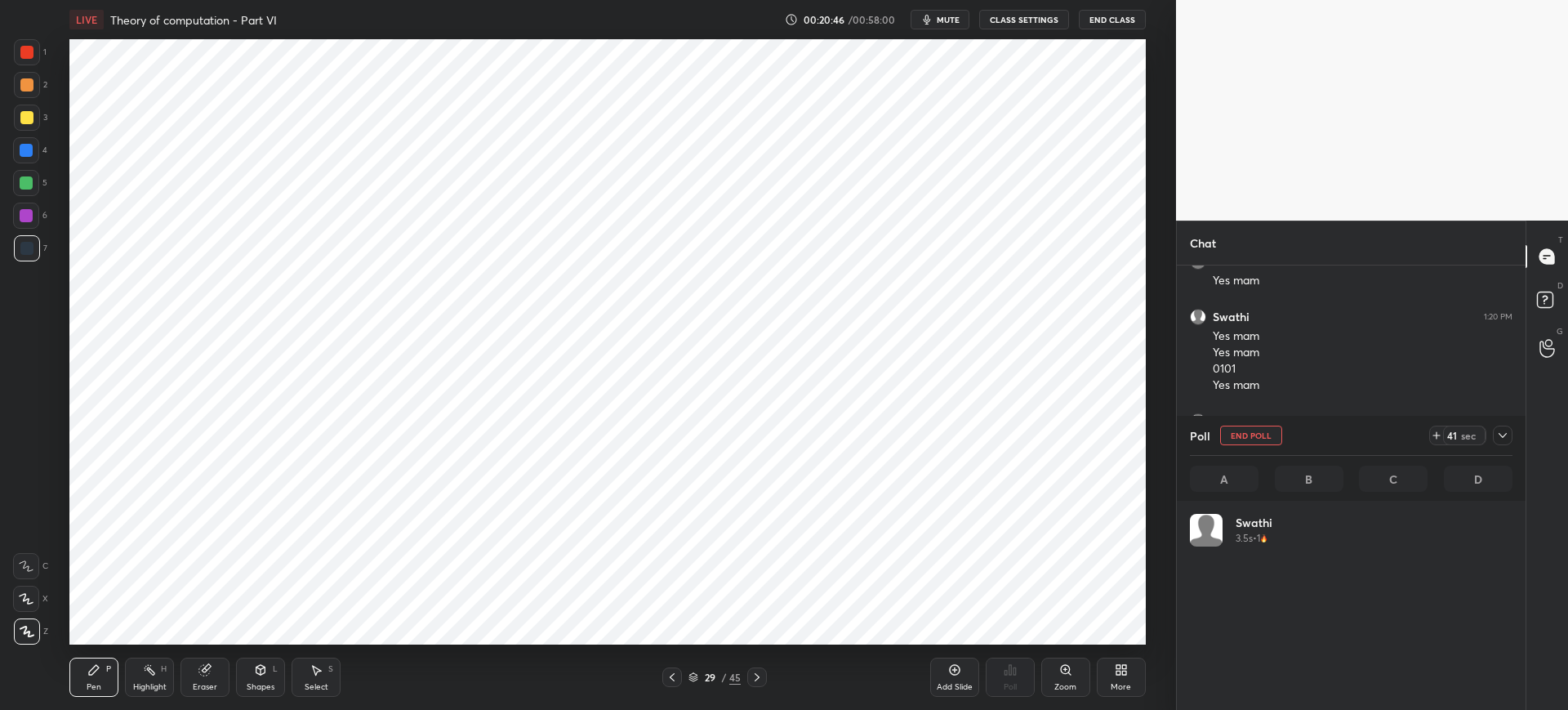
scroll to position [191, 318]
click at [1224, 437] on button "End Poll" at bounding box center [1251, 435] width 62 height 20
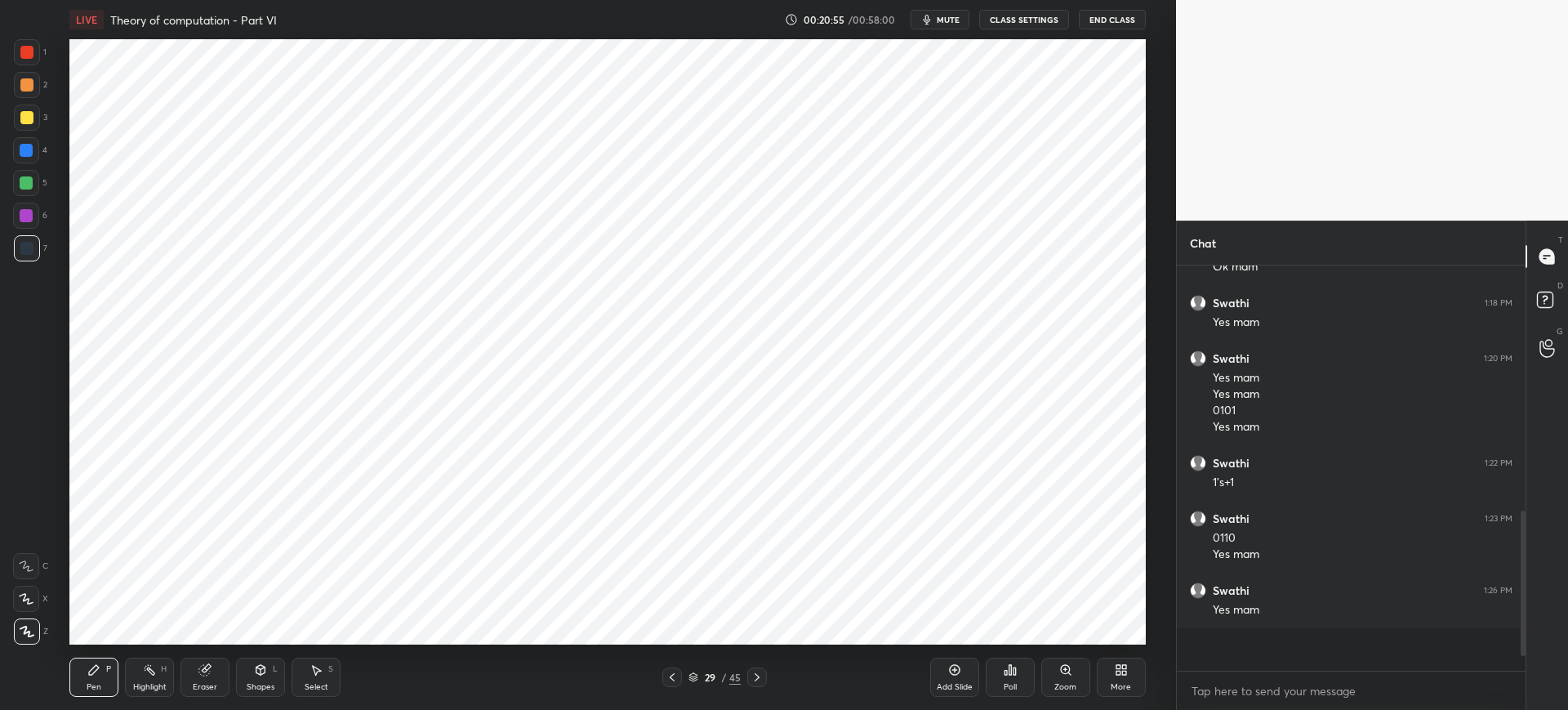
scroll to position [0, 0]
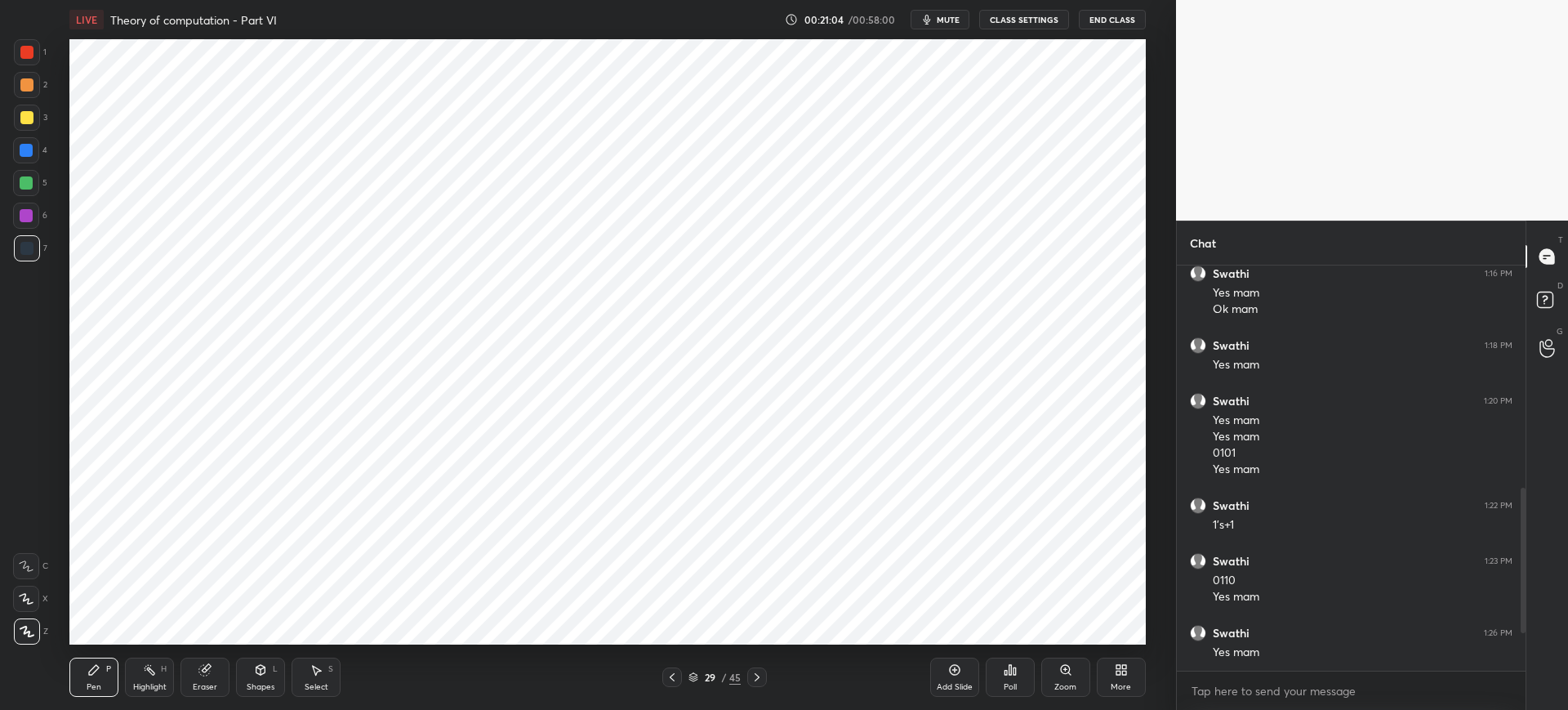
drag, startPoint x: 203, startPoint y: 685, endPoint x: 226, endPoint y: 654, distance: 38.6
click at [203, 683] on div "Eraser" at bounding box center [205, 687] width 25 height 8
click at [72, 679] on div "Pen P" at bounding box center [93, 677] width 49 height 39
click at [92, 678] on div "Pen P" at bounding box center [93, 677] width 49 height 39
click at [187, 672] on div "Eraser" at bounding box center [204, 677] width 49 height 39
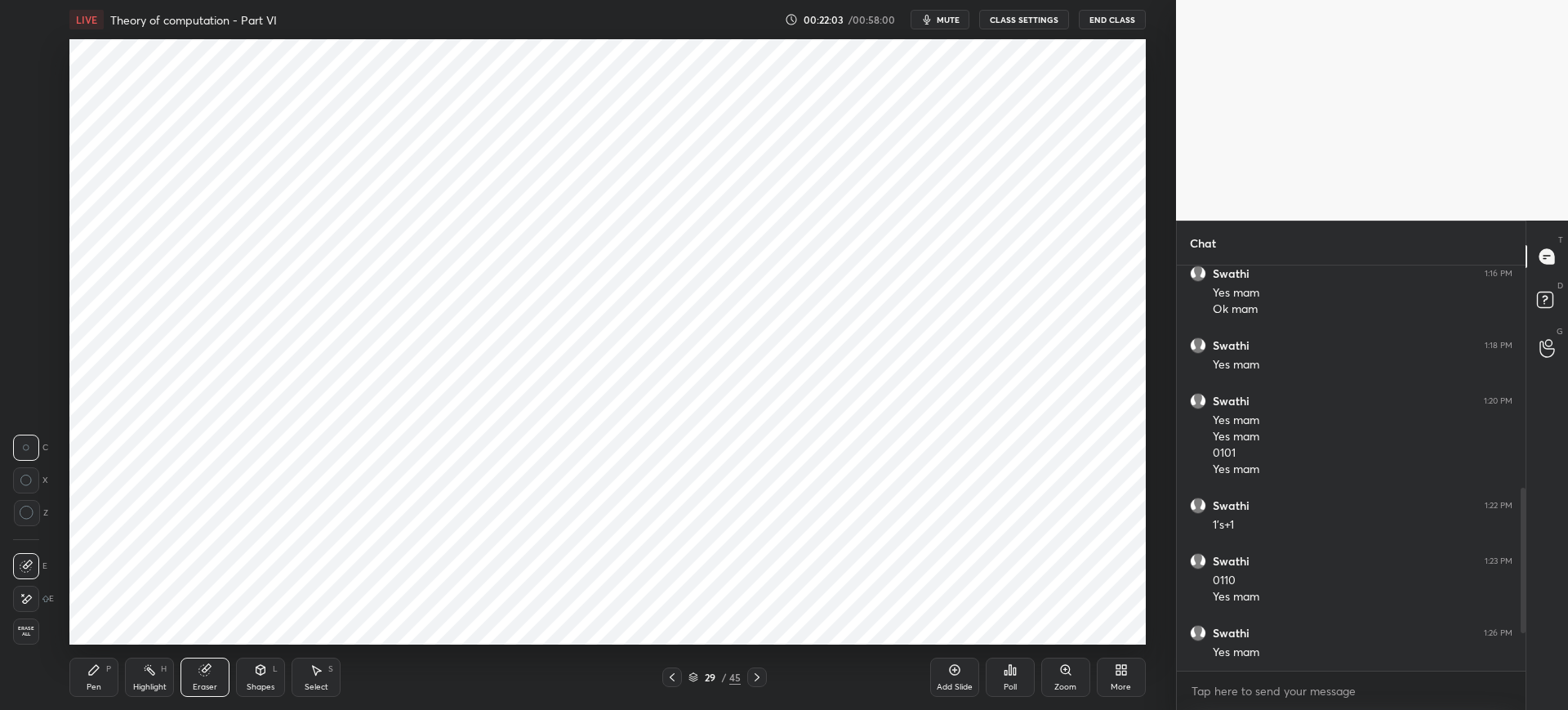
click at [84, 671] on div "Pen P" at bounding box center [93, 677] width 49 height 39
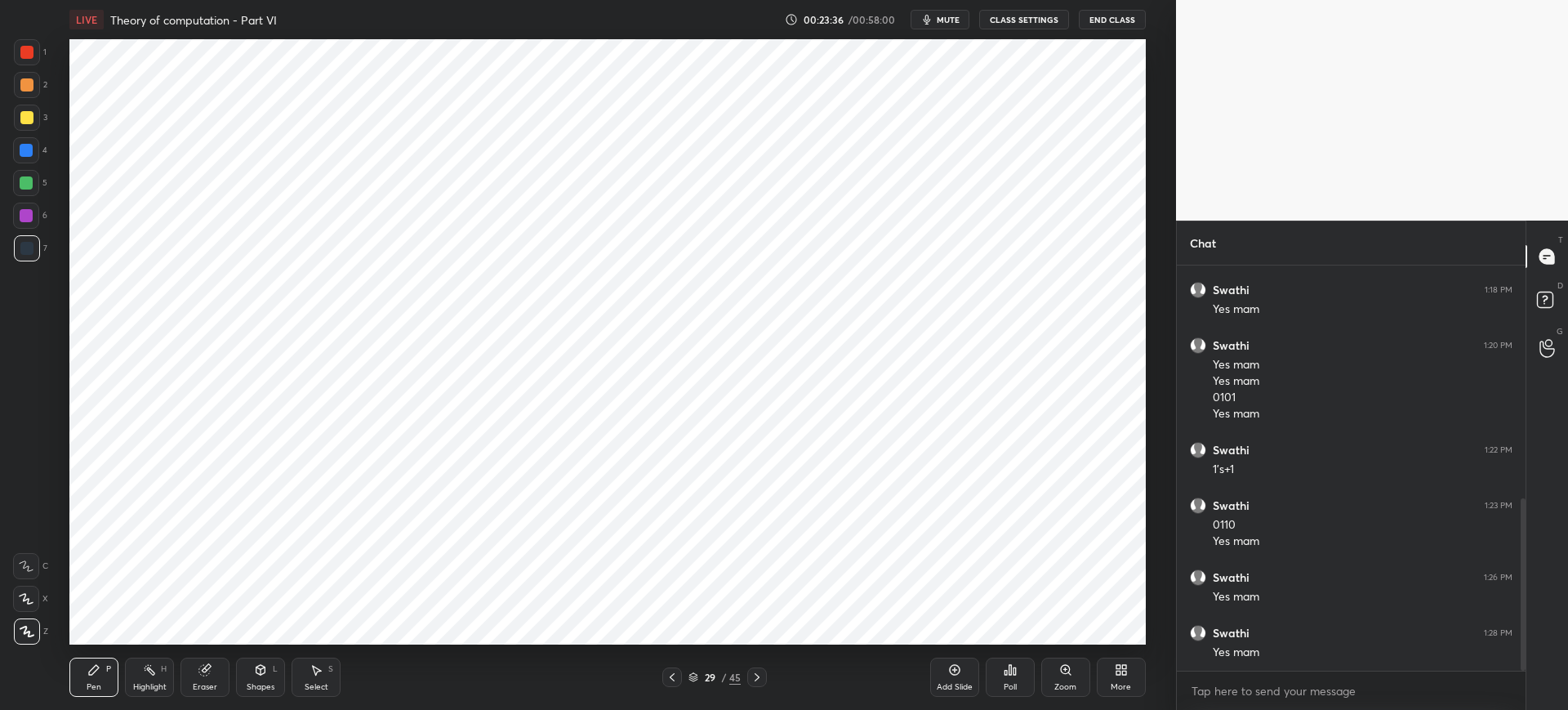
click at [36, 53] on div at bounding box center [27, 52] width 26 height 26
click at [971, 683] on div "Add Slide" at bounding box center [954, 687] width 36 height 8
drag, startPoint x: 36, startPoint y: 253, endPoint x: 66, endPoint y: 235, distance: 35.0
click at [36, 251] on div at bounding box center [27, 248] width 26 height 26
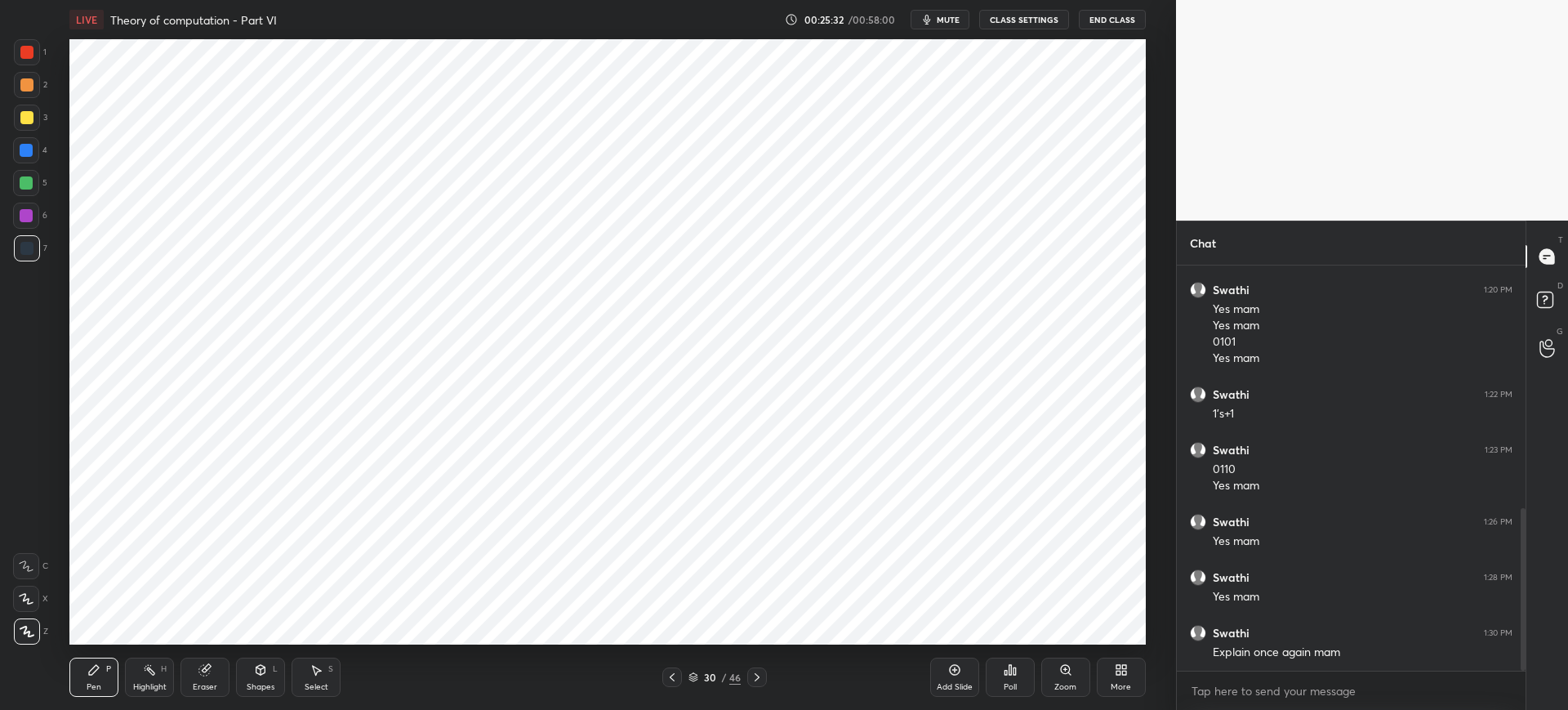
drag, startPoint x: 37, startPoint y: 56, endPoint x: 63, endPoint y: 68, distance: 28.6
click at [35, 56] on div at bounding box center [27, 52] width 26 height 26
click at [38, 249] on div at bounding box center [27, 248] width 26 height 26
click at [952, 671] on icon at bounding box center [954, 669] width 13 height 13
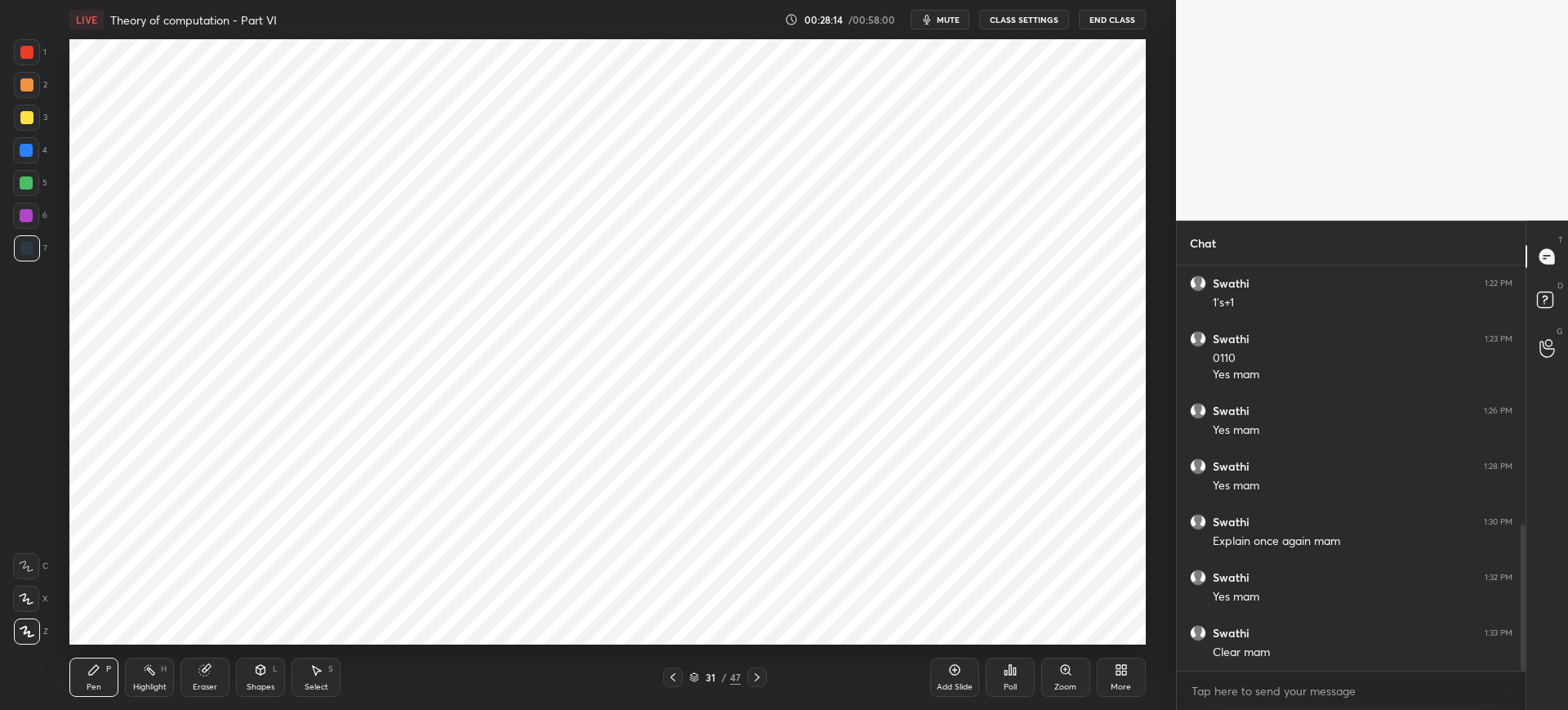
click at [41, 52] on div "1" at bounding box center [30, 52] width 33 height 26
click at [29, 157] on div at bounding box center [26, 149] width 26 height 26
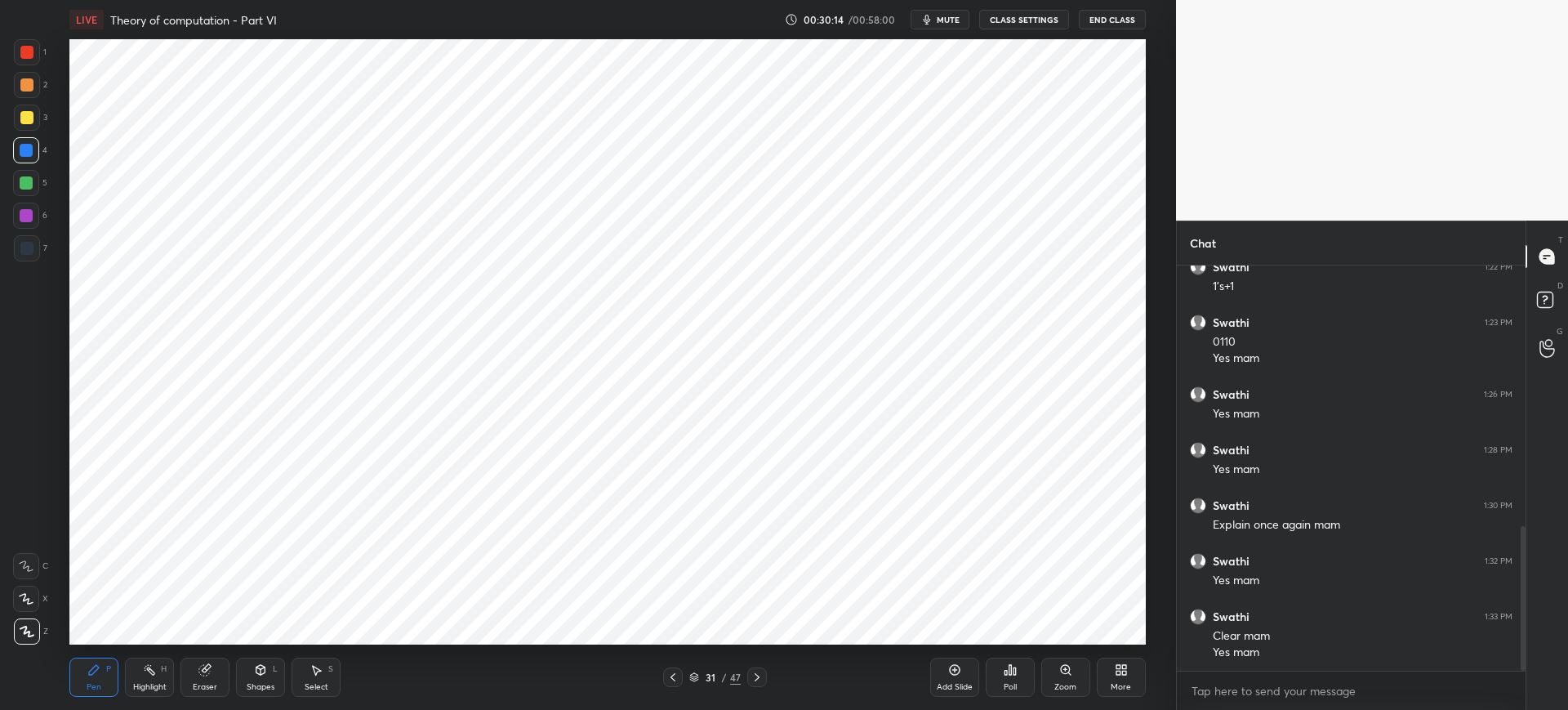
click at [325, 680] on div "Select S" at bounding box center [315, 677] width 49 height 39
drag, startPoint x: 405, startPoint y: 387, endPoint x: 570, endPoint y: 465, distance: 182.5
click at [569, 465] on div "0 ° Undo Copy Duplicate Duplicate to new slide Delete" at bounding box center [607, 341] width 1076 height 605
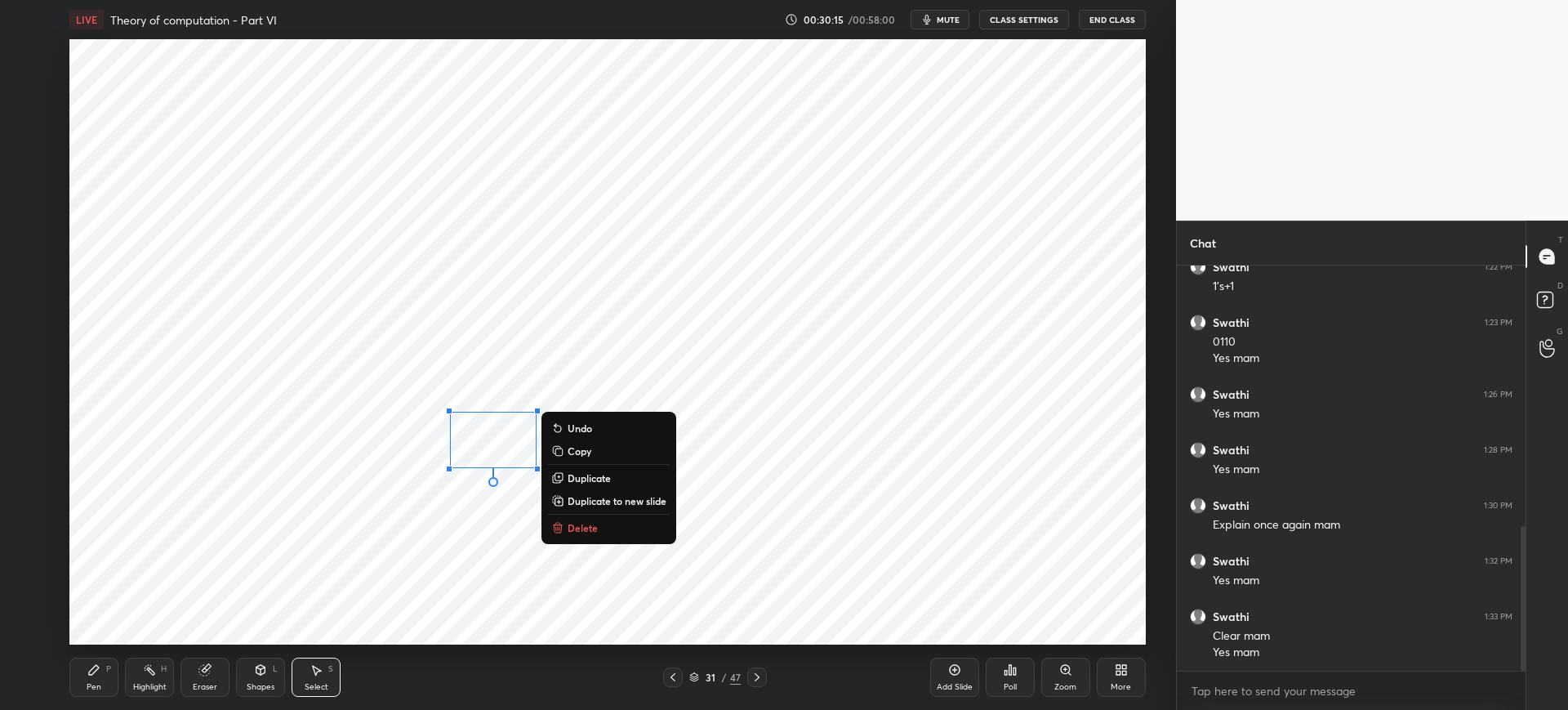
click at [588, 531] on p "Delete" at bounding box center [583, 528] width 30 height 13
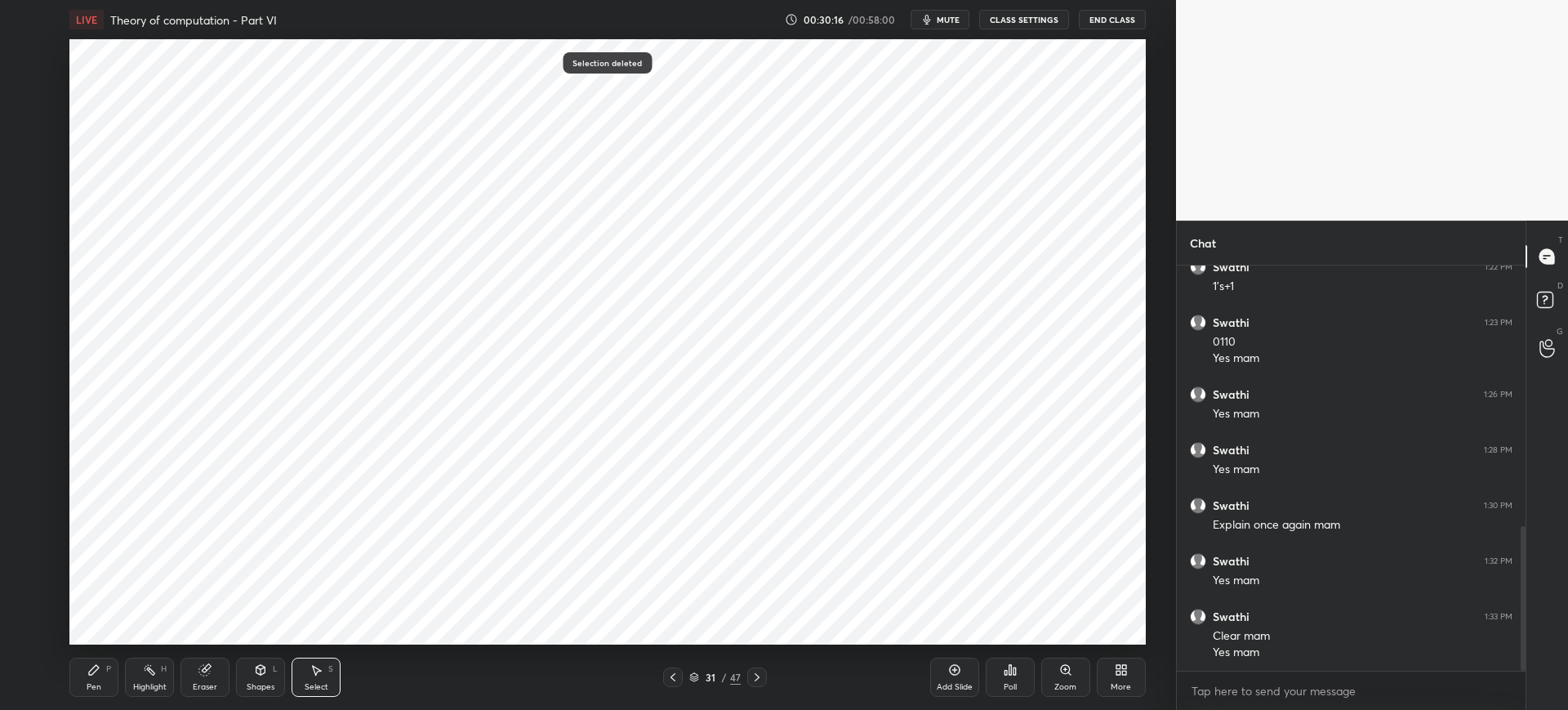
click at [101, 675] on div "Pen P" at bounding box center [93, 677] width 49 height 39
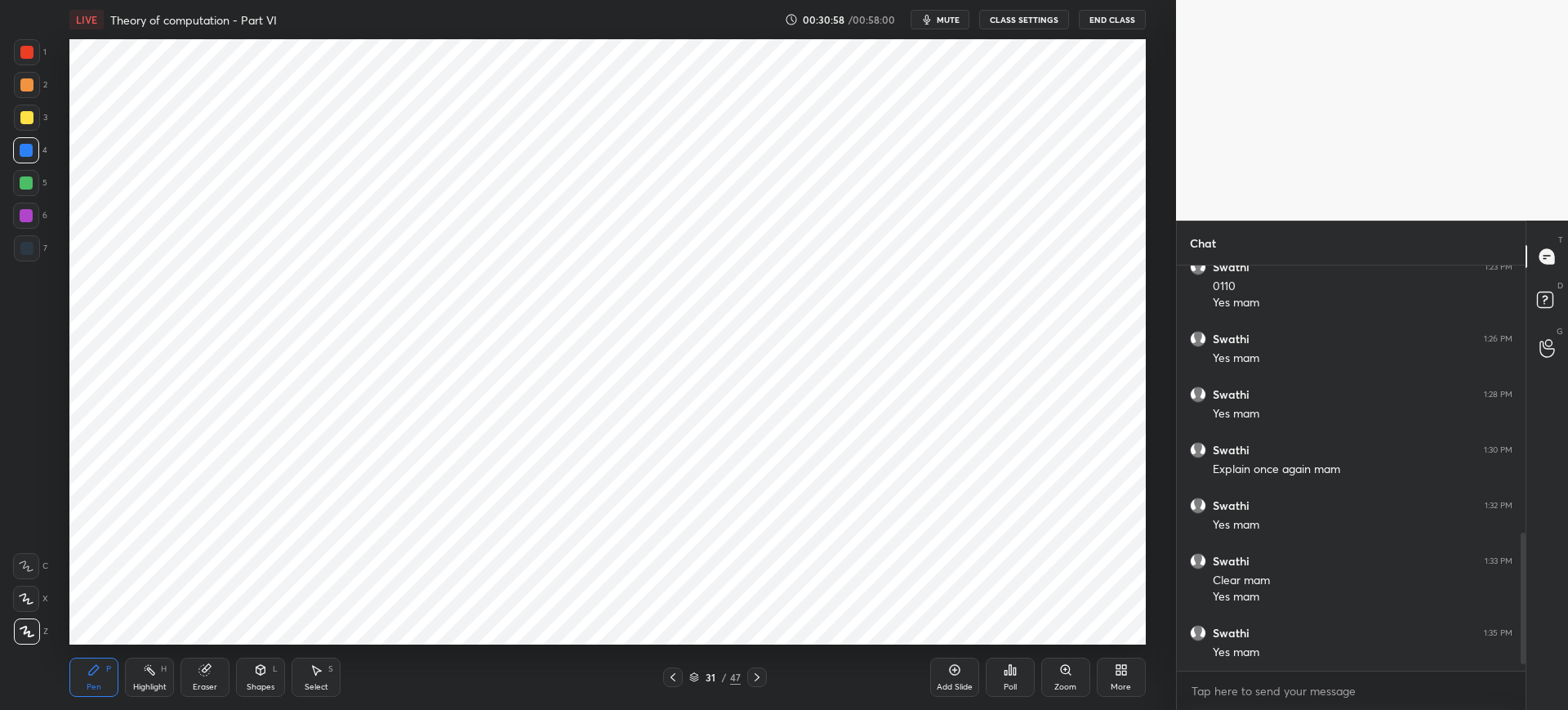
scroll to position [843, 0]
click at [943, 679] on div "Add Slide" at bounding box center [954, 677] width 49 height 39
click at [693, 674] on icon at bounding box center [693, 677] width 10 height 10
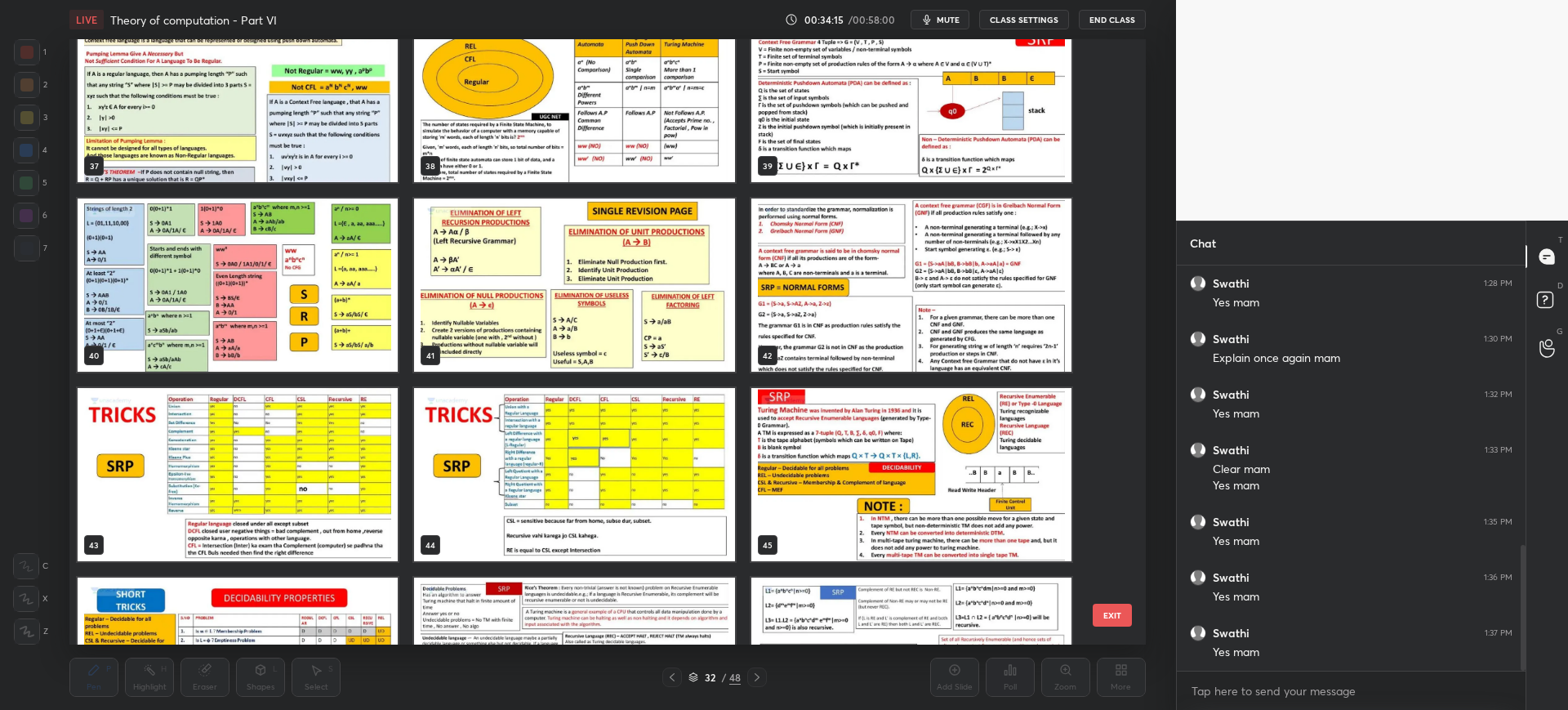
scroll to position [2426, 0]
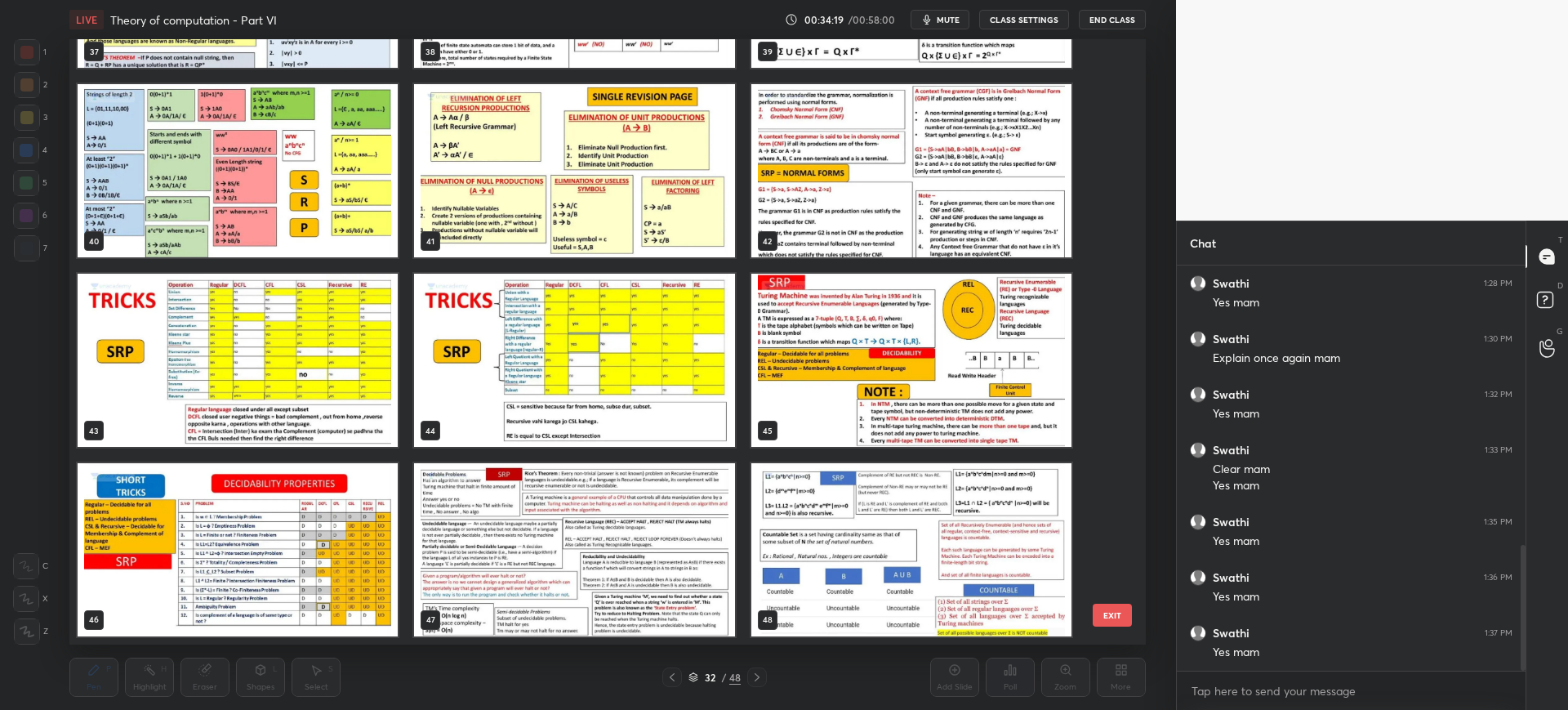
click at [1122, 622] on button "EXIT" at bounding box center [1112, 615] width 39 height 23
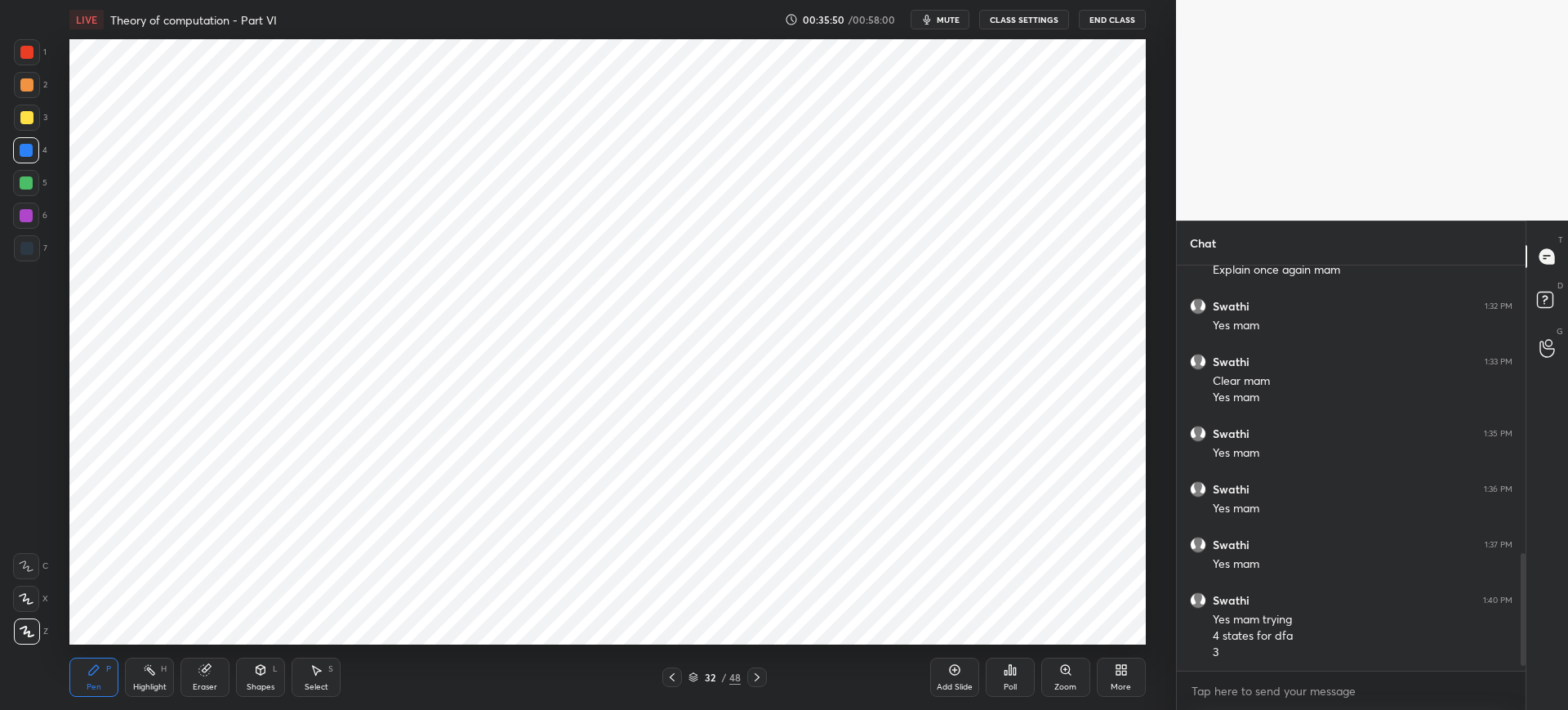
scroll to position [1042, 0]
click at [319, 677] on div "Select S" at bounding box center [315, 677] width 49 height 39
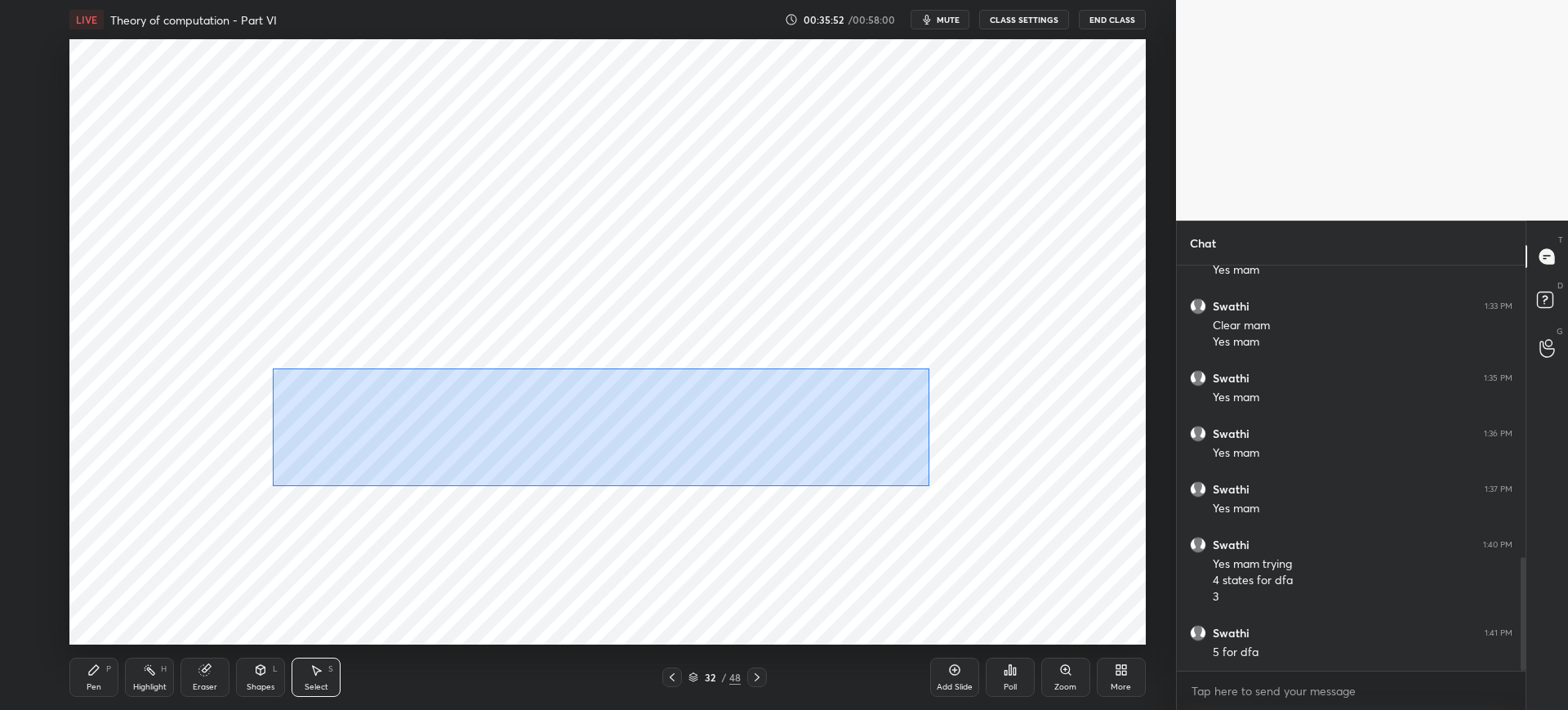
drag, startPoint x: 273, startPoint y: 368, endPoint x: 929, endPoint y: 503, distance: 669.7
click at [964, 521] on div "0 ° Undo Copy Duplicate Duplicate to new slide Delete" at bounding box center [607, 341] width 1076 height 605
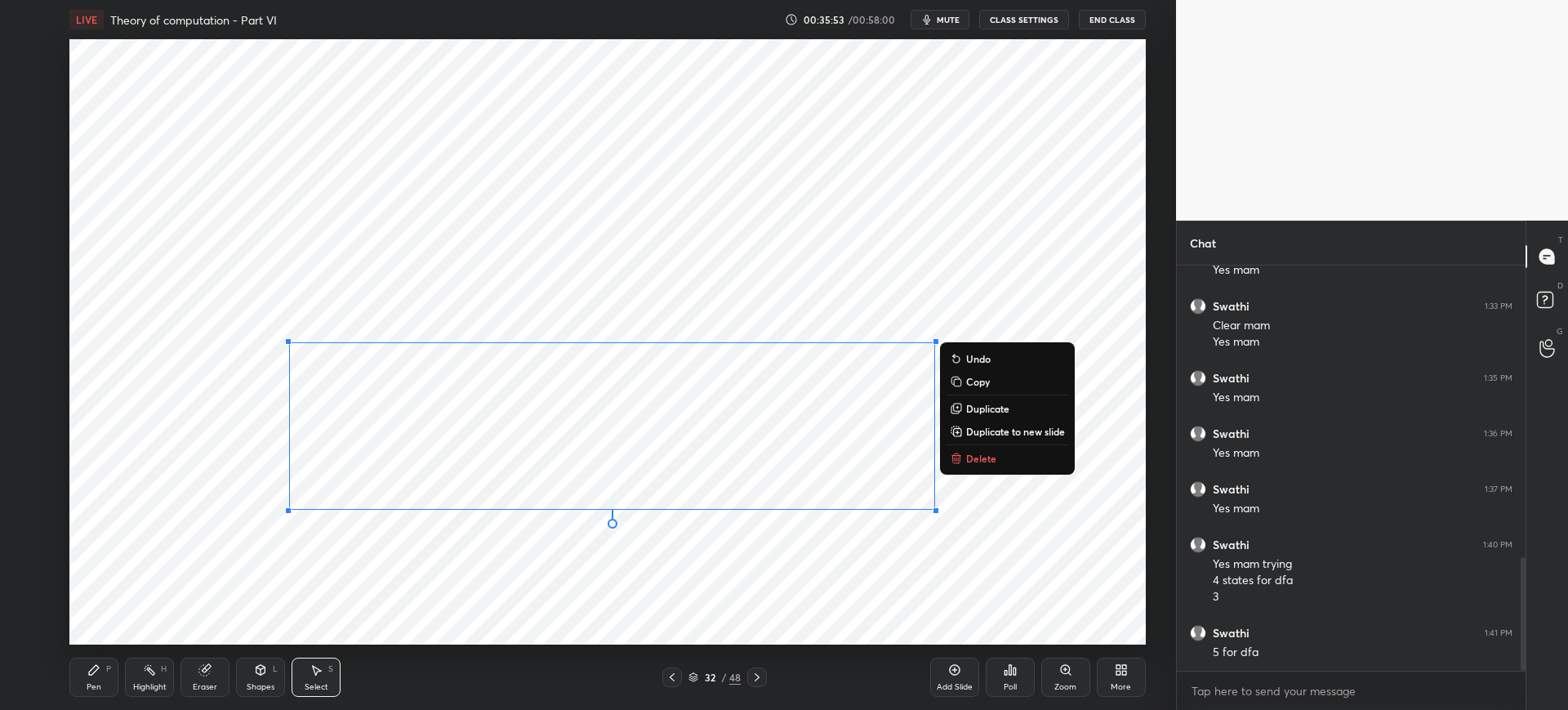
click at [967, 462] on p "Delete" at bounding box center [982, 458] width 30 height 13
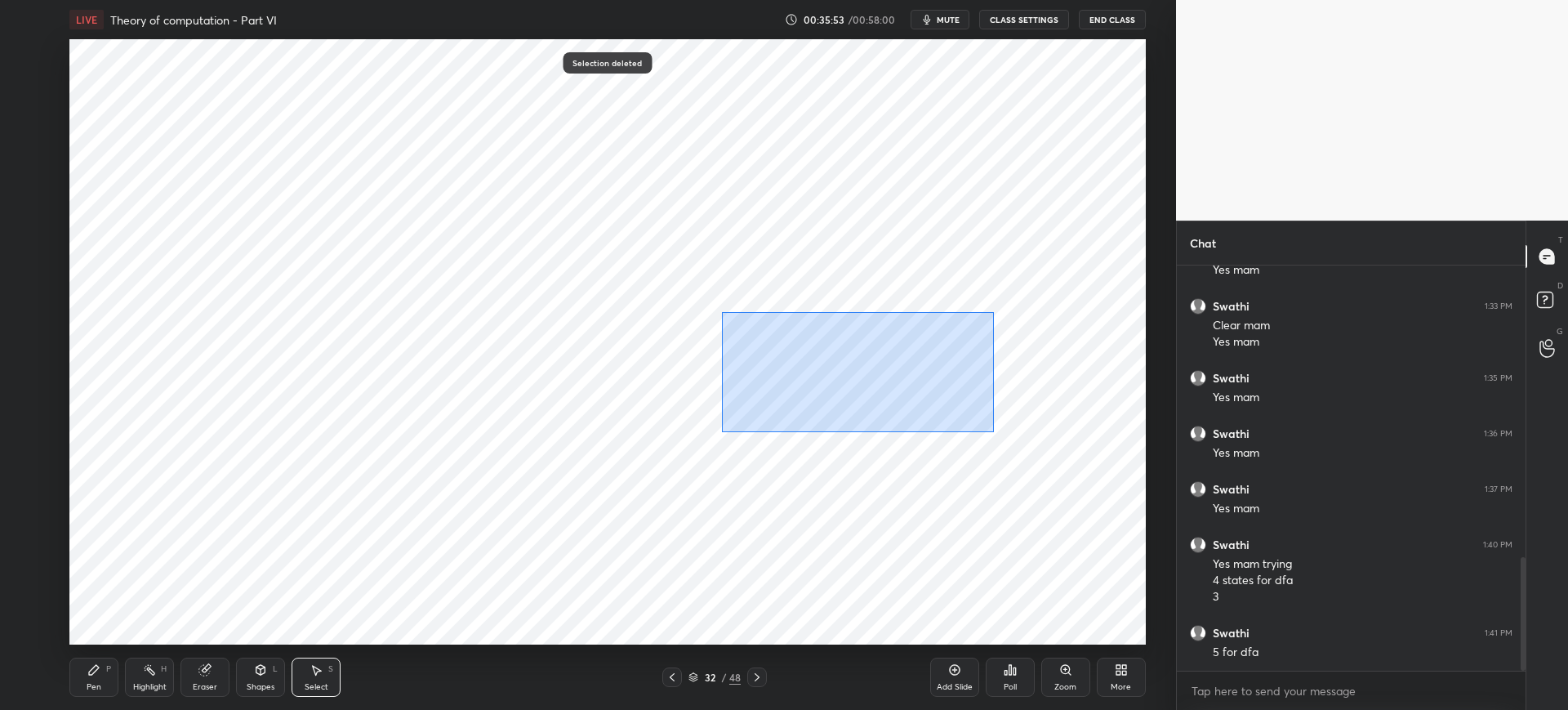
drag, startPoint x: 722, startPoint y: 311, endPoint x: 986, endPoint y: 435, distance: 291.7
click at [994, 432] on div "0 ° Undo Copy Duplicate Duplicate to new slide Delete" at bounding box center [607, 341] width 1076 height 605
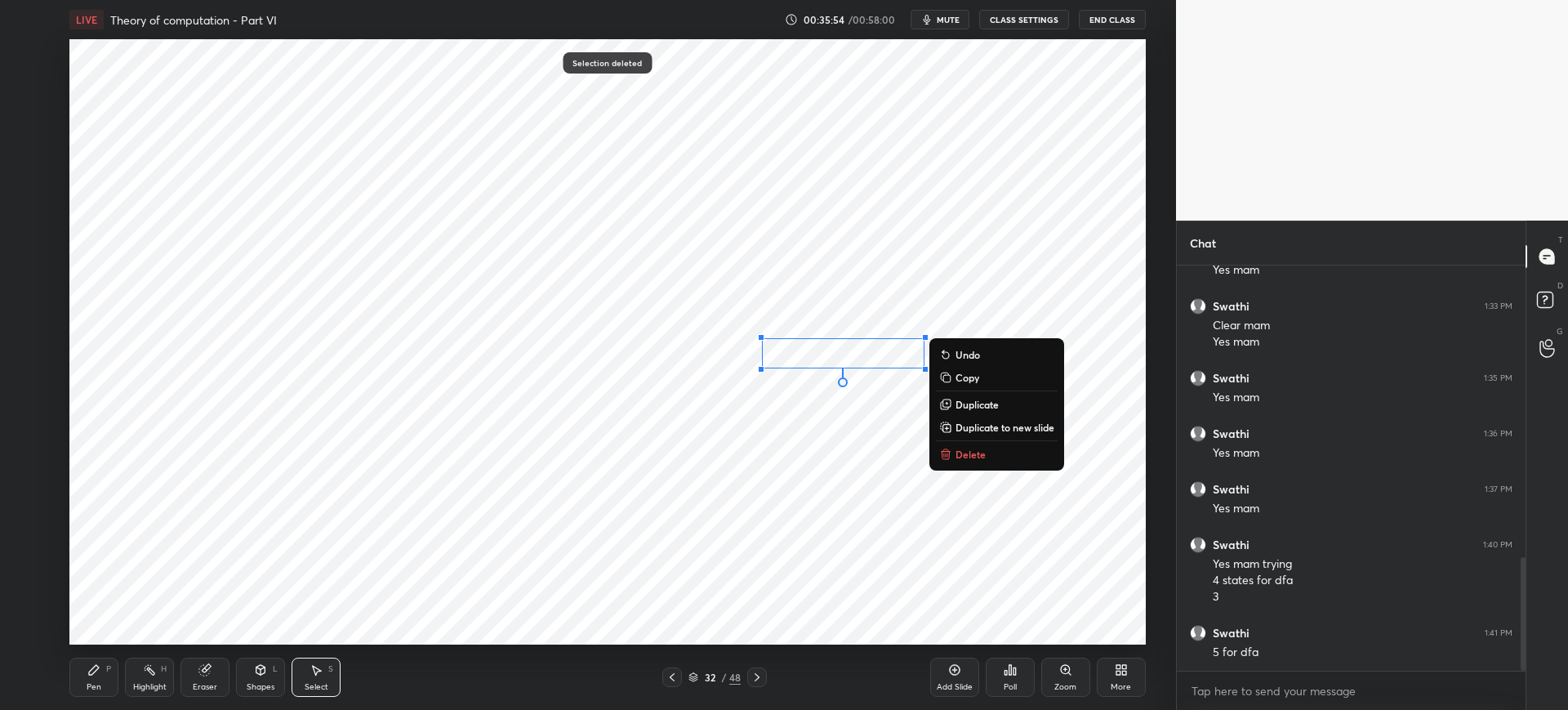
click at [955, 467] on div "0 ° Undo Copy Duplicate Duplicate to new slide Delete" at bounding box center [607, 341] width 1076 height 605
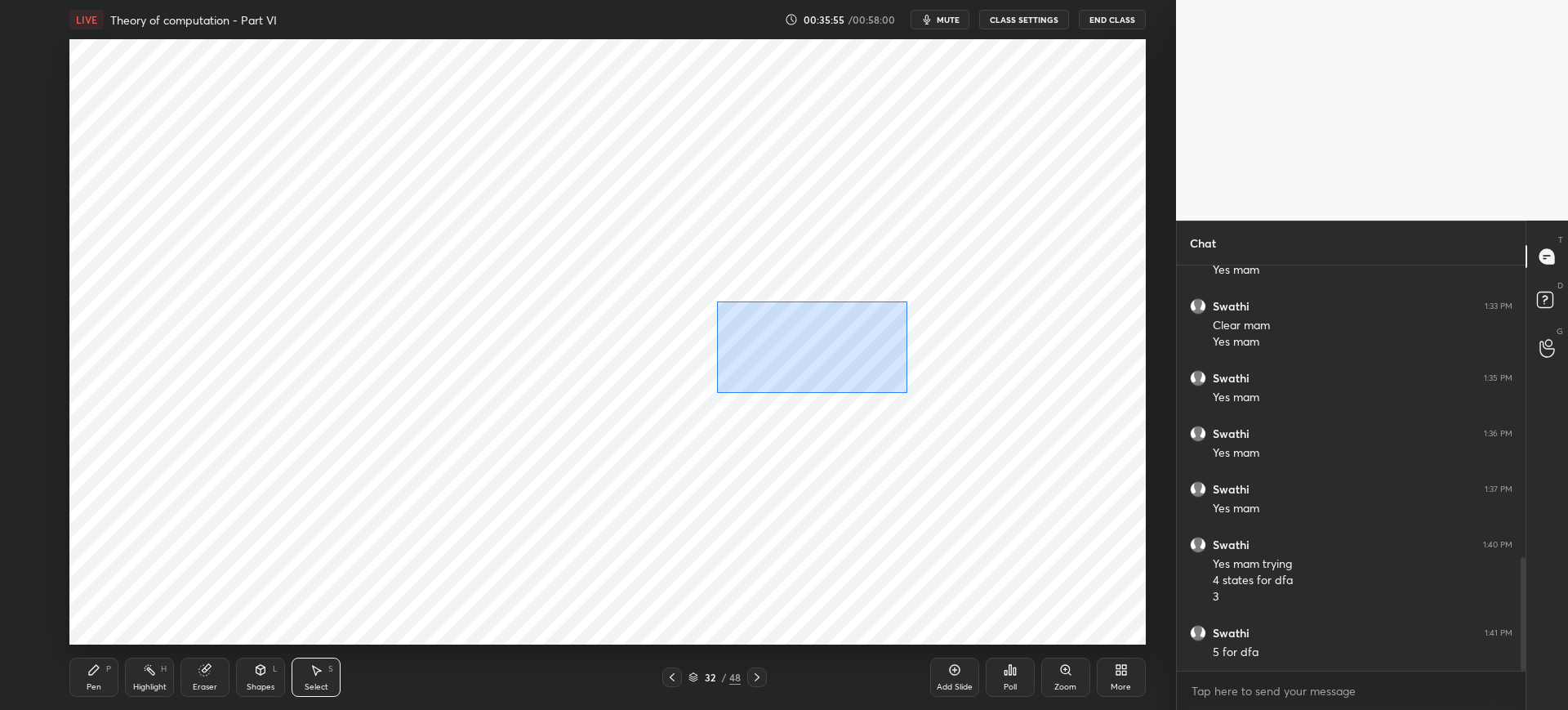
drag, startPoint x: 717, startPoint y: 300, endPoint x: 961, endPoint y: 447, distance: 284.9
click at [985, 429] on div "0 ° Undo Copy Duplicate Duplicate to new slide Delete" at bounding box center [607, 341] width 1076 height 605
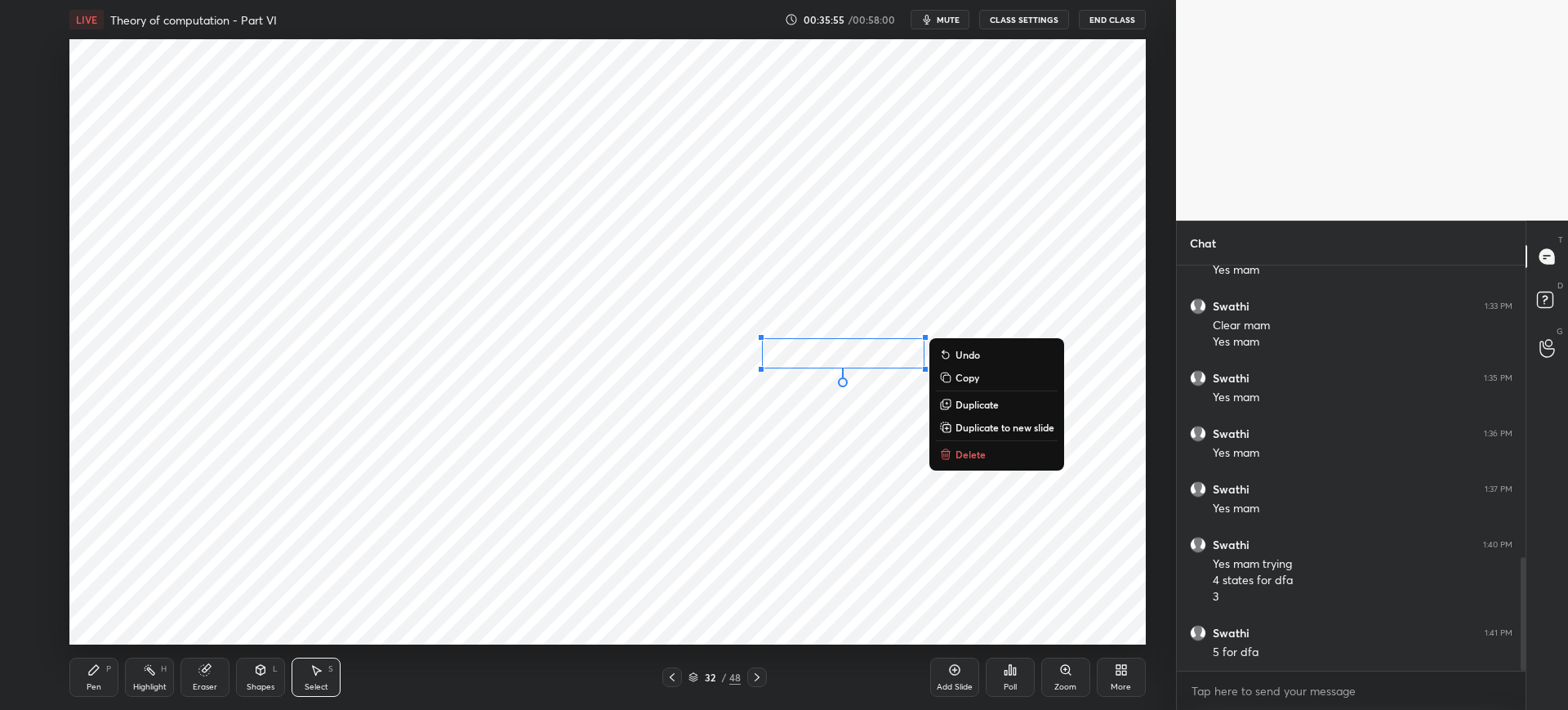
click at [956, 453] on p "Delete" at bounding box center [971, 454] width 30 height 13
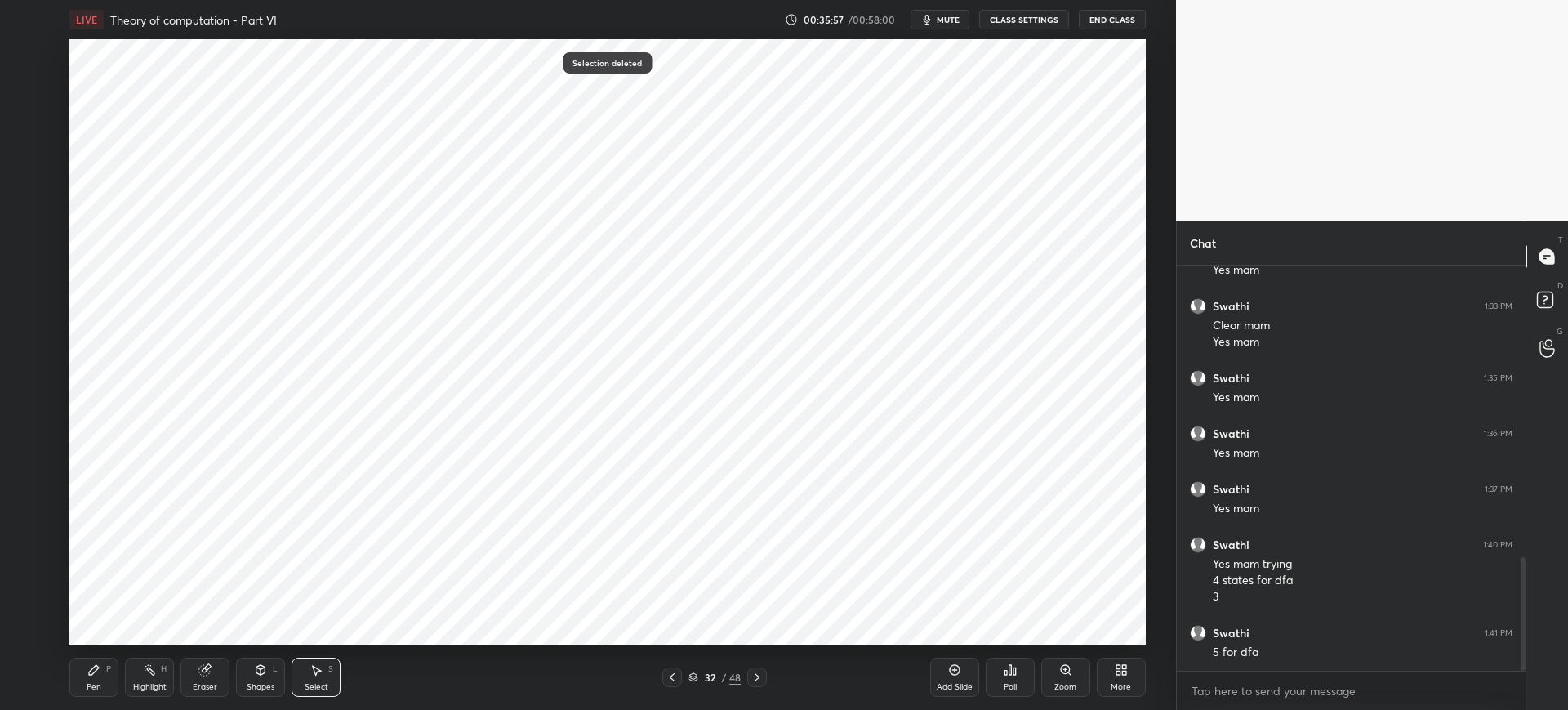
click at [89, 663] on icon at bounding box center [93, 669] width 13 height 13
drag, startPoint x: 35, startPoint y: 59, endPoint x: 36, endPoint y: 68, distance: 9.1
click at [33, 59] on div at bounding box center [27, 52] width 26 height 26
click at [210, 670] on icon at bounding box center [204, 669] width 13 height 13
click at [98, 666] on icon at bounding box center [93, 669] width 10 height 10
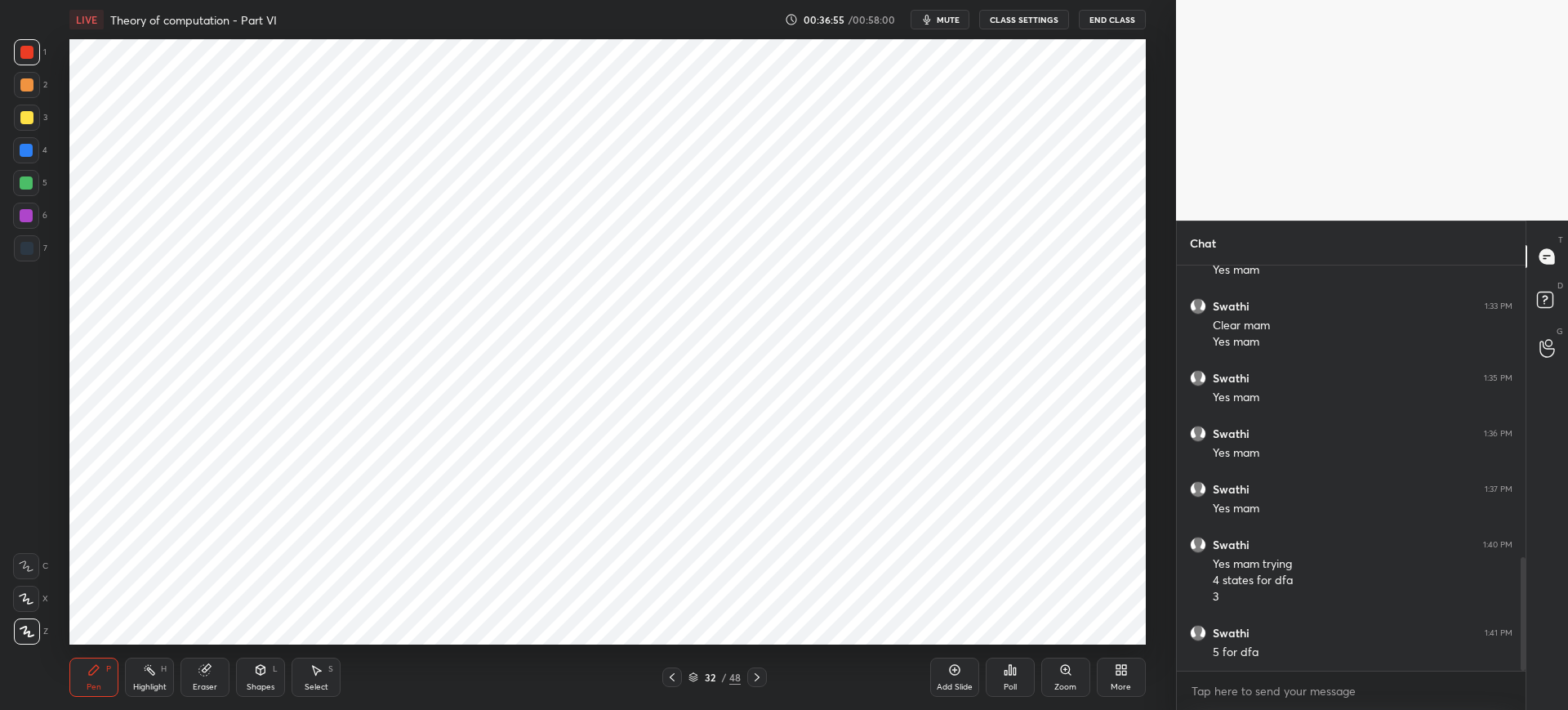
click at [25, 154] on div at bounding box center [26, 150] width 13 height 13
click at [309, 672] on icon at bounding box center [315, 669] width 13 height 13
drag, startPoint x: 961, startPoint y: 677, endPoint x: 956, endPoint y: 666, distance: 12.1
click at [961, 674] on div "Add Slide" at bounding box center [954, 677] width 49 height 39
click at [95, 676] on div "Pen P" at bounding box center [93, 677] width 49 height 39
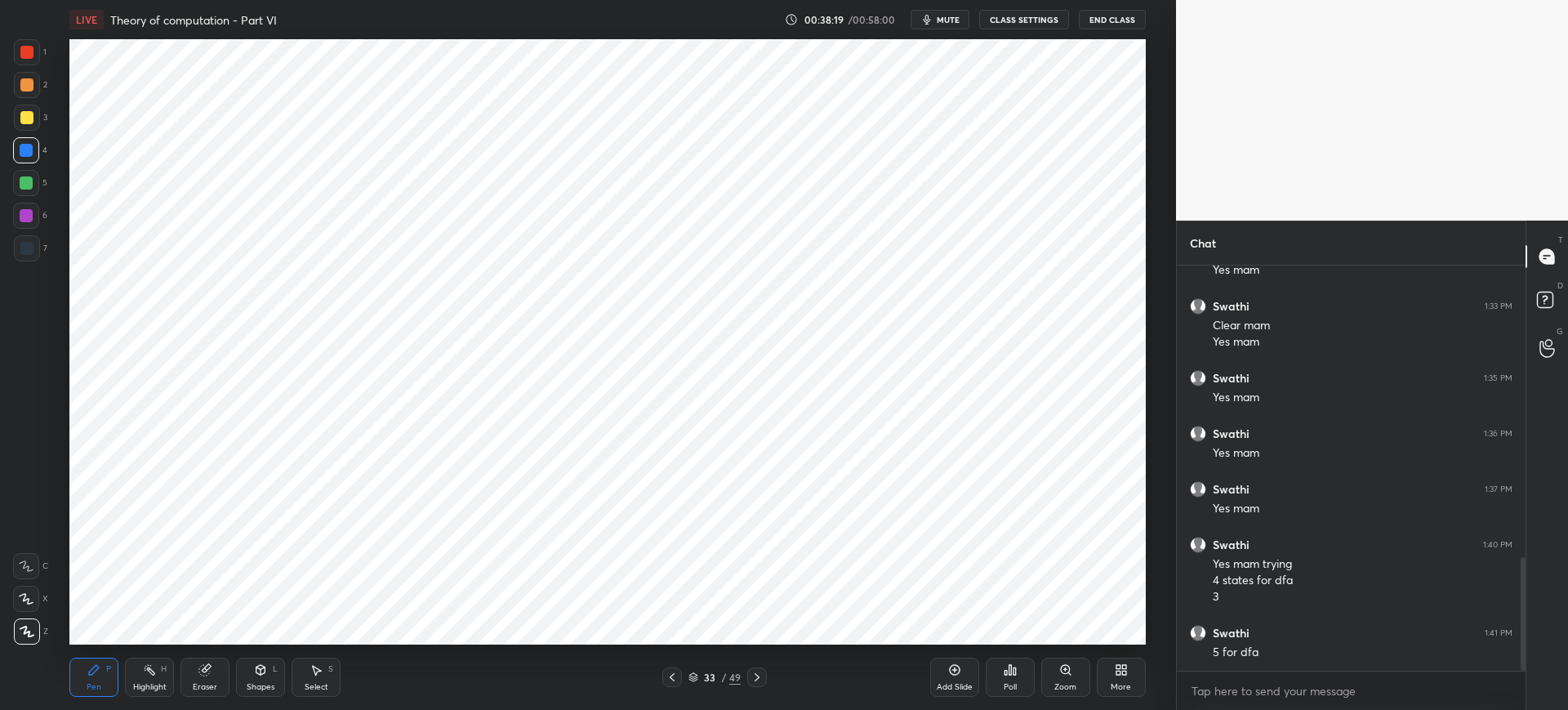
scroll to position [1098, 0]
click at [30, 248] on div at bounding box center [27, 248] width 13 height 13
drag, startPoint x: 211, startPoint y: 674, endPoint x: 229, endPoint y: 653, distance: 27.7
click at [213, 674] on div "Eraser" at bounding box center [204, 677] width 49 height 39
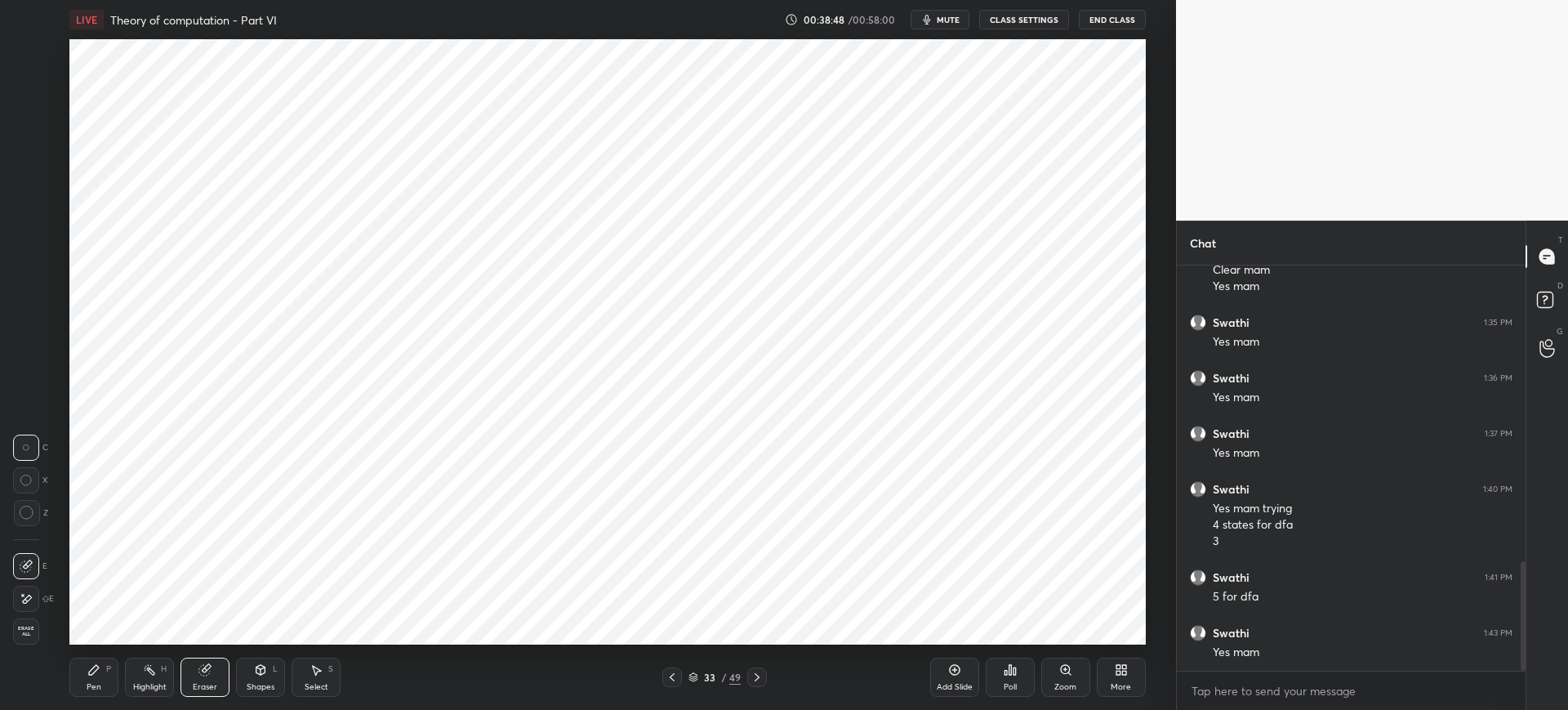
drag, startPoint x: 92, startPoint y: 670, endPoint x: 107, endPoint y: 652, distance: 23.4
click at [95, 672] on icon at bounding box center [93, 669] width 10 height 10
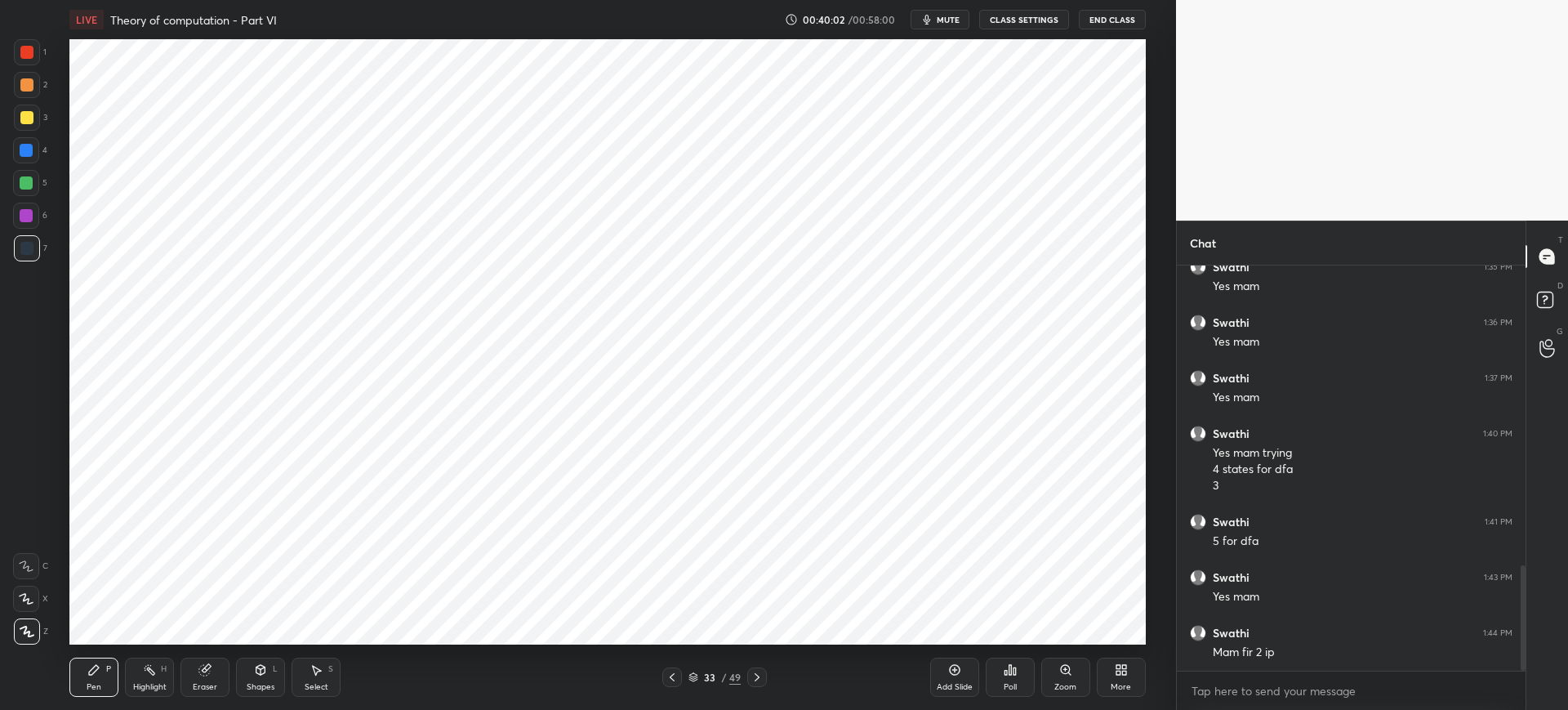
click at [1147, 547] on div "Setting up your live class Poll for secs No correct answer Start poll" at bounding box center [608, 341] width 1110 height 605
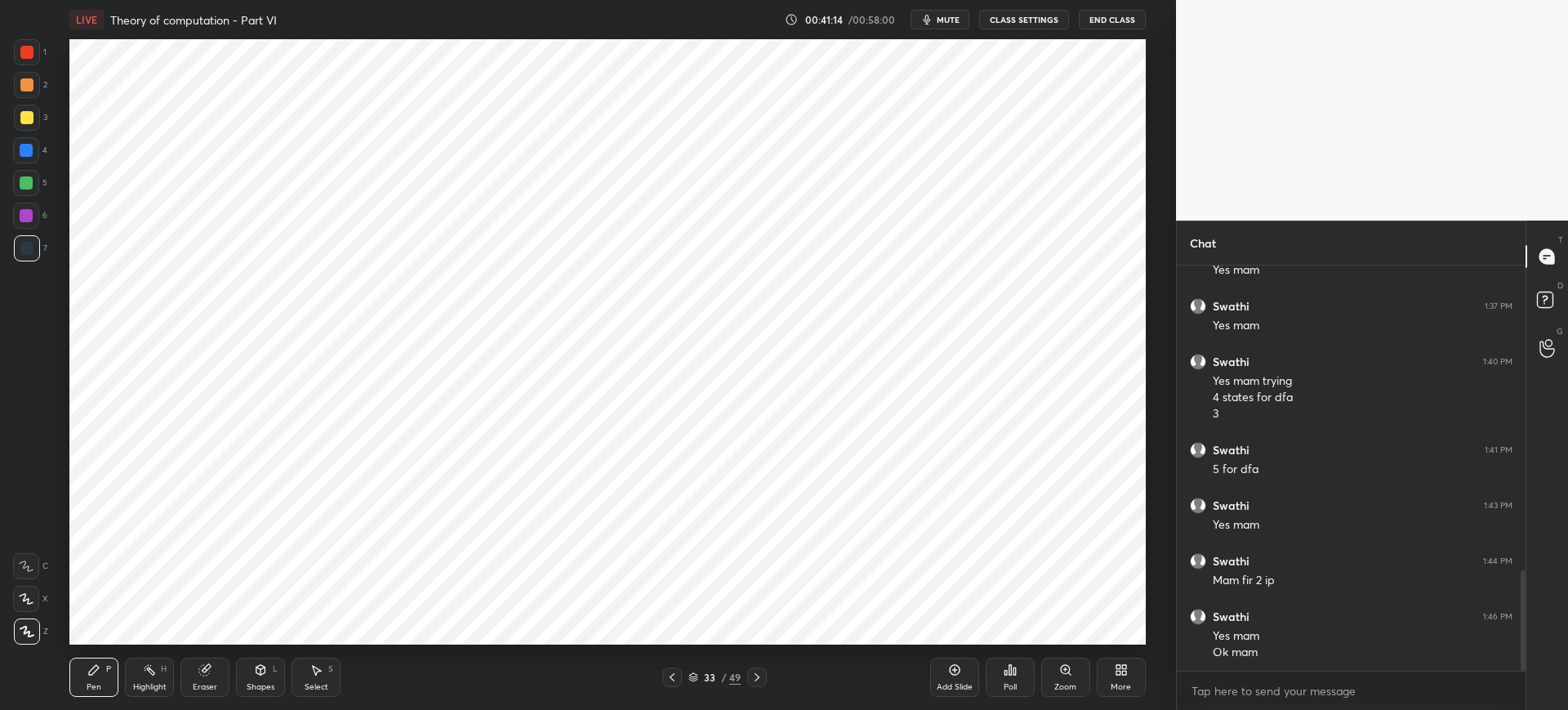
drag, startPoint x: 25, startPoint y: 60, endPoint x: 28, endPoint y: 69, distance: 9.5
click at [26, 61] on div at bounding box center [27, 52] width 26 height 26
click at [27, 148] on div at bounding box center [26, 150] width 13 height 13
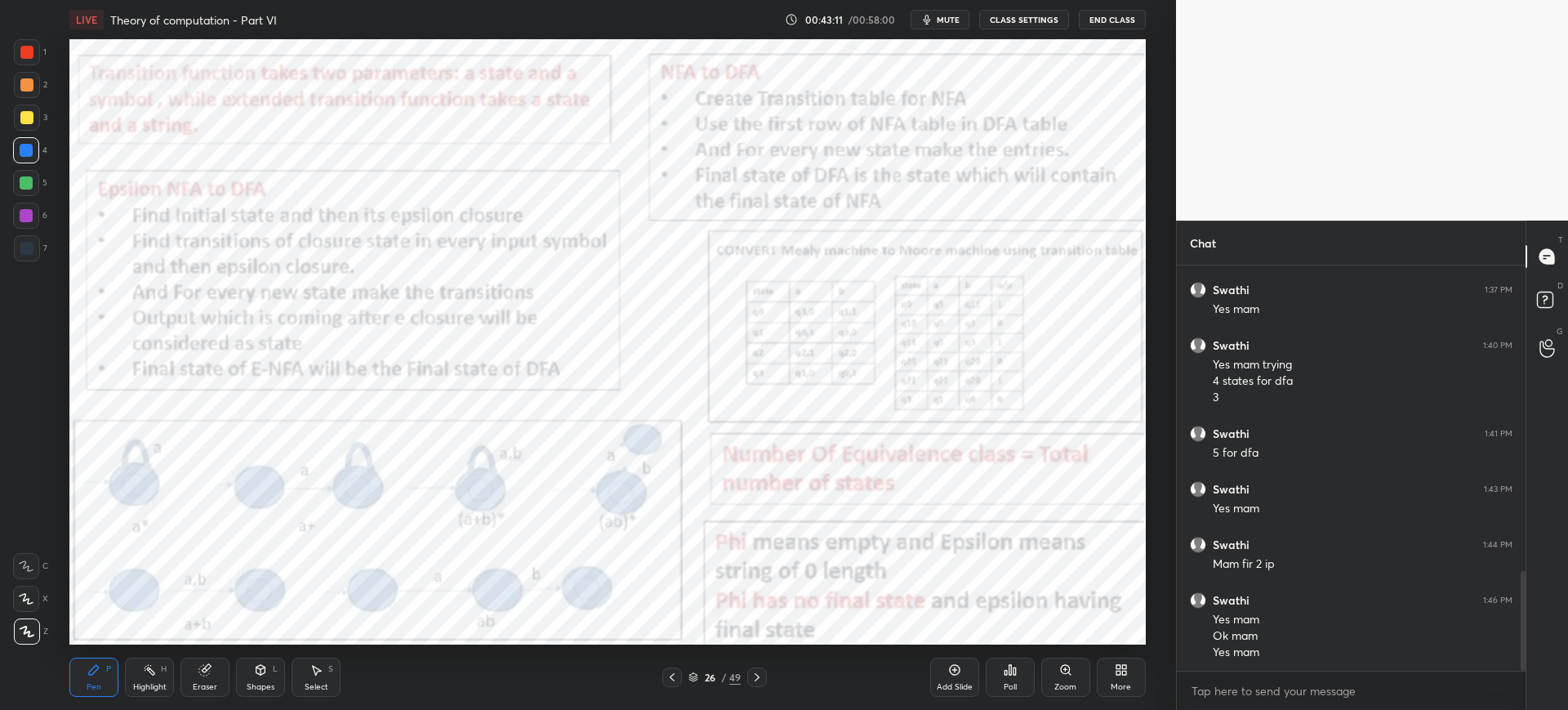
click at [193, 672] on div "Eraser" at bounding box center [204, 677] width 49 height 39
click at [103, 677] on div "Pen P" at bounding box center [93, 677] width 49 height 39
click at [756, 680] on icon at bounding box center [757, 676] width 5 height 8
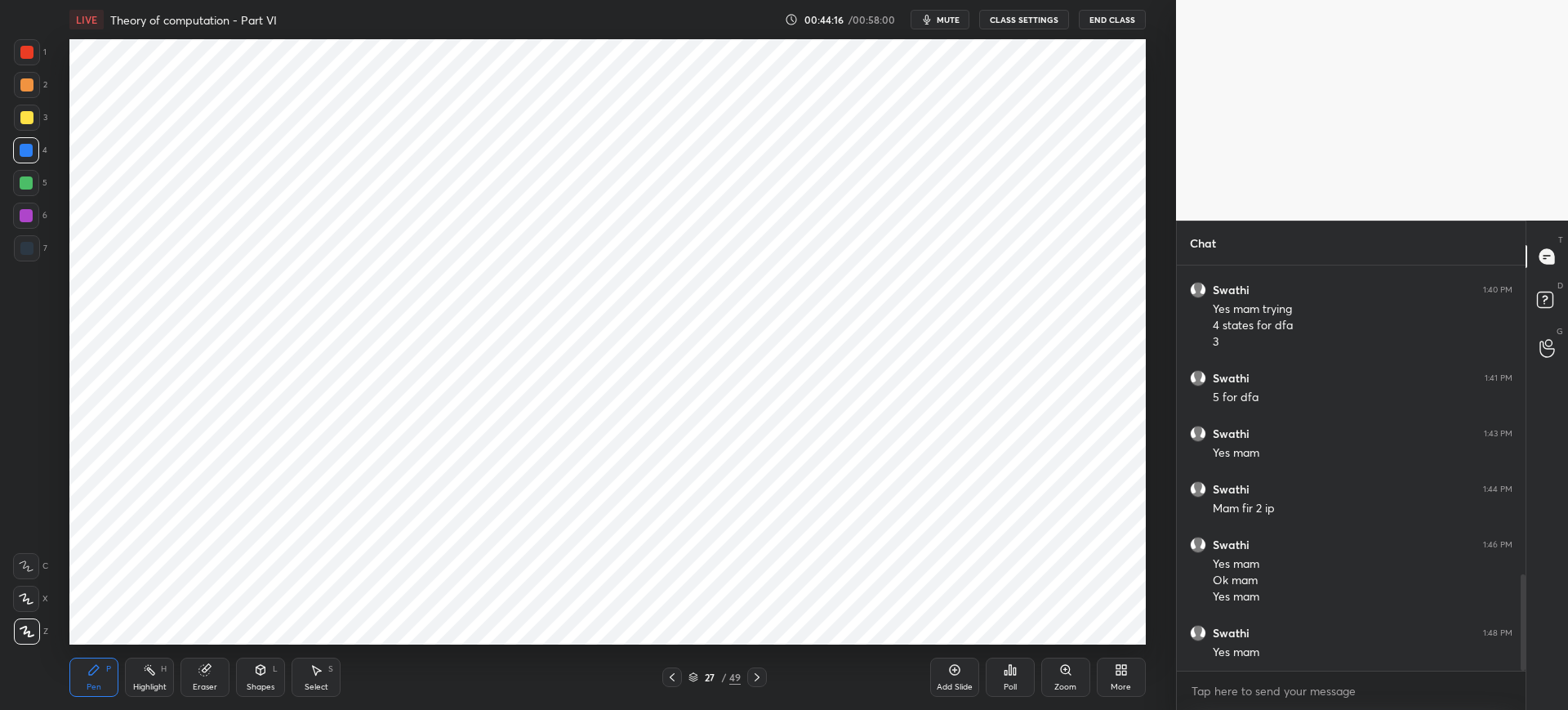
click at [758, 678] on icon at bounding box center [757, 676] width 5 height 8
click at [758, 677] on icon at bounding box center [757, 676] width 5 height 8
click at [758, 675] on icon at bounding box center [757, 676] width 5 height 8
click at [758, 676] on icon at bounding box center [757, 677] width 13 height 13
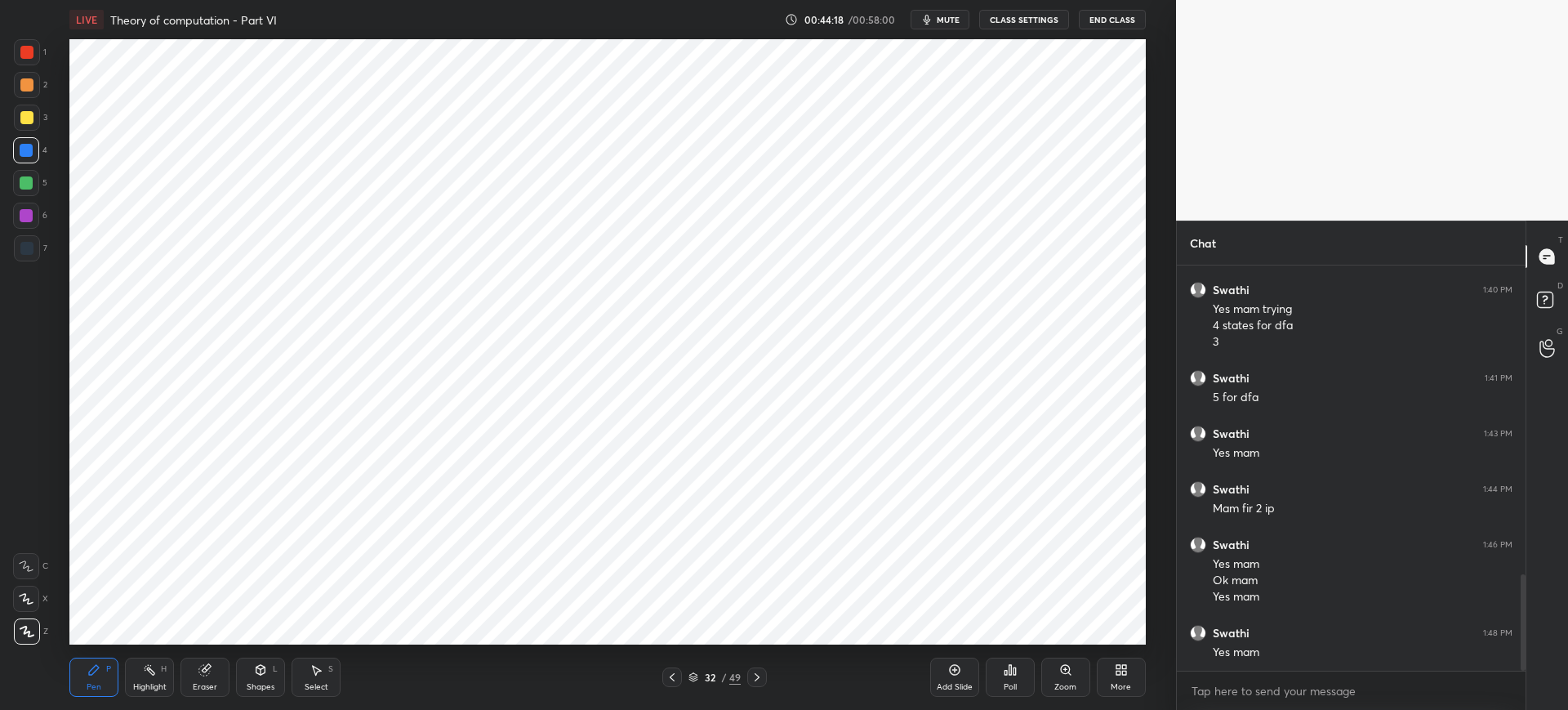
click at [760, 677] on icon at bounding box center [757, 677] width 13 height 13
click at [760, 681] on icon at bounding box center [757, 677] width 13 height 13
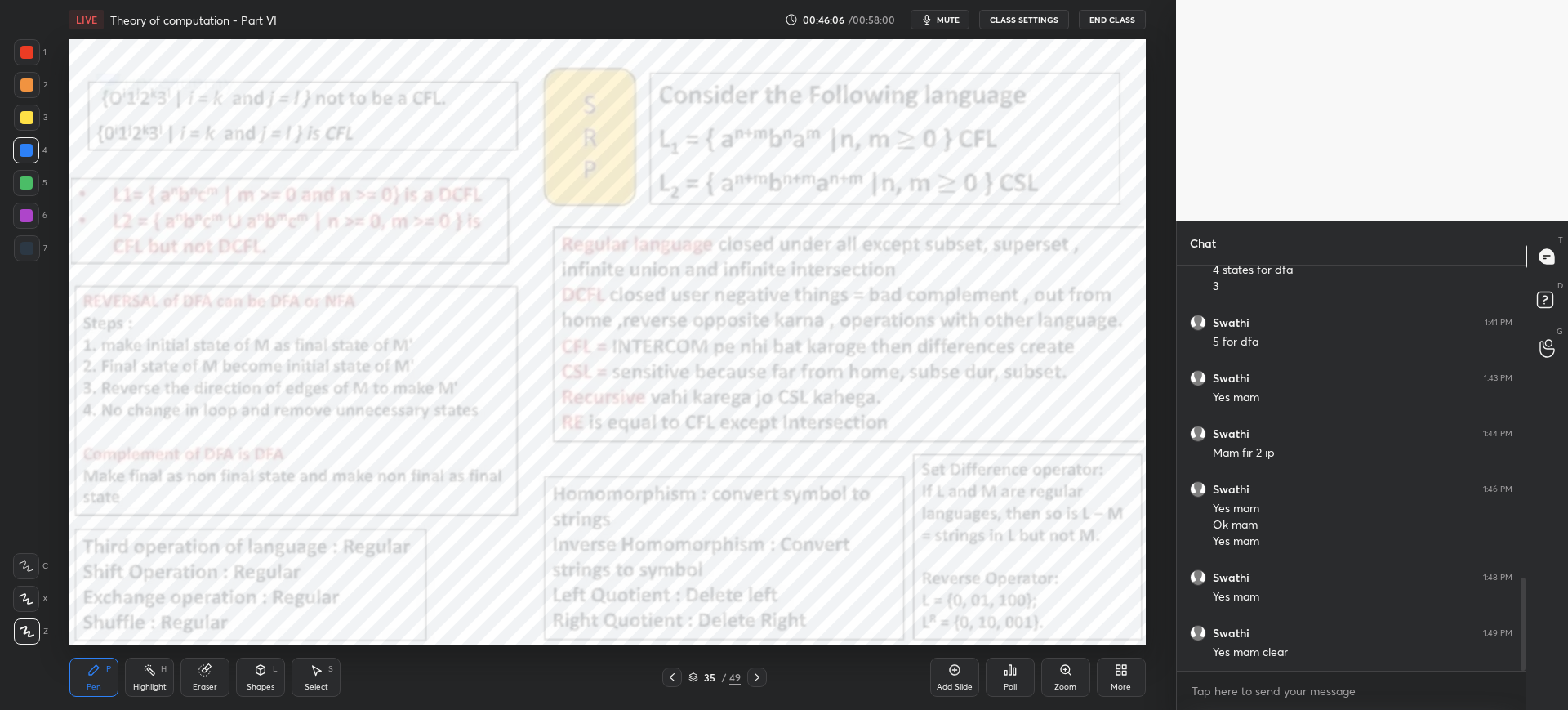
click at [28, 52] on div at bounding box center [27, 52] width 13 height 13
click at [1044, 681] on div "Zoom" at bounding box center [1065, 677] width 49 height 39
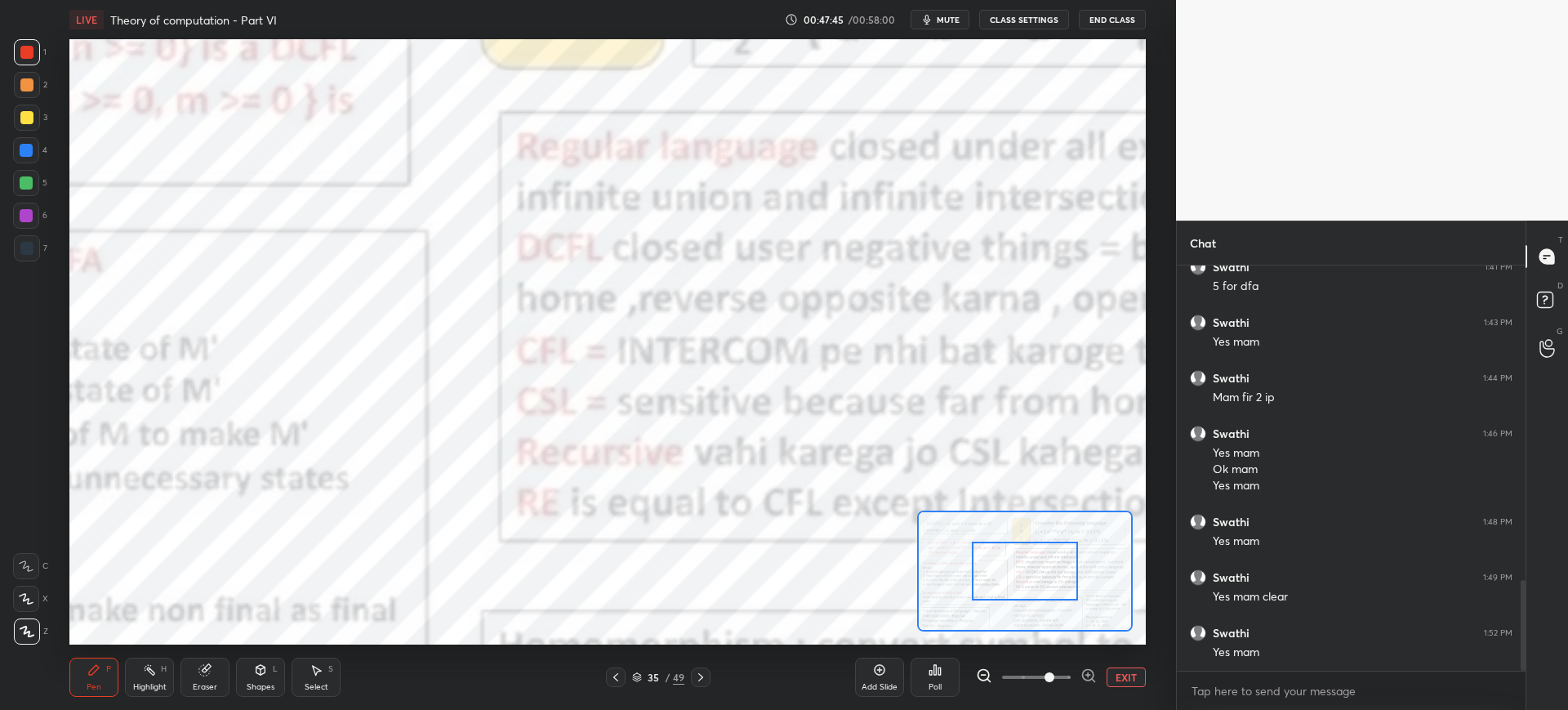
drag, startPoint x: 1041, startPoint y: 571, endPoint x: 992, endPoint y: 559, distance: 50.4
click at [977, 558] on div at bounding box center [1025, 570] width 107 height 59
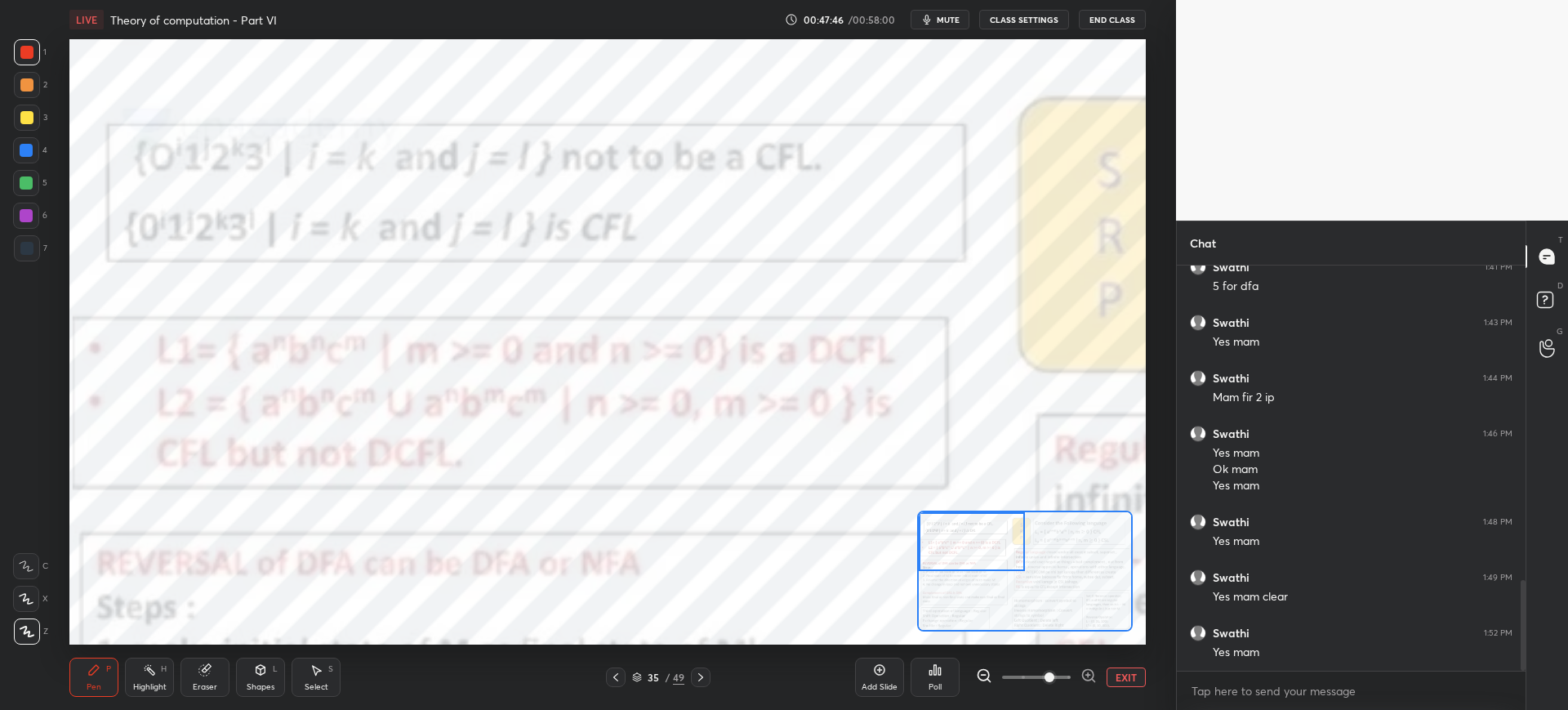
drag, startPoint x: 1002, startPoint y: 563, endPoint x: 967, endPoint y: 541, distance: 41.3
click at [967, 541] on div at bounding box center [972, 541] width 107 height 59
click at [29, 245] on div at bounding box center [27, 248] width 13 height 13
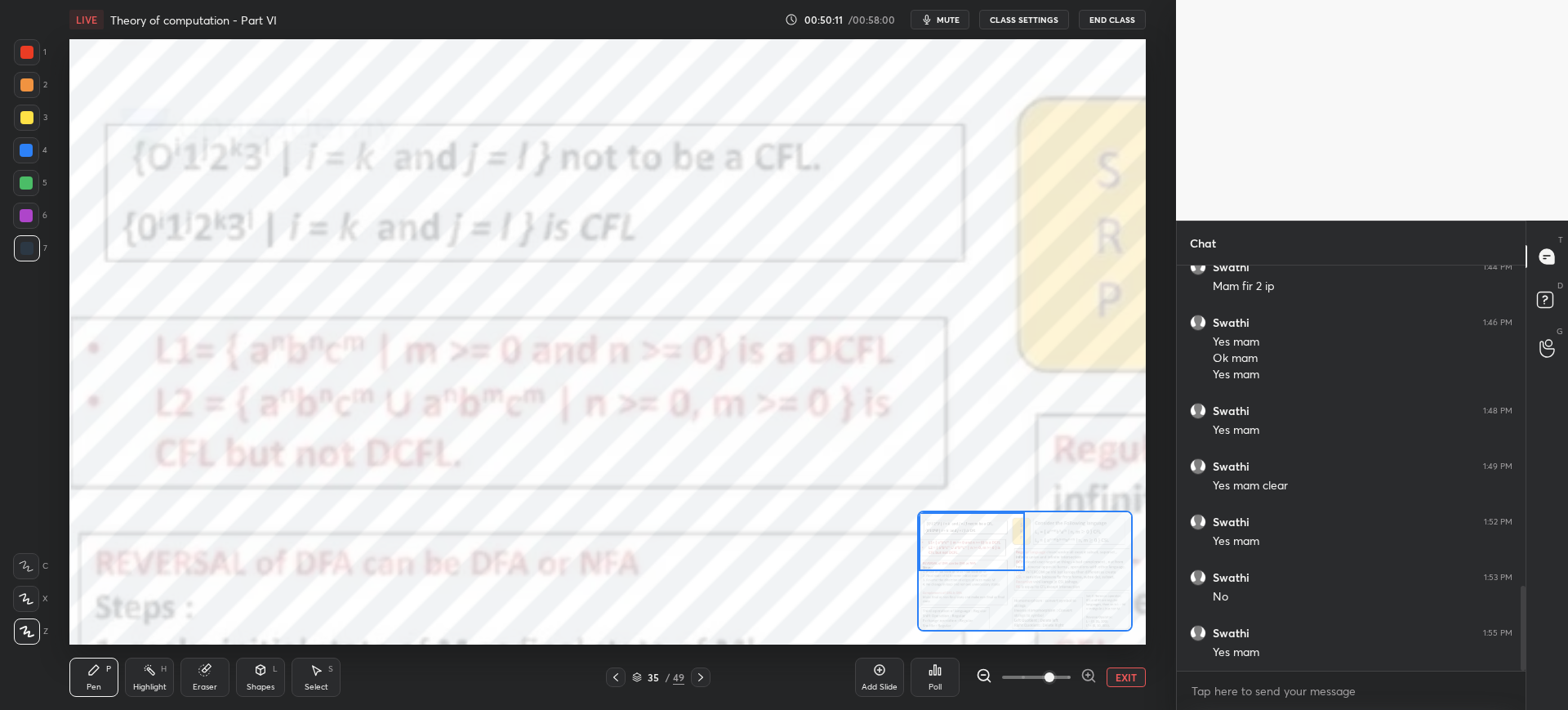
click at [1122, 674] on button "EXIT" at bounding box center [1126, 677] width 39 height 20
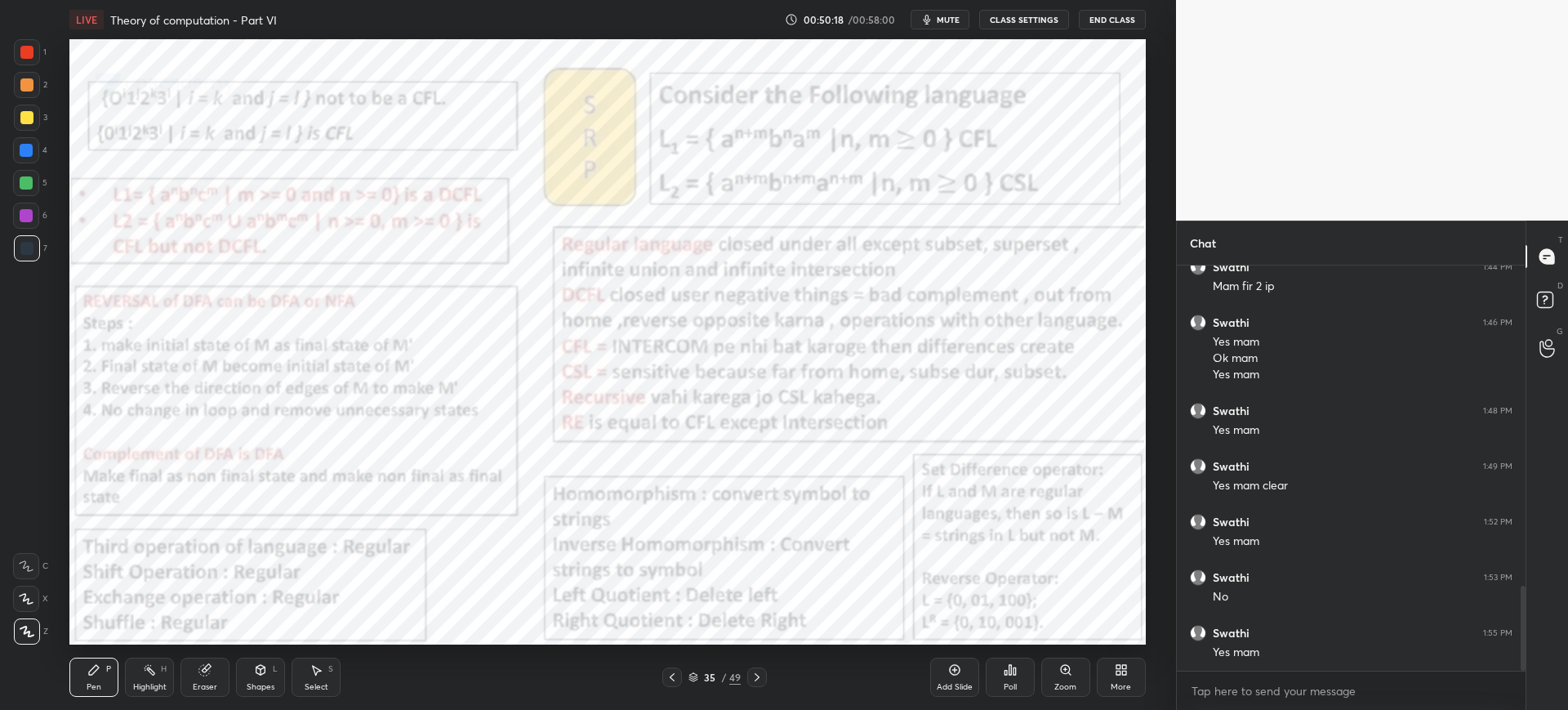
scroll to position [1536, 0]
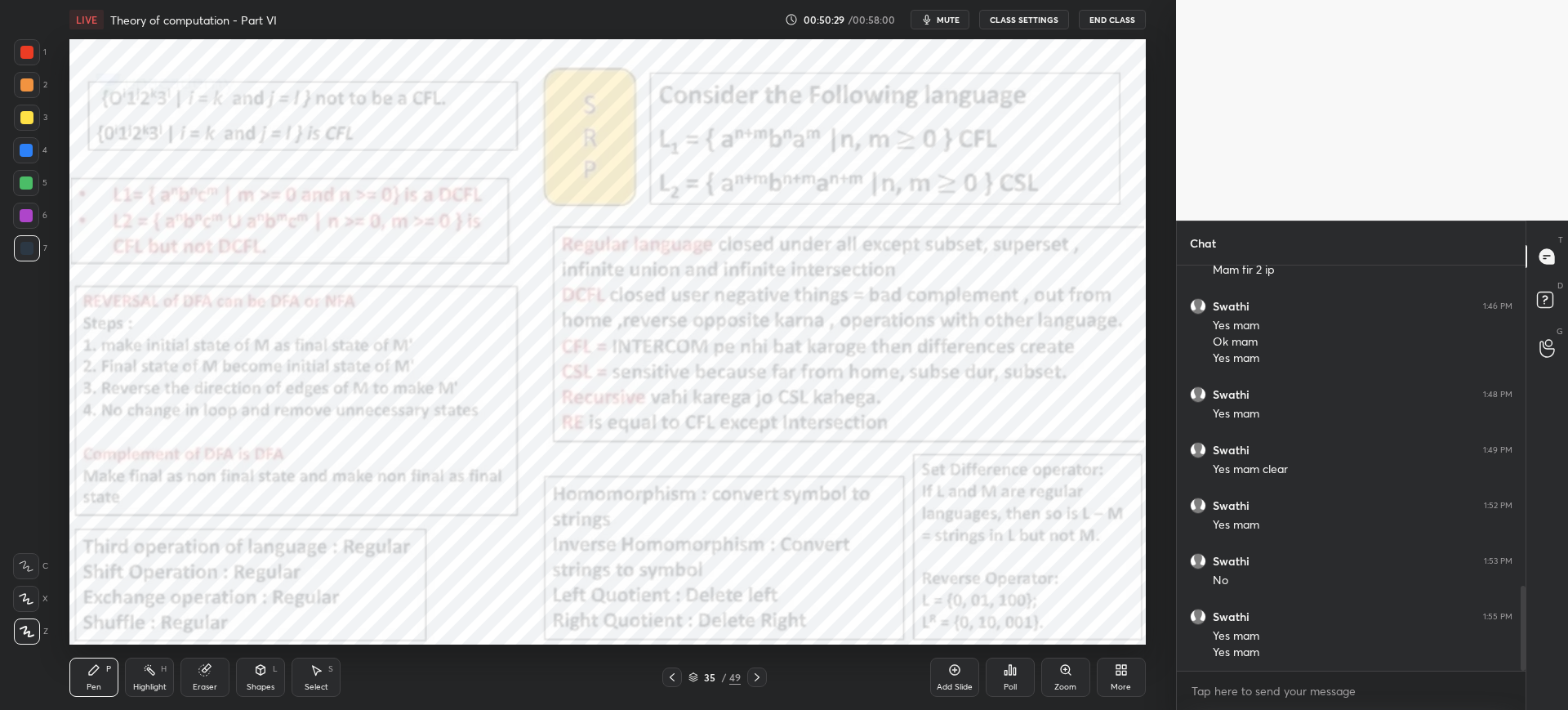
click at [34, 50] on div at bounding box center [27, 52] width 13 height 13
click at [945, 633] on div "LIVE Theory of computation - Part VI 00:51:05 / 00:58:00 mute CLASS SETTINGS En…" at bounding box center [608, 355] width 1110 height 710
click at [975, 632] on div "Add Slide Poll Zoom More" at bounding box center [1038, 677] width 216 height 92
click at [979, 631] on div "LIVE Theory of computation - Part VI 00:51:09 / 00:58:00 mute CLASS SETTINGS En…" at bounding box center [608, 355] width 1110 height 710
drag, startPoint x: 1042, startPoint y: 634, endPoint x: 1030, endPoint y: 631, distance: 12.4
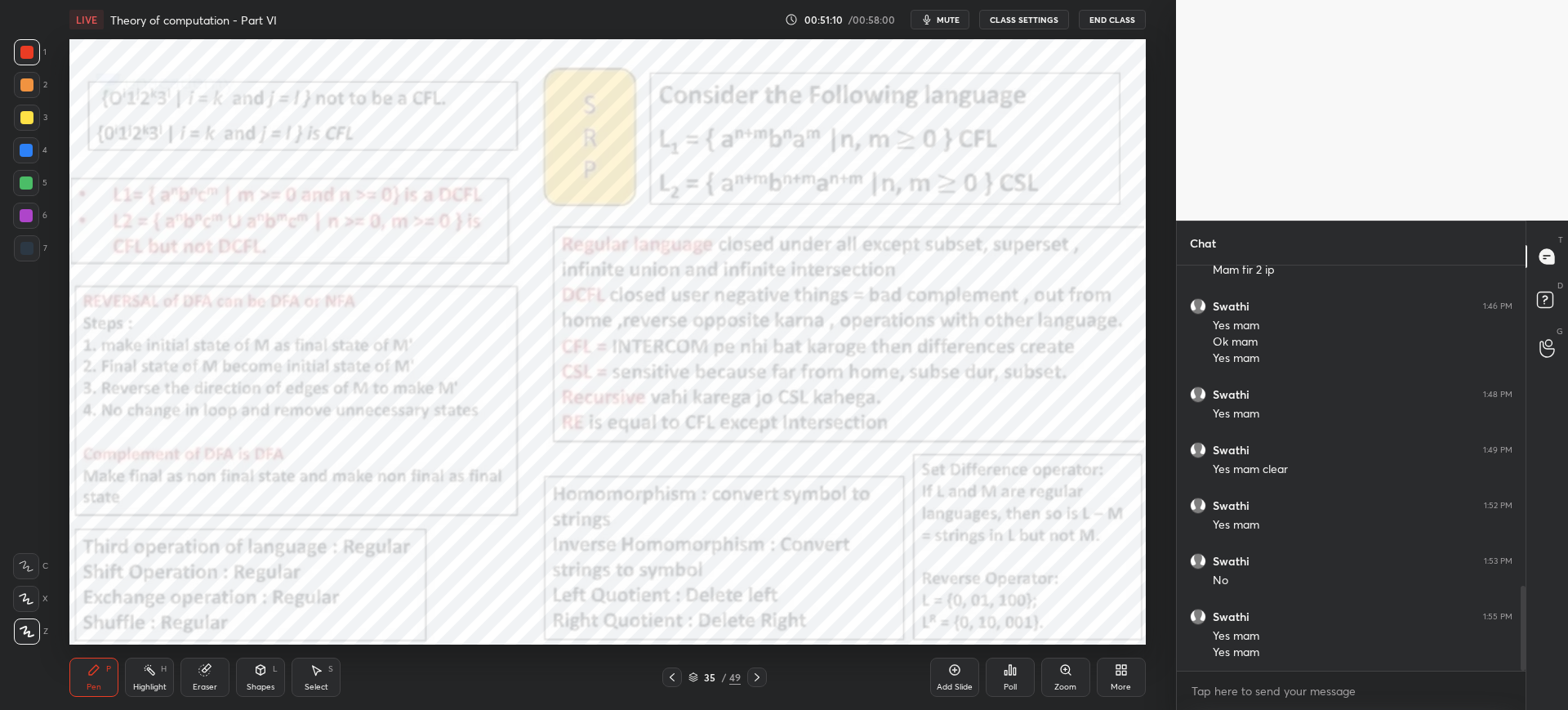
click at [1043, 633] on div "Add Slide Poll Zoom More" at bounding box center [1038, 677] width 216 height 92
click at [1079, 688] on div "Zoom" at bounding box center [1065, 677] width 49 height 39
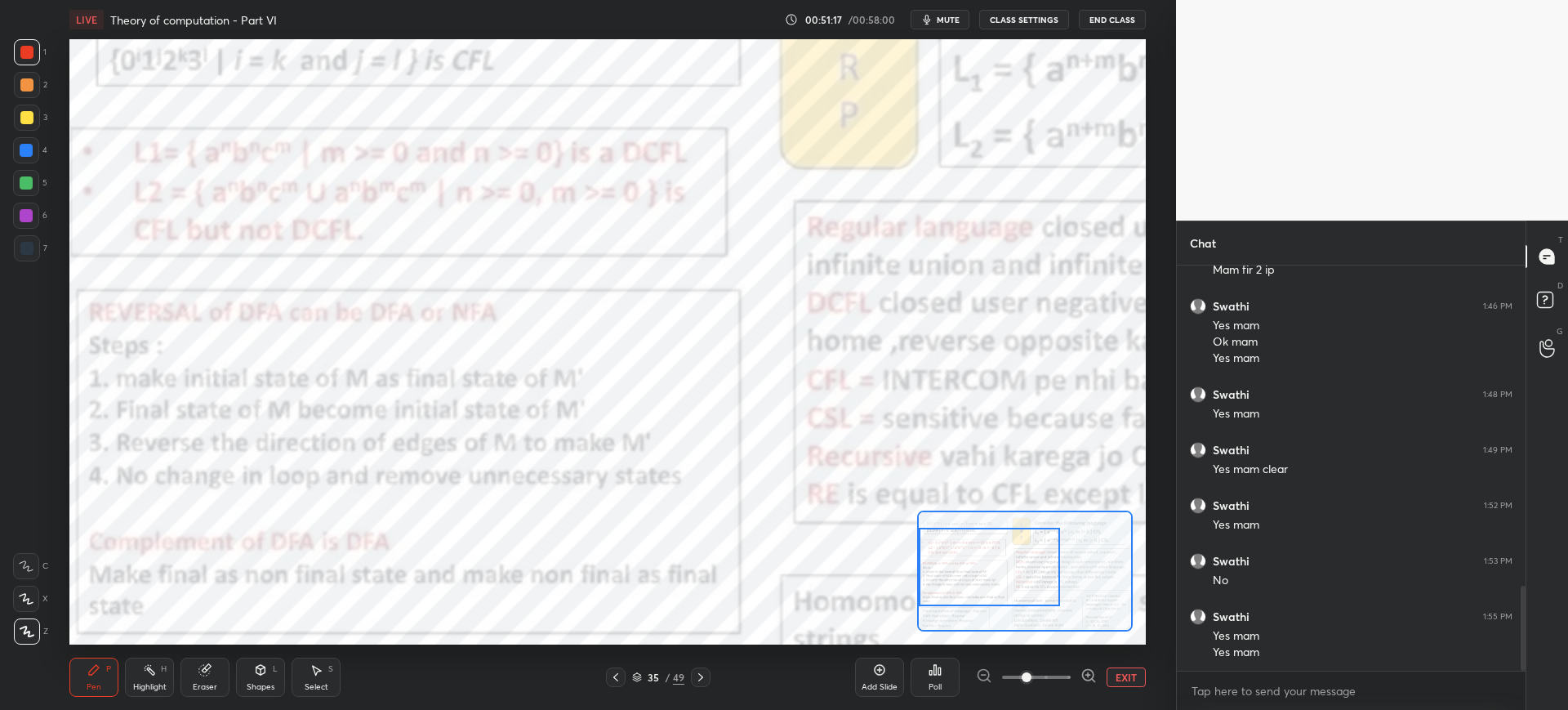
drag, startPoint x: 1047, startPoint y: 586, endPoint x: 1002, endPoint y: 580, distance: 45.4
click at [996, 582] on div at bounding box center [989, 567] width 141 height 78
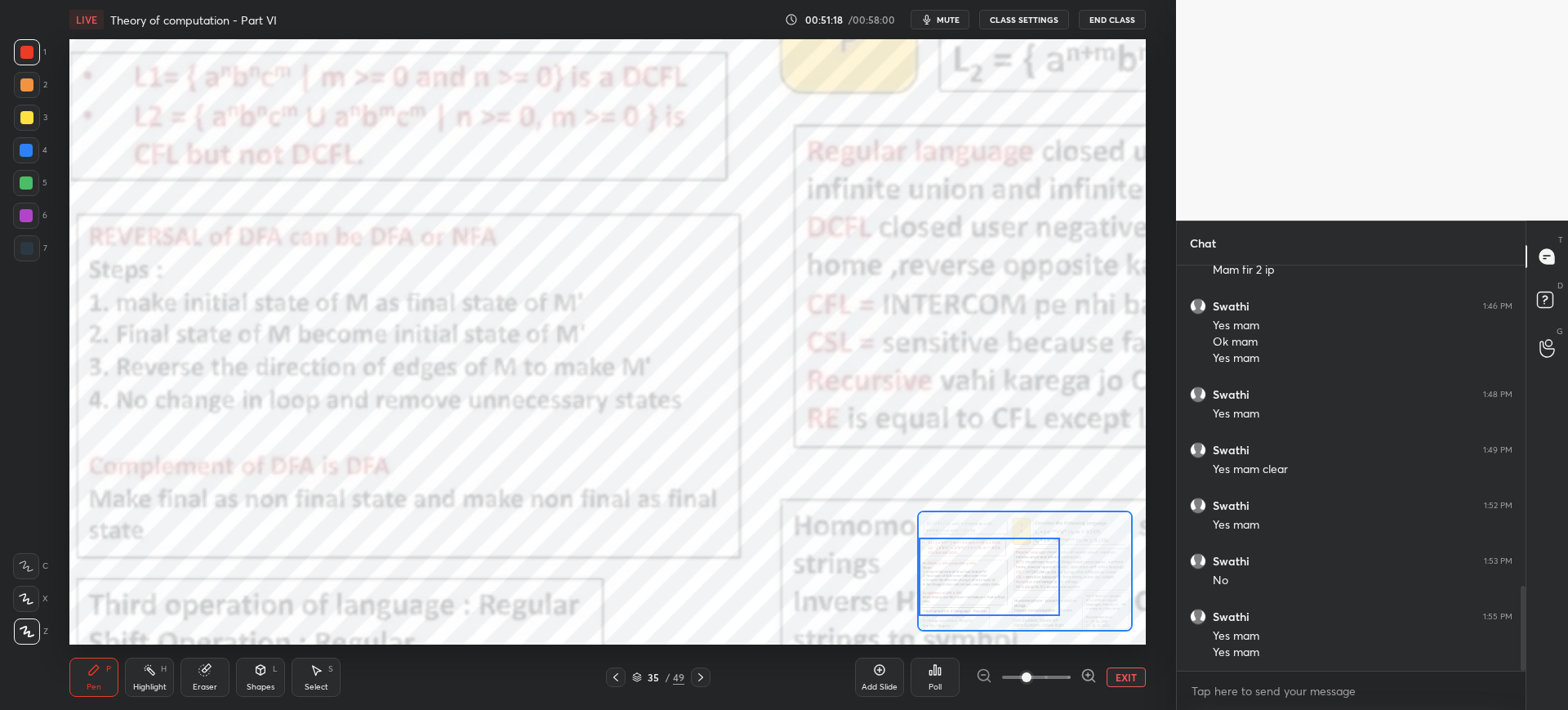
drag, startPoint x: 1014, startPoint y: 580, endPoint x: 972, endPoint y: 586, distance: 42.4
click at [989, 592] on div at bounding box center [989, 577] width 141 height 78
click at [876, 688] on div "Add Slide" at bounding box center [880, 687] width 36 height 8
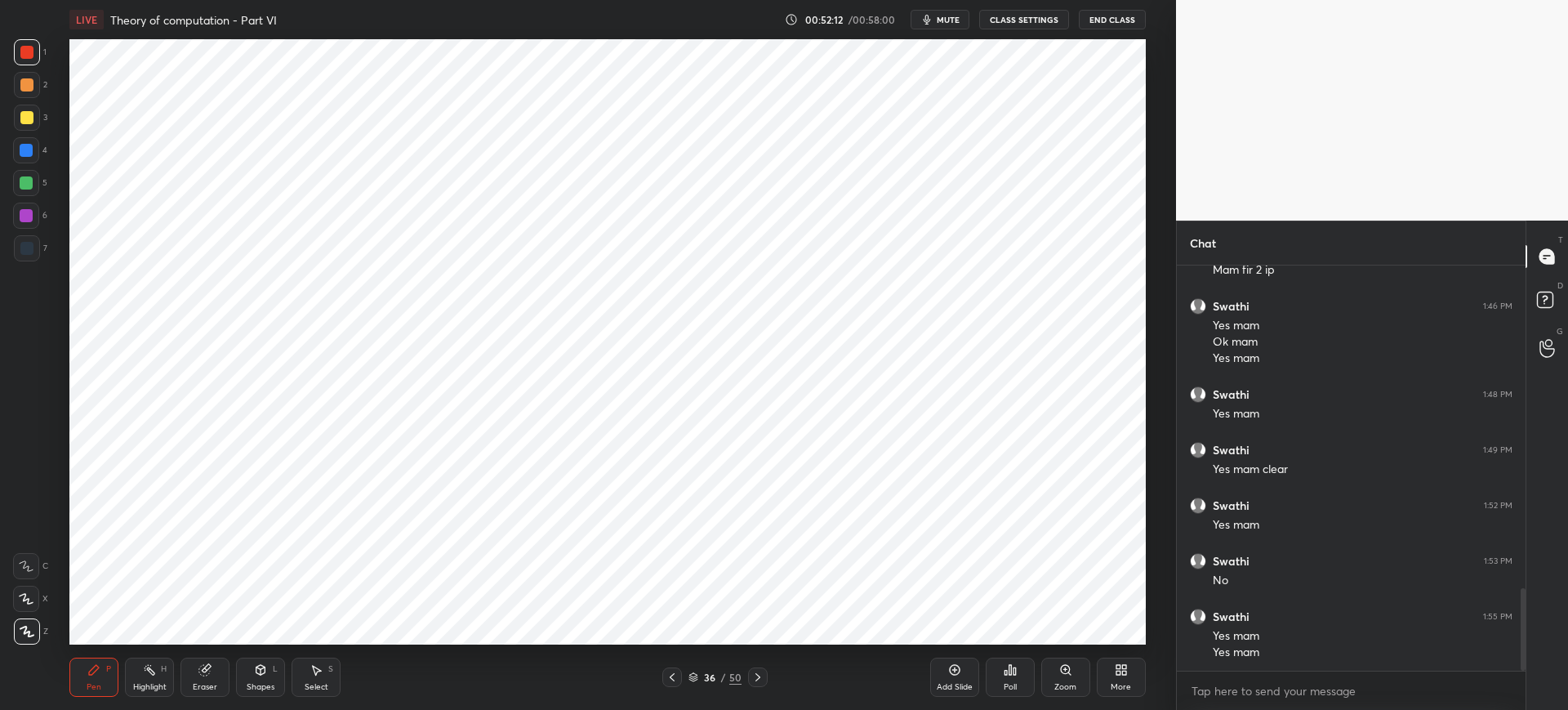
scroll to position [1592, 0]
drag, startPoint x: 30, startPoint y: 152, endPoint x: 66, endPoint y: 168, distance: 39.4
click at [32, 155] on div at bounding box center [26, 150] width 13 height 13
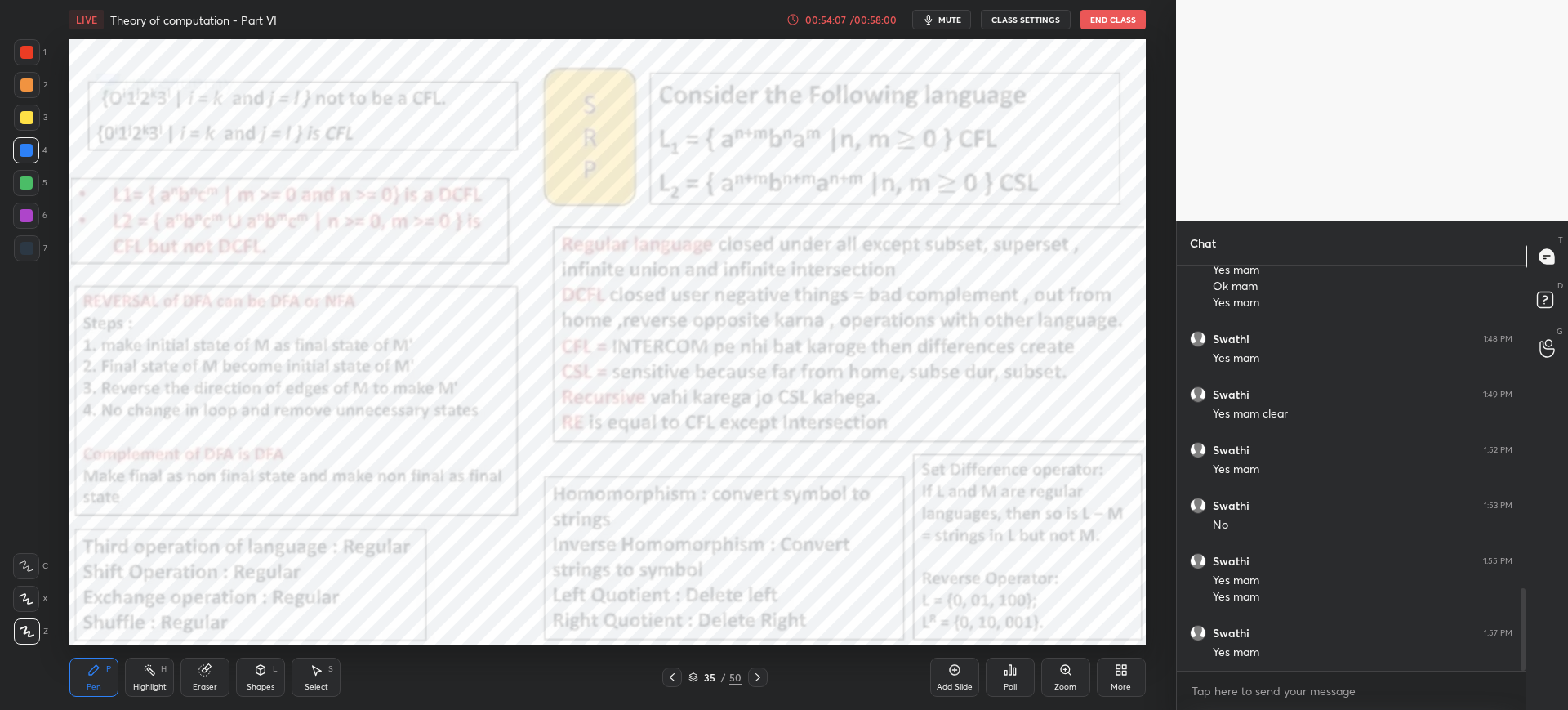
click at [1055, 680] on div "Zoom" at bounding box center [1065, 677] width 49 height 39
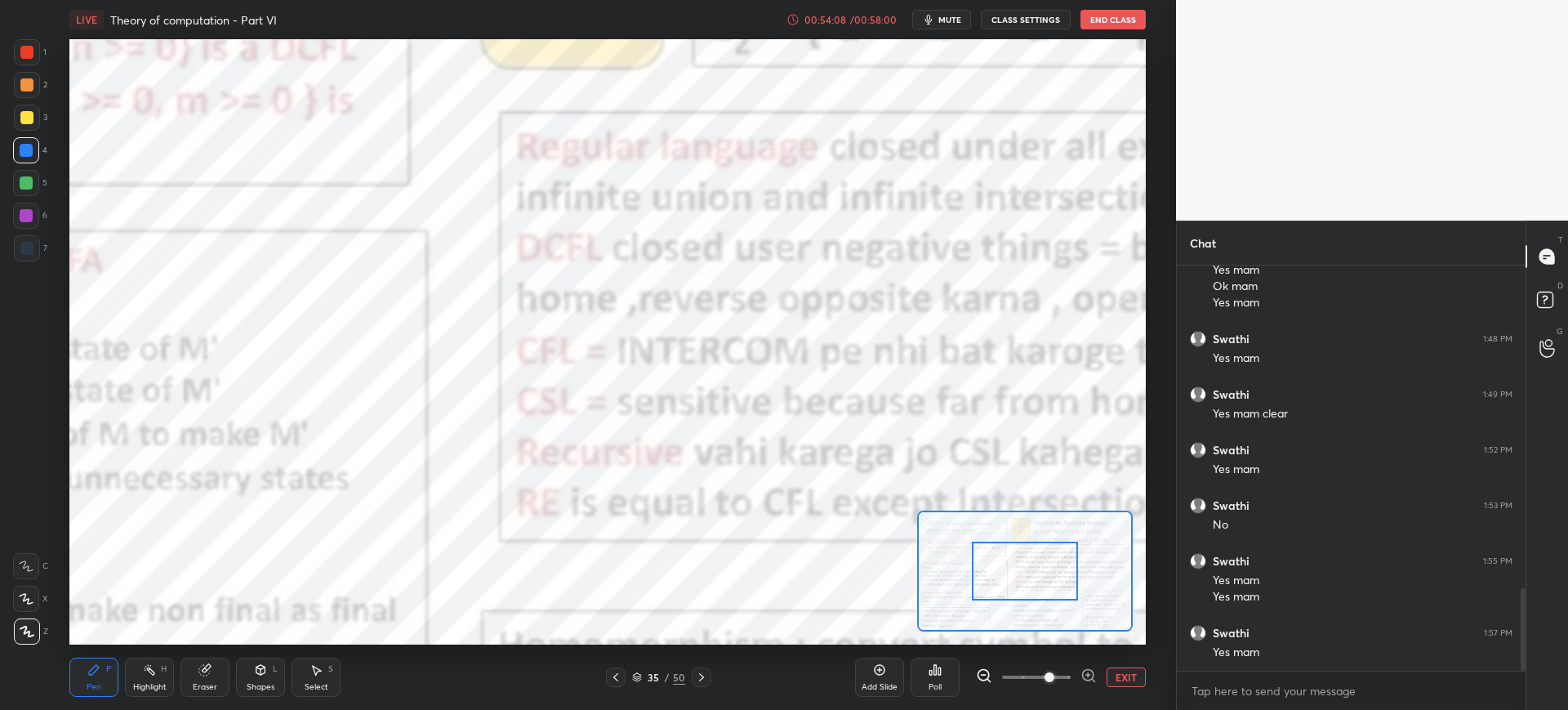
drag, startPoint x: 1027, startPoint y: 590, endPoint x: 977, endPoint y: 613, distance: 55.0
click at [980, 601] on div at bounding box center [1025, 570] width 107 height 59
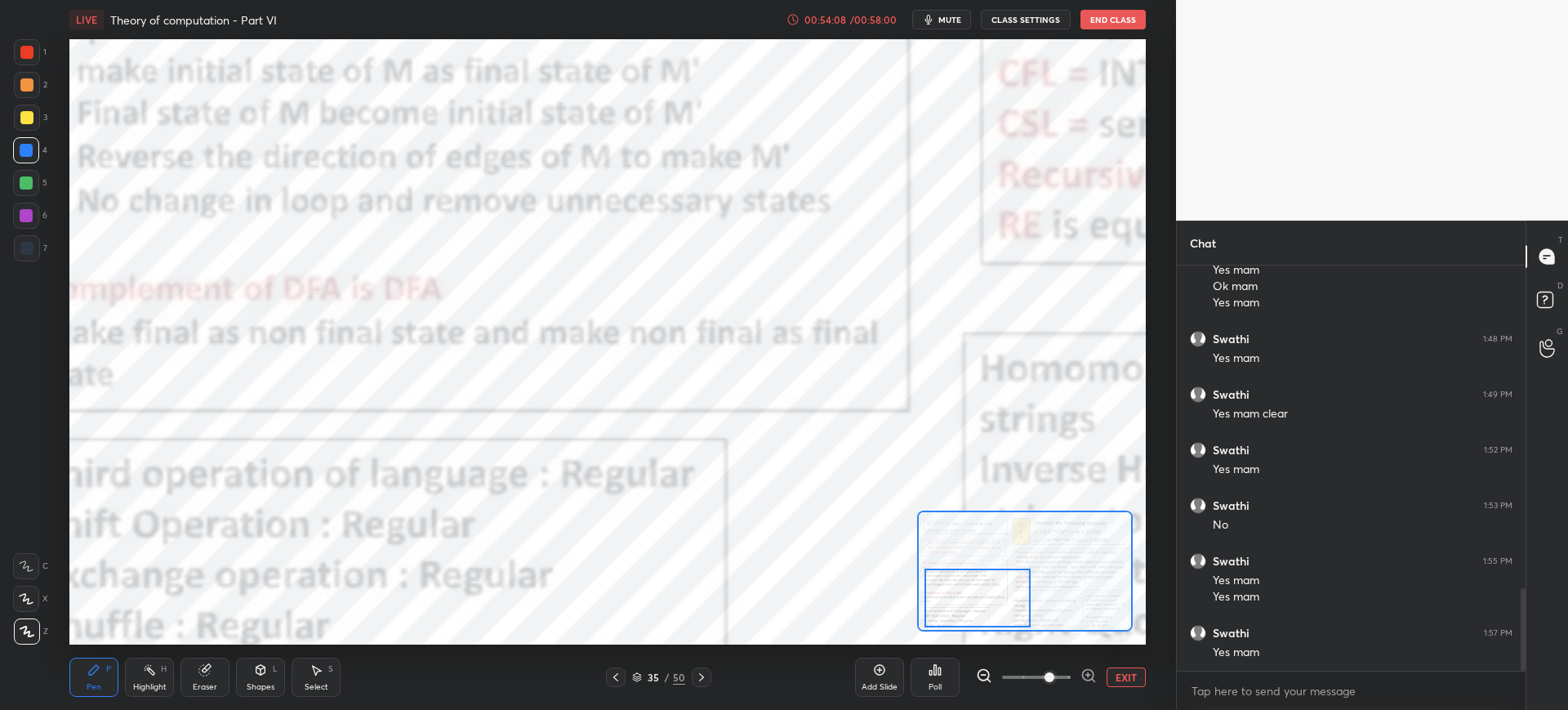
drag, startPoint x: 1002, startPoint y: 590, endPoint x: 969, endPoint y: 610, distance: 38.6
click at [961, 615] on div at bounding box center [978, 598] width 107 height 59
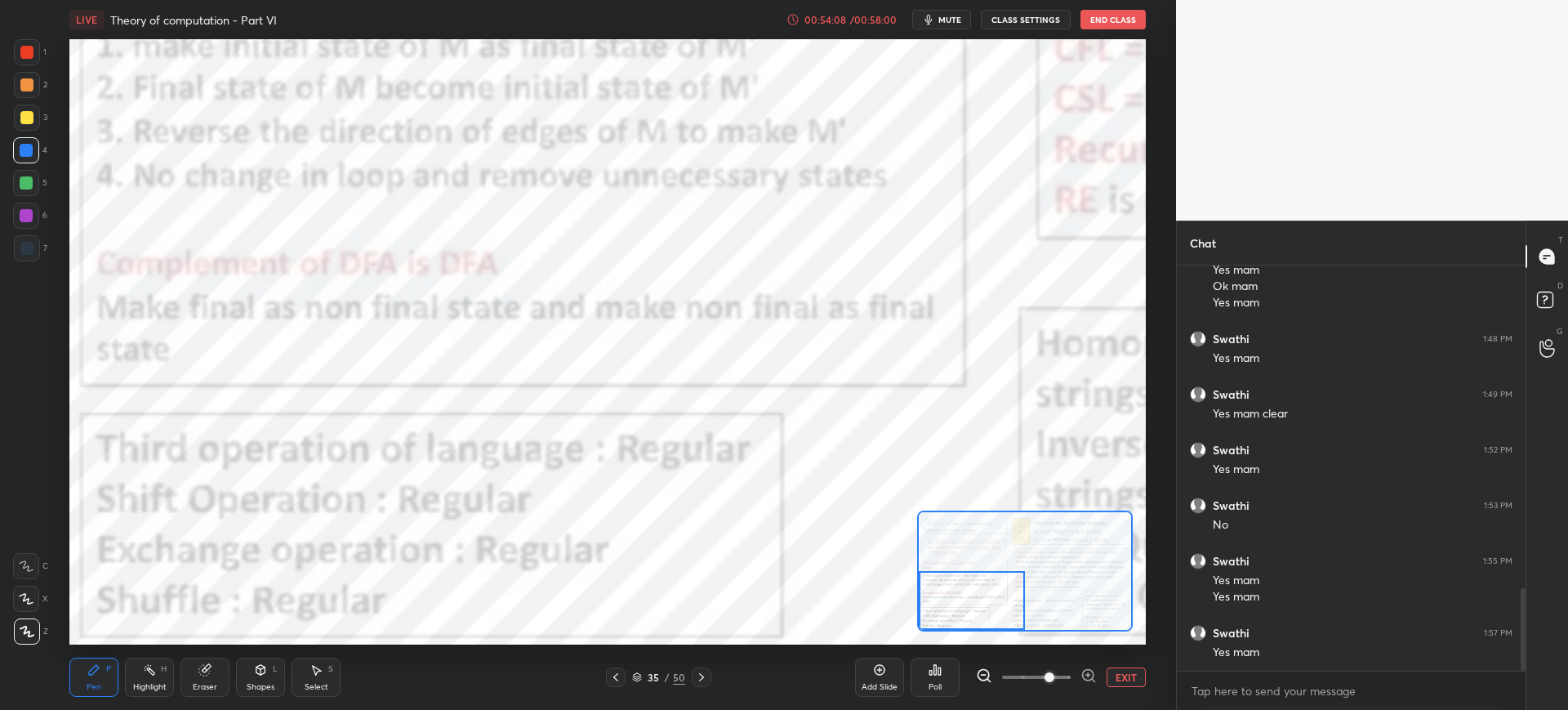
drag, startPoint x: 970, startPoint y: 609, endPoint x: 933, endPoint y: 611, distance: 37.1
click at [949, 620] on div at bounding box center [972, 601] width 107 height 59
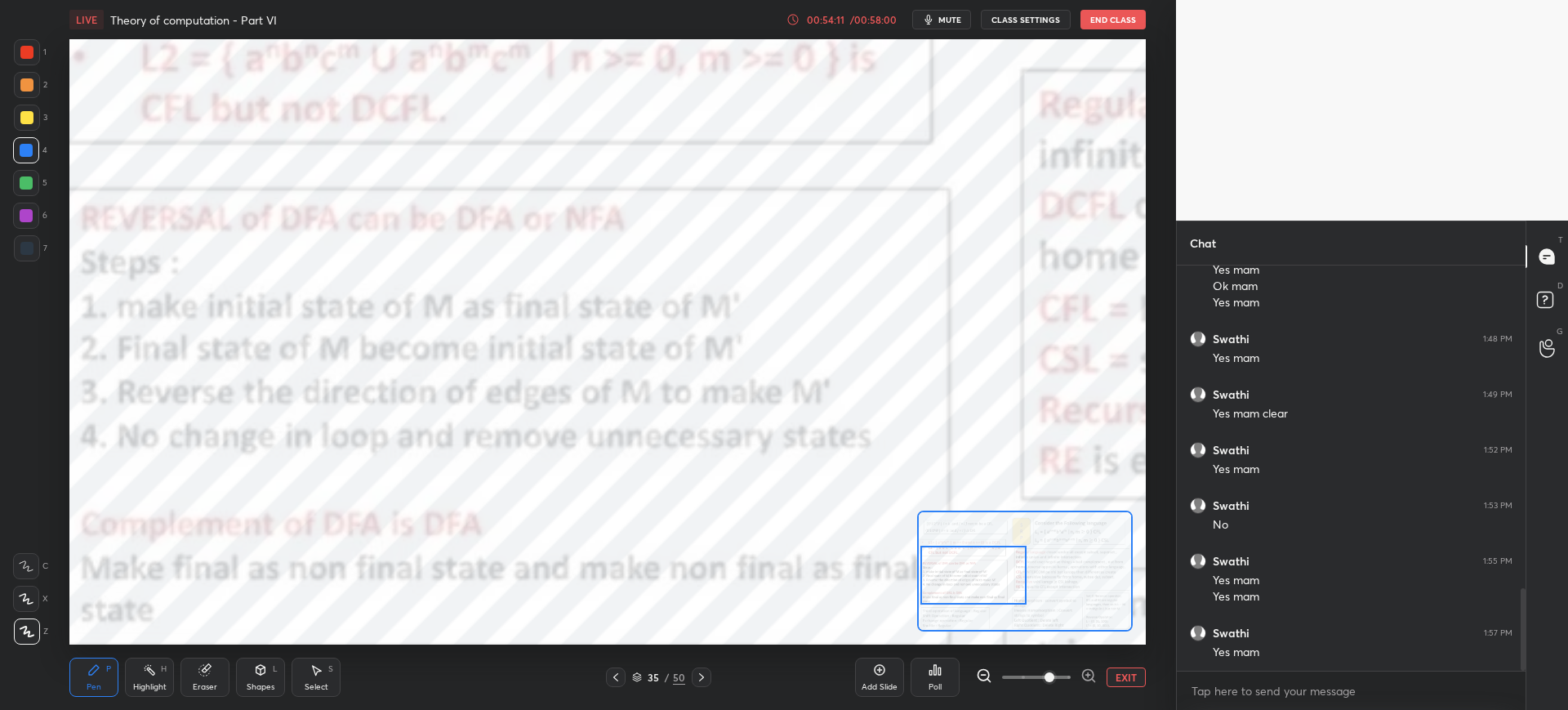
drag, startPoint x: 969, startPoint y: 602, endPoint x: 971, endPoint y: 577, distance: 25.1
click at [971, 577] on div at bounding box center [974, 575] width 107 height 59
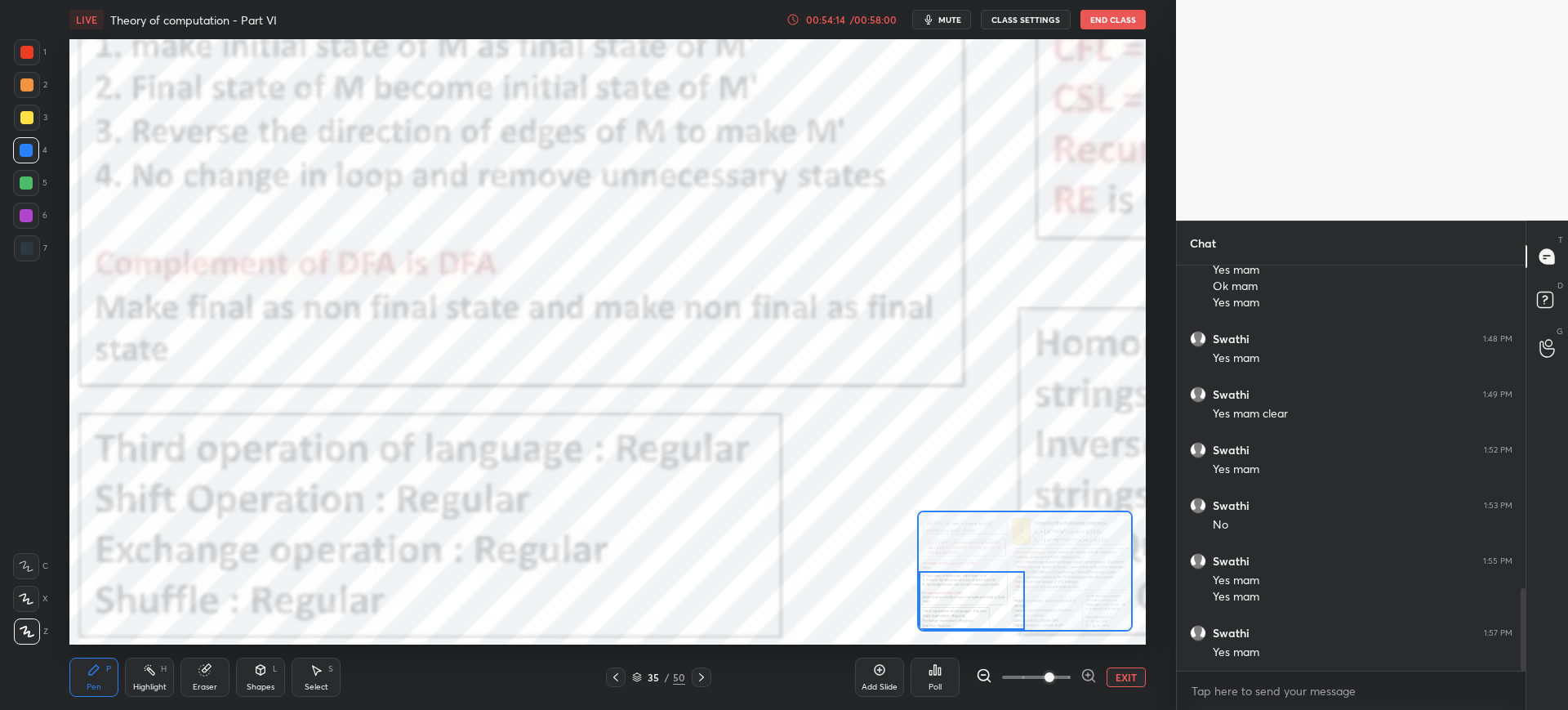
drag, startPoint x: 972, startPoint y: 571, endPoint x: 944, endPoint y: 586, distance: 31.8
click at [957, 605] on div at bounding box center [972, 601] width 107 height 59
click at [868, 664] on div "Add Slide" at bounding box center [879, 677] width 49 height 39
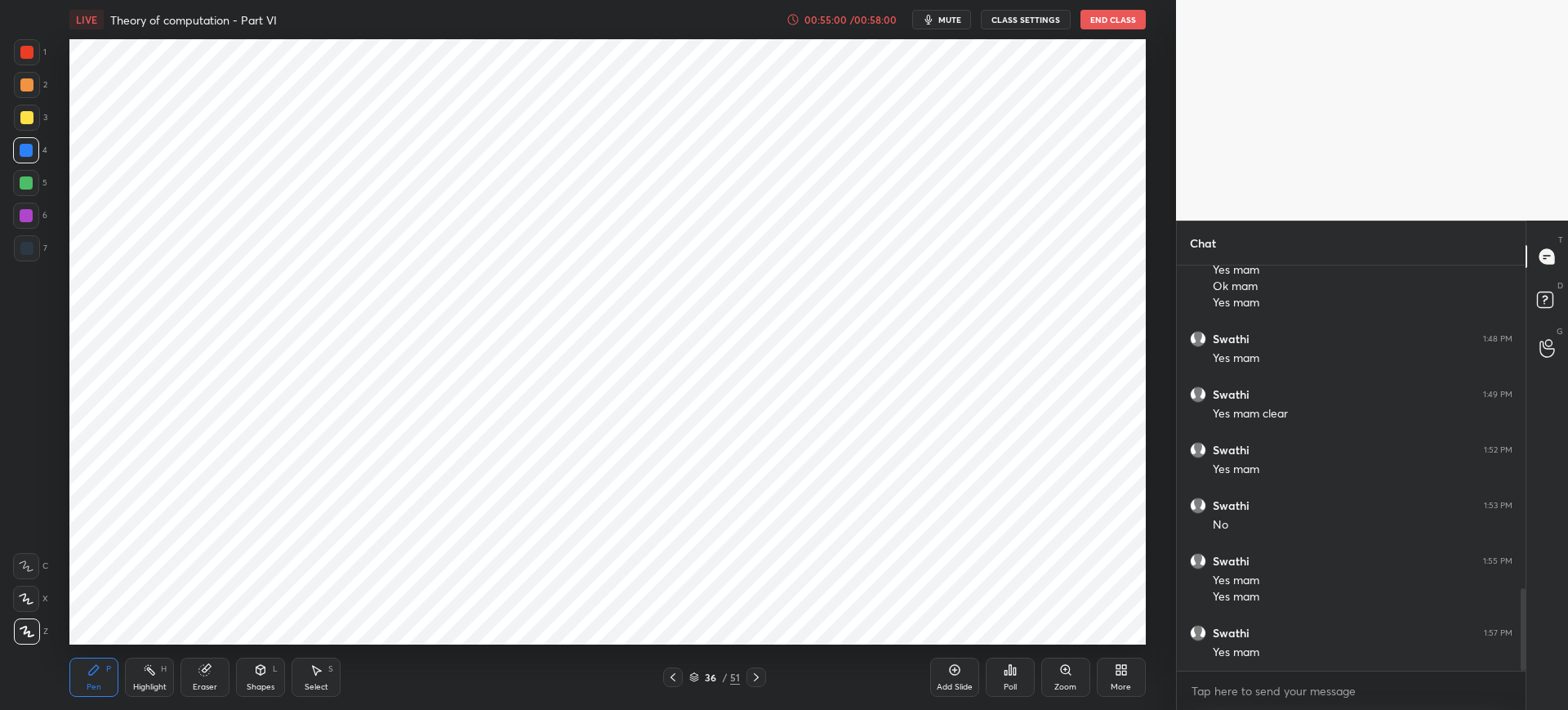
click at [20, 58] on div at bounding box center [27, 52] width 26 height 26
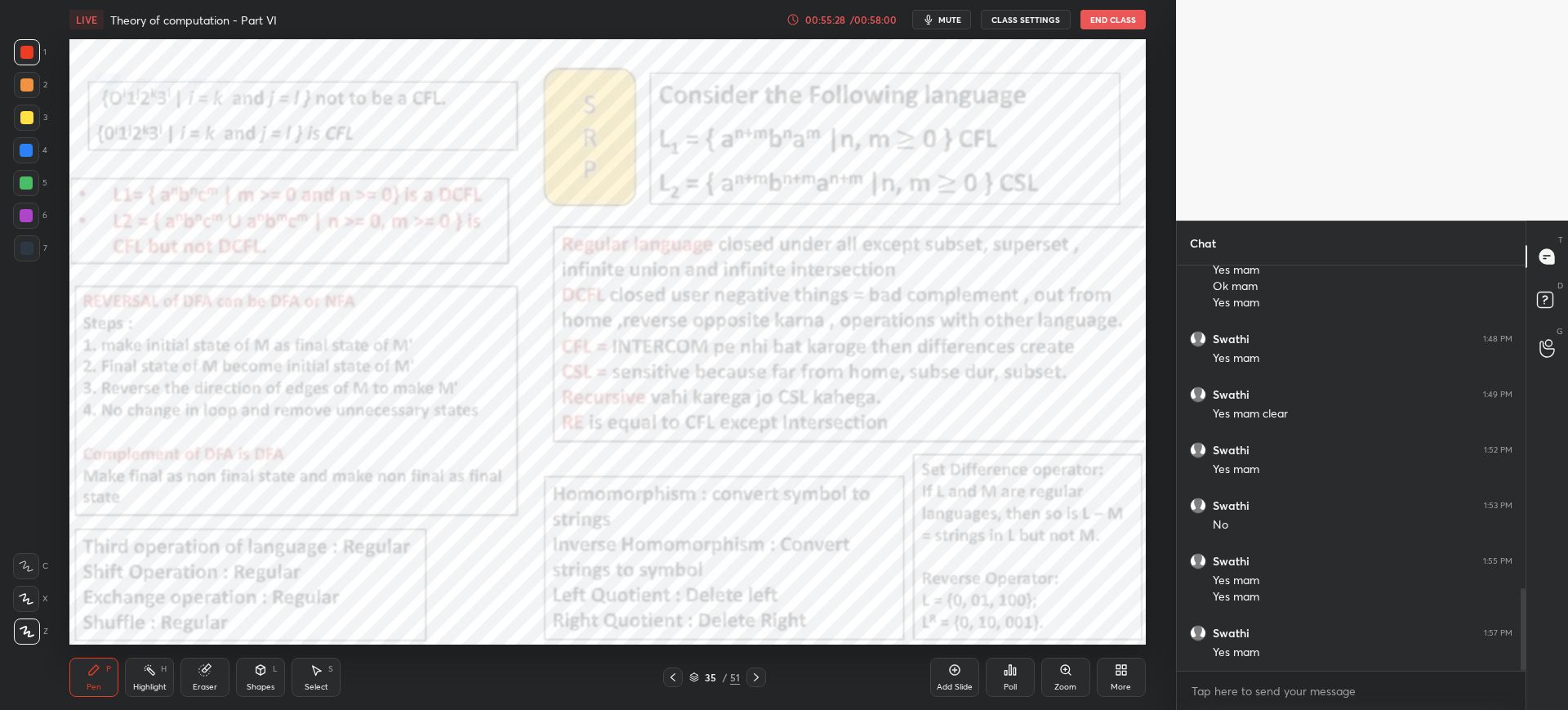
scroll to position [1647, 0]
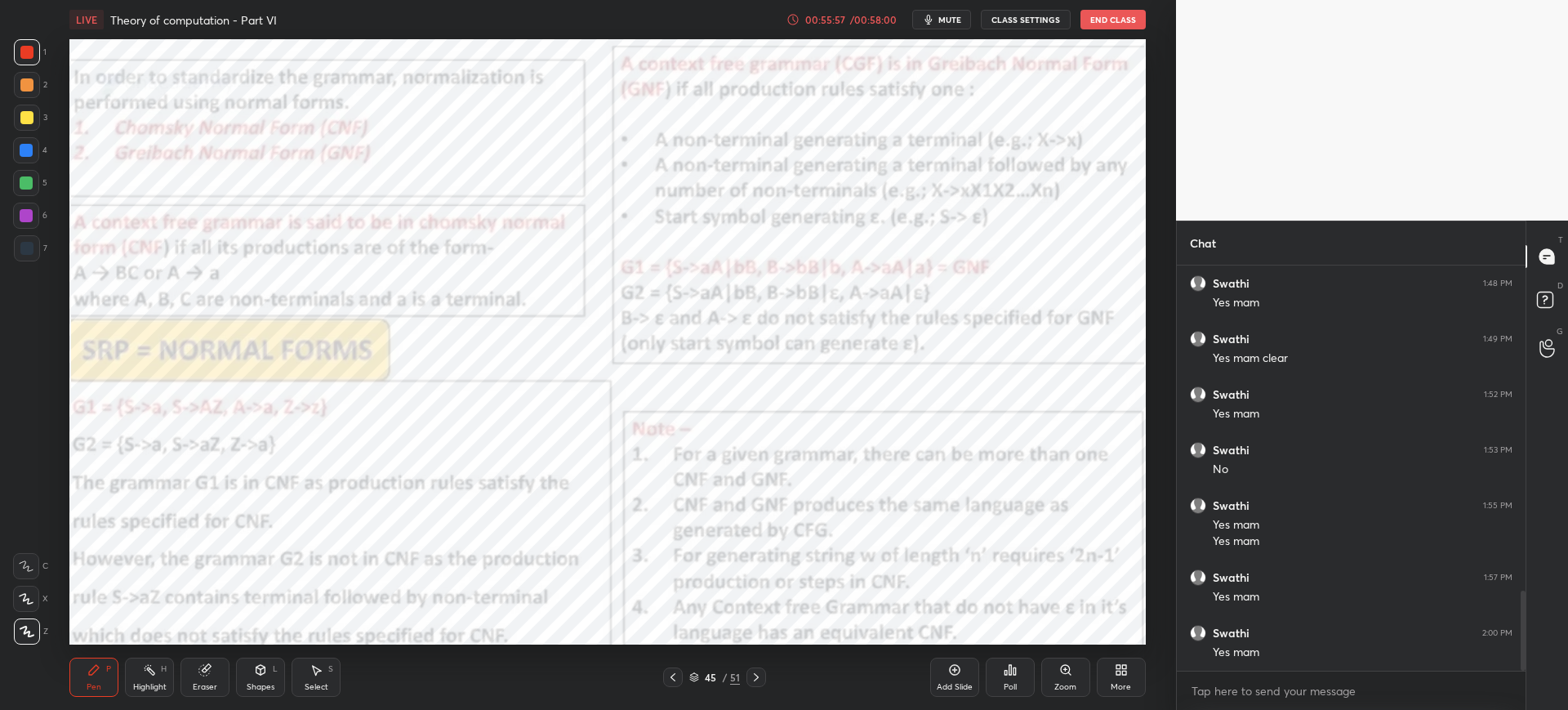
click at [945, 672] on div "Add Slide" at bounding box center [954, 677] width 49 height 39
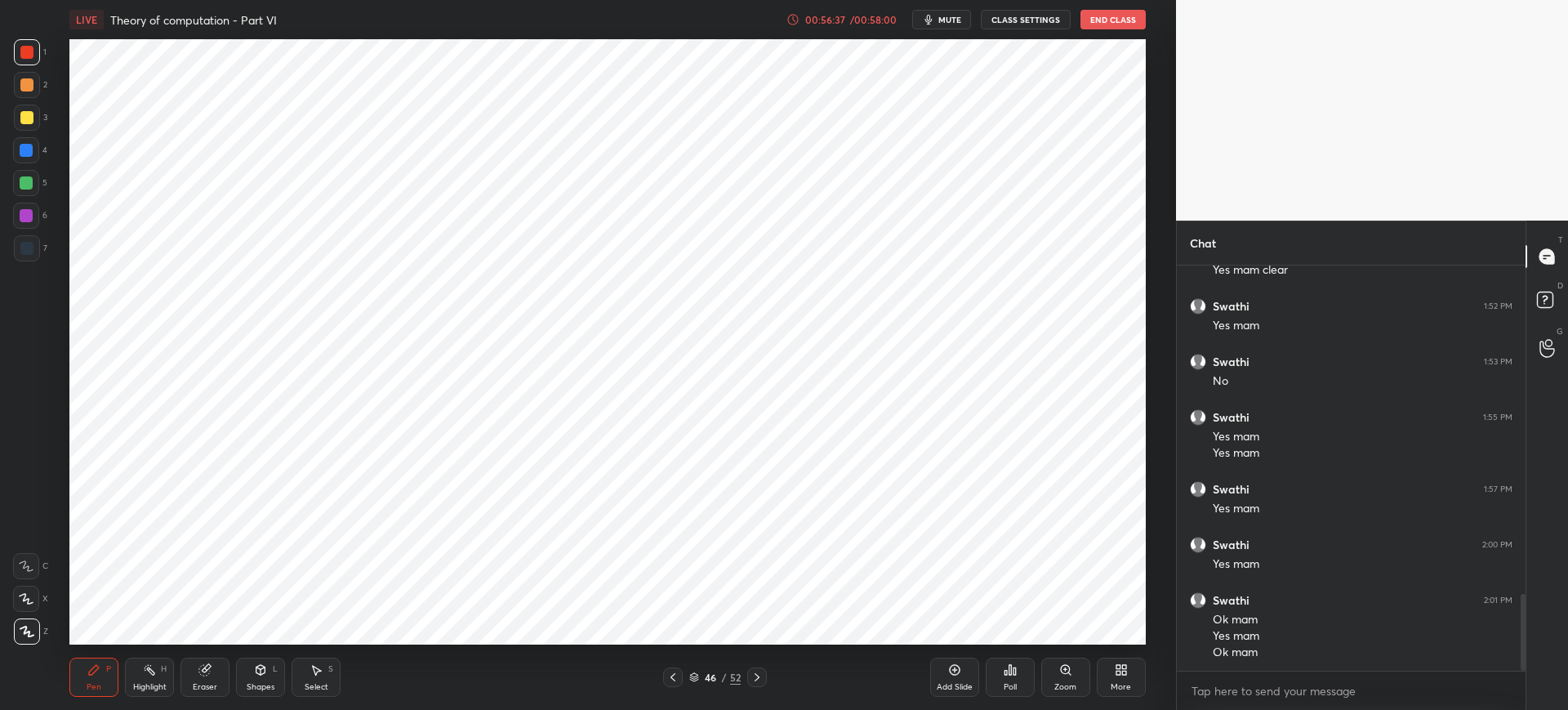
scroll to position [1751, 0]
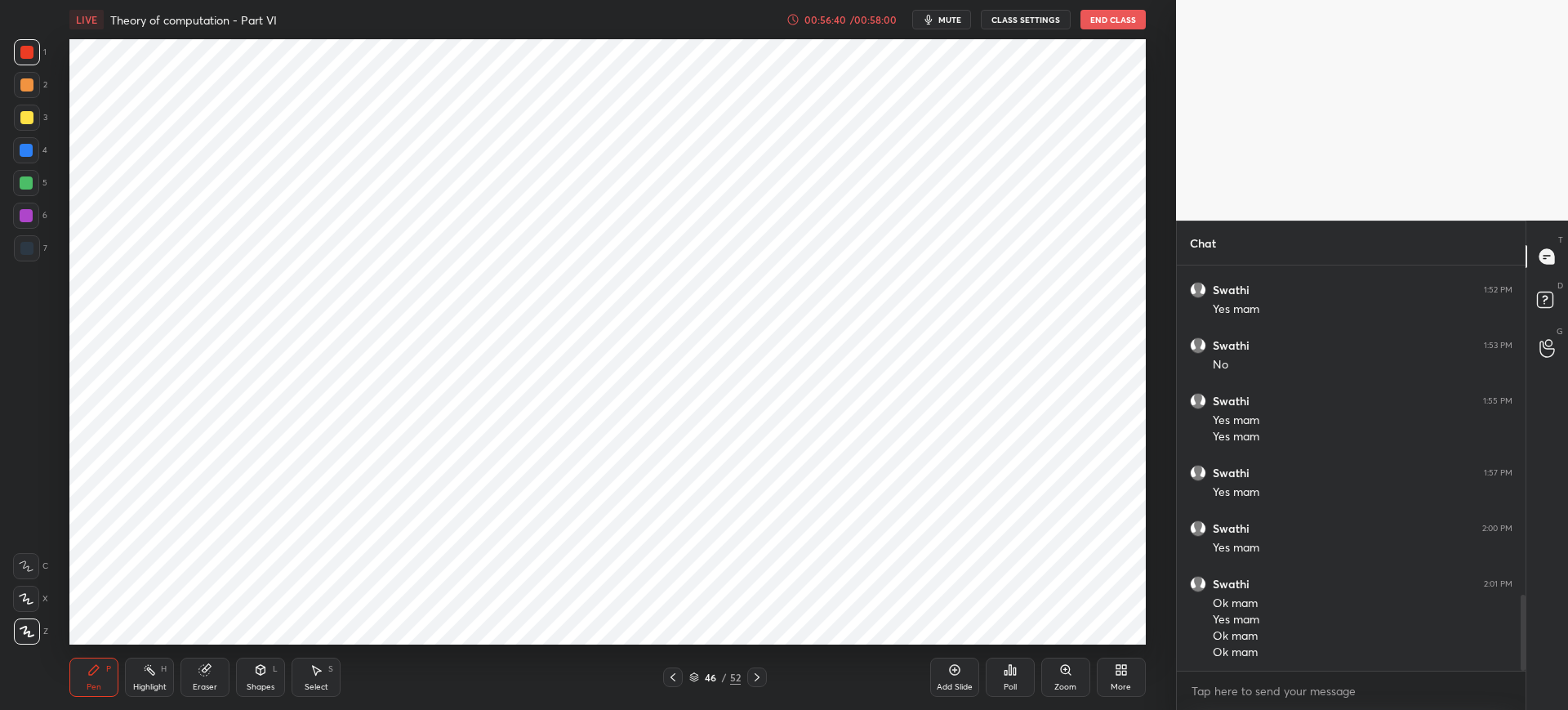
click at [1112, 20] on button "End Class" at bounding box center [1113, 20] width 66 height 20
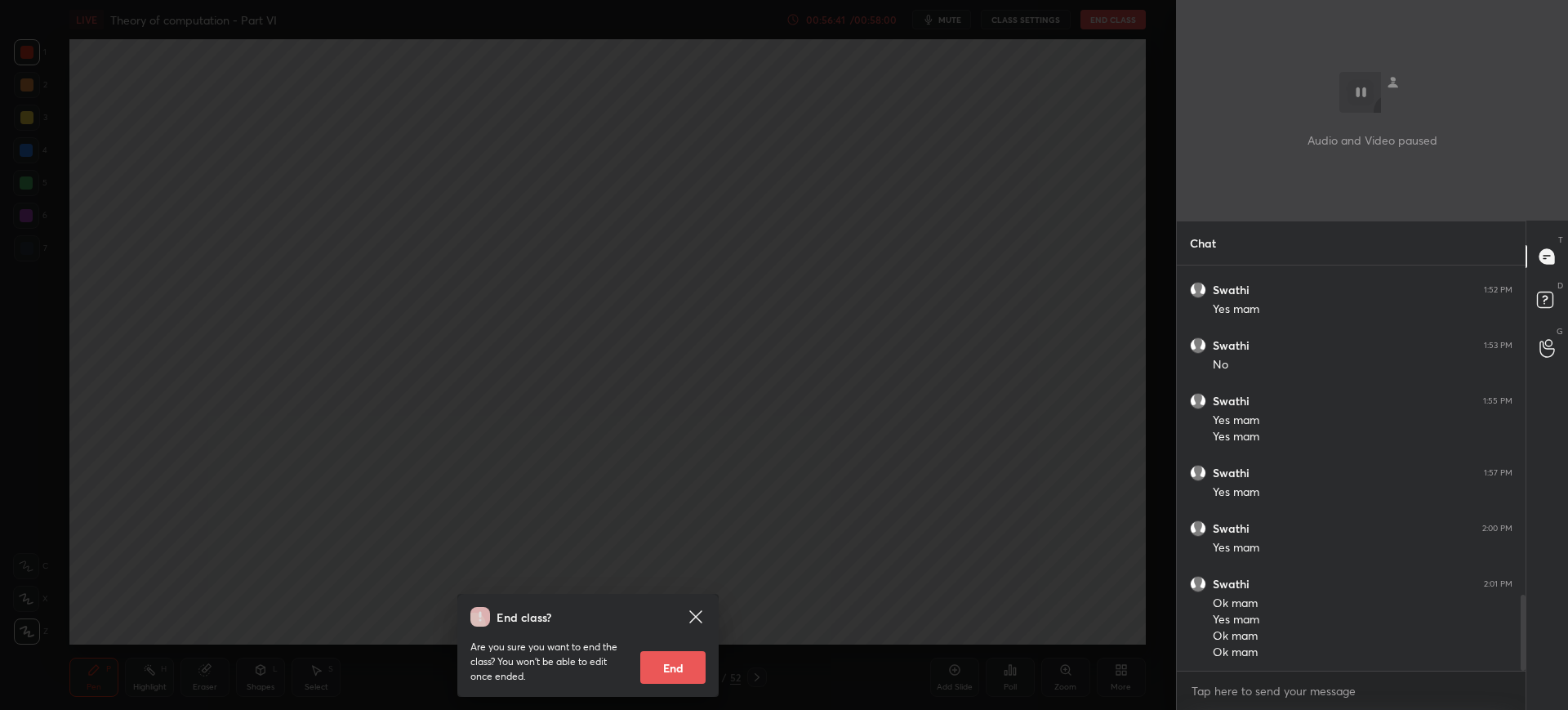
click at [658, 663] on button "End" at bounding box center [673, 667] width 66 height 33
type textarea "x"
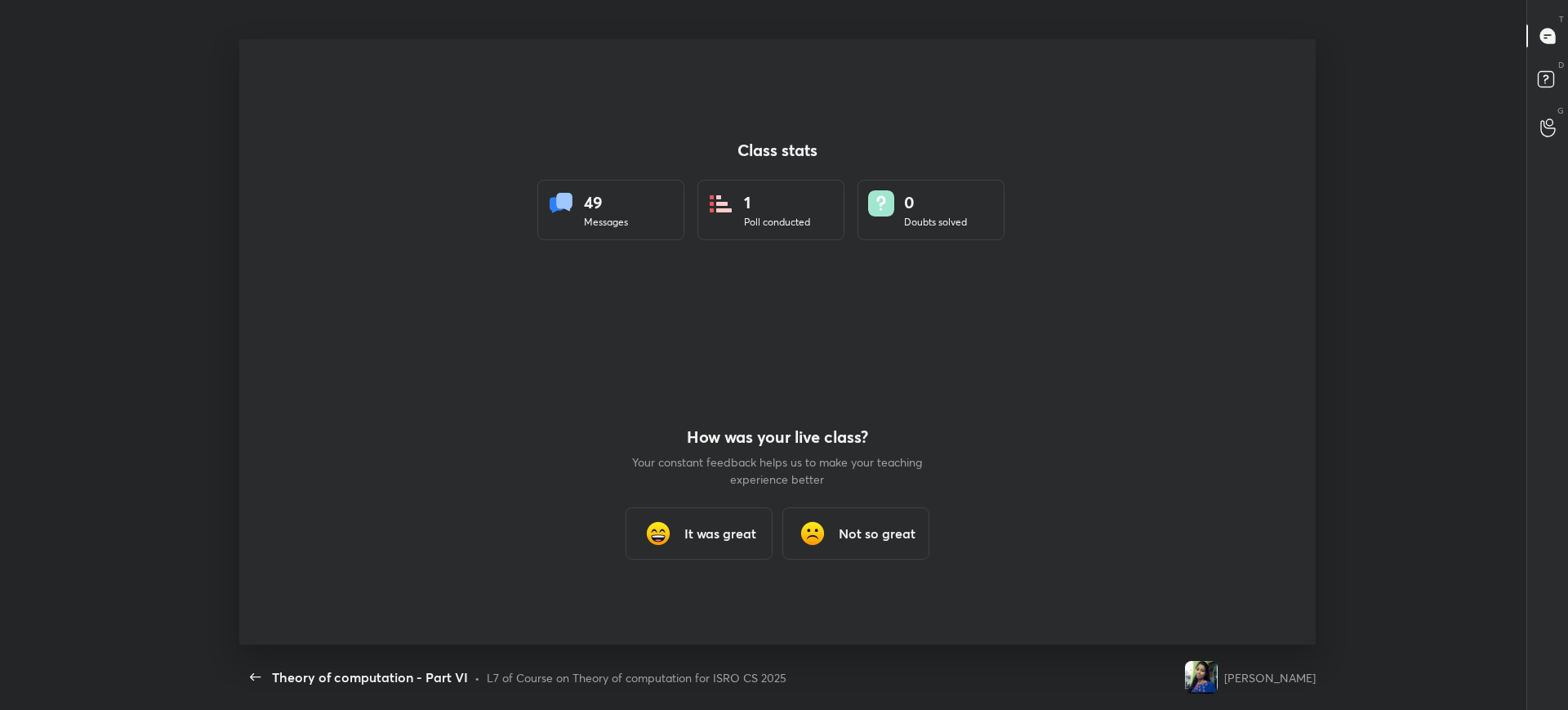
scroll to position [0, 0]
